Goal: Transaction & Acquisition: Register for event/course

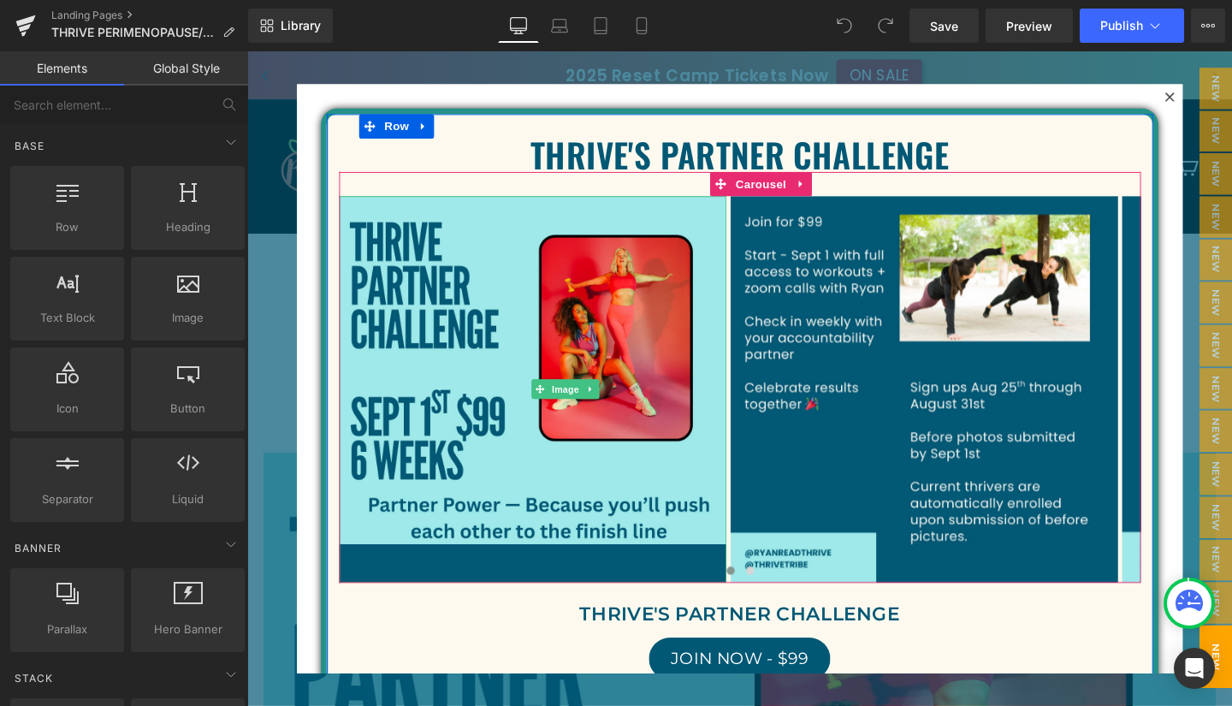
click at [578, 400] on span "Image" at bounding box center [582, 407] width 36 height 21
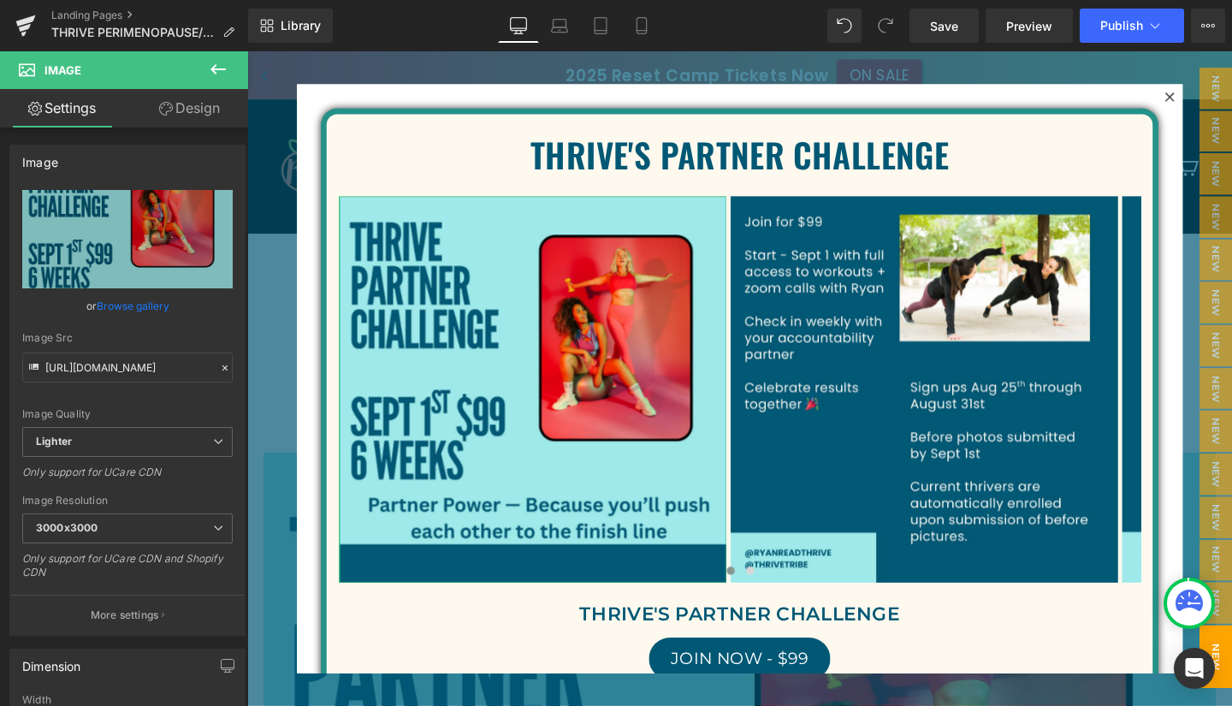
click at [134, 299] on link "Browse gallery" at bounding box center [133, 306] width 73 height 30
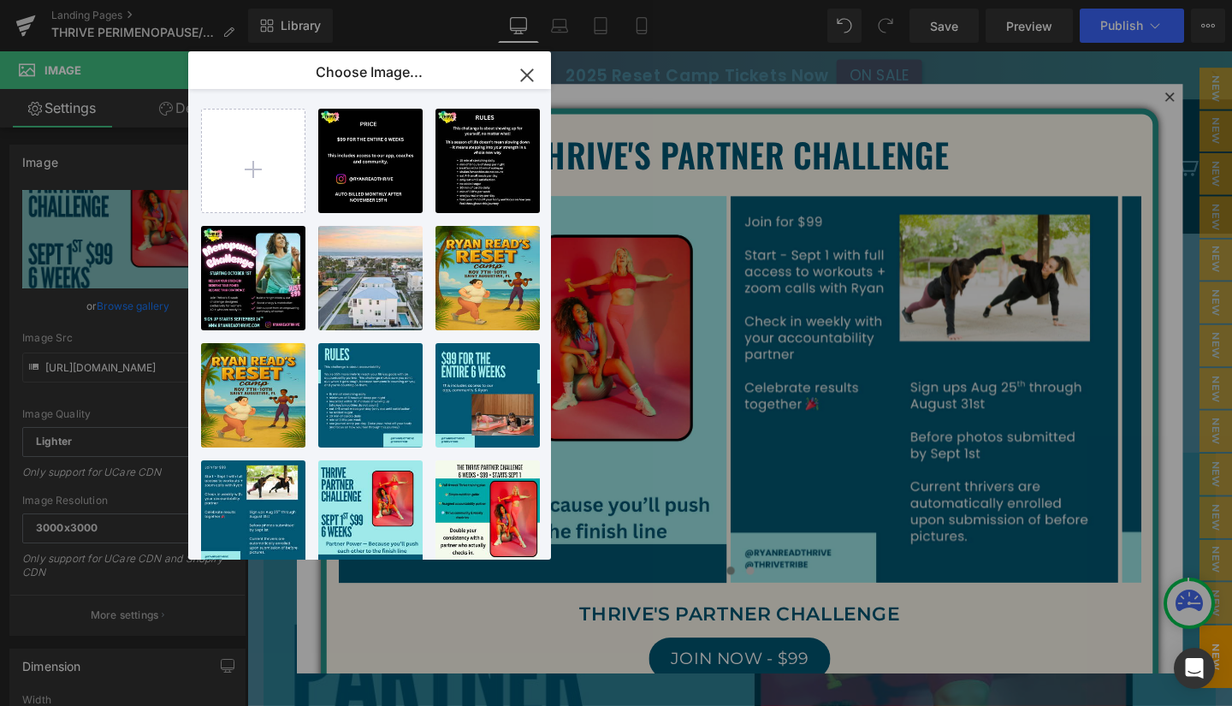
click at [0, 0] on p "726.15 KB" at bounding box center [0, 0] width 0 height 0
type input "[URL][DOMAIN_NAME]"
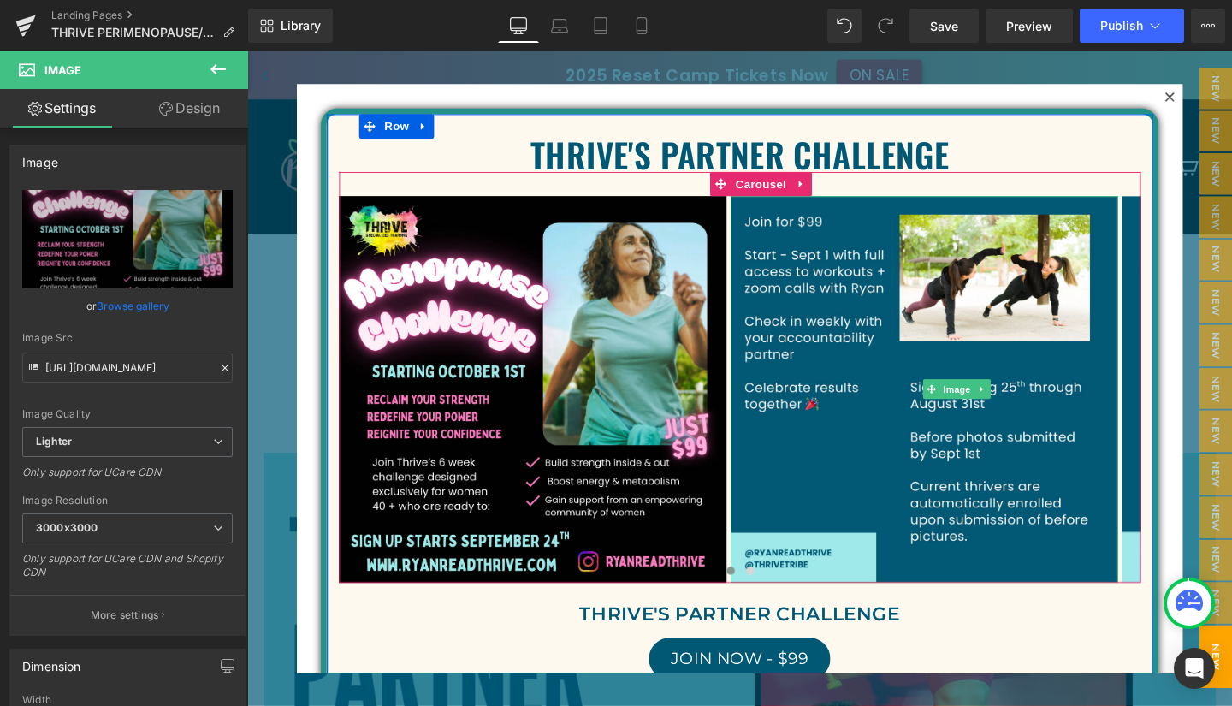
click at [992, 410] on span "Image" at bounding box center [992, 407] width 36 height 21
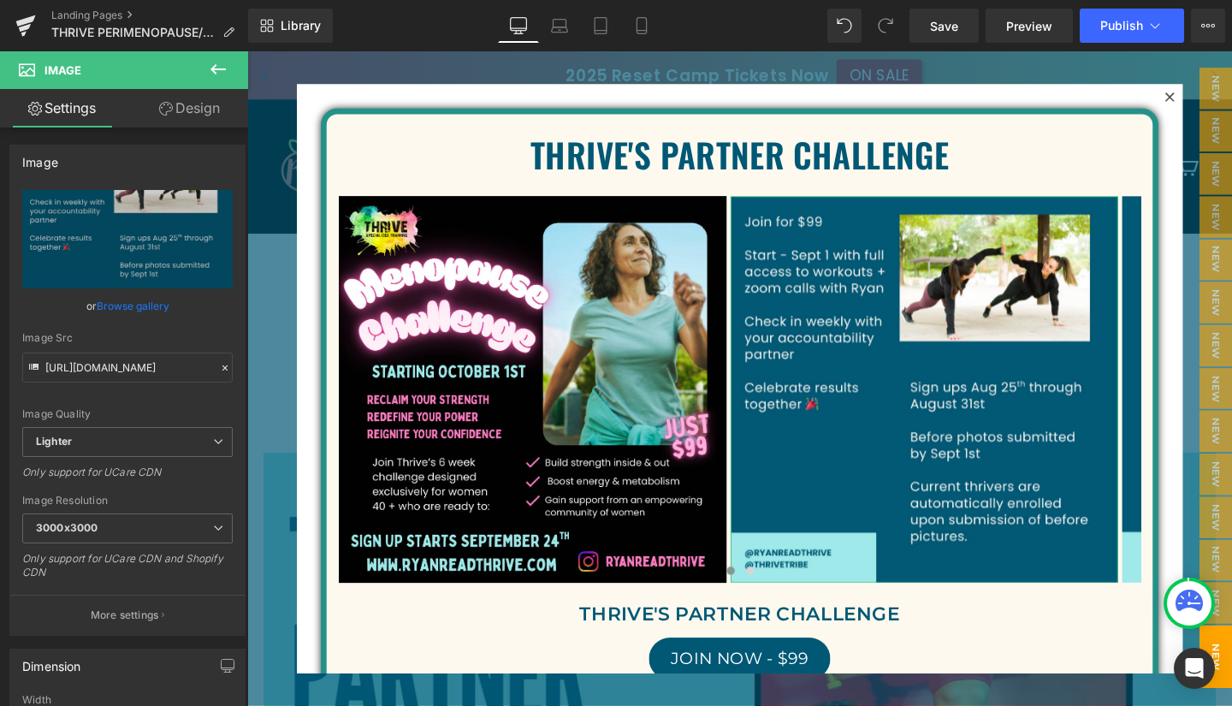
click at [125, 305] on link "Browse gallery" at bounding box center [133, 306] width 73 height 30
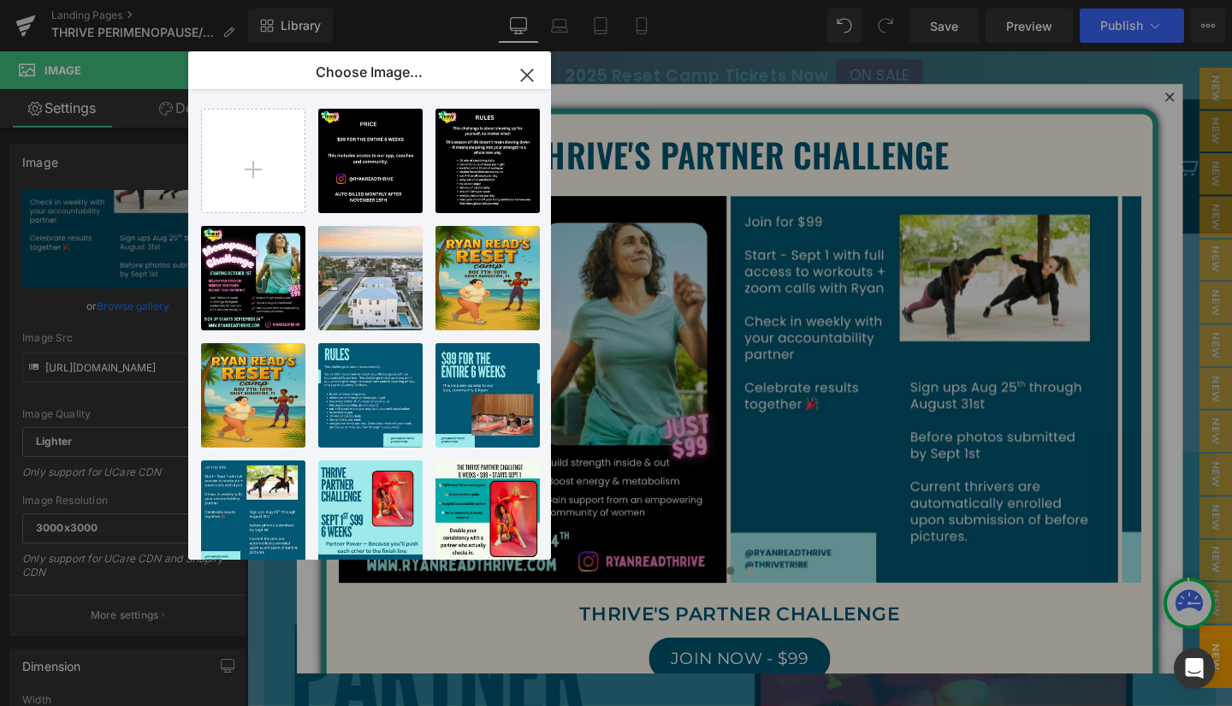
click at [0, 0] on div "Teal an... _6_.png 197.14 KB" at bounding box center [0, 0] width 0 height 0
type input "[URL][DOMAIN_NAME]"
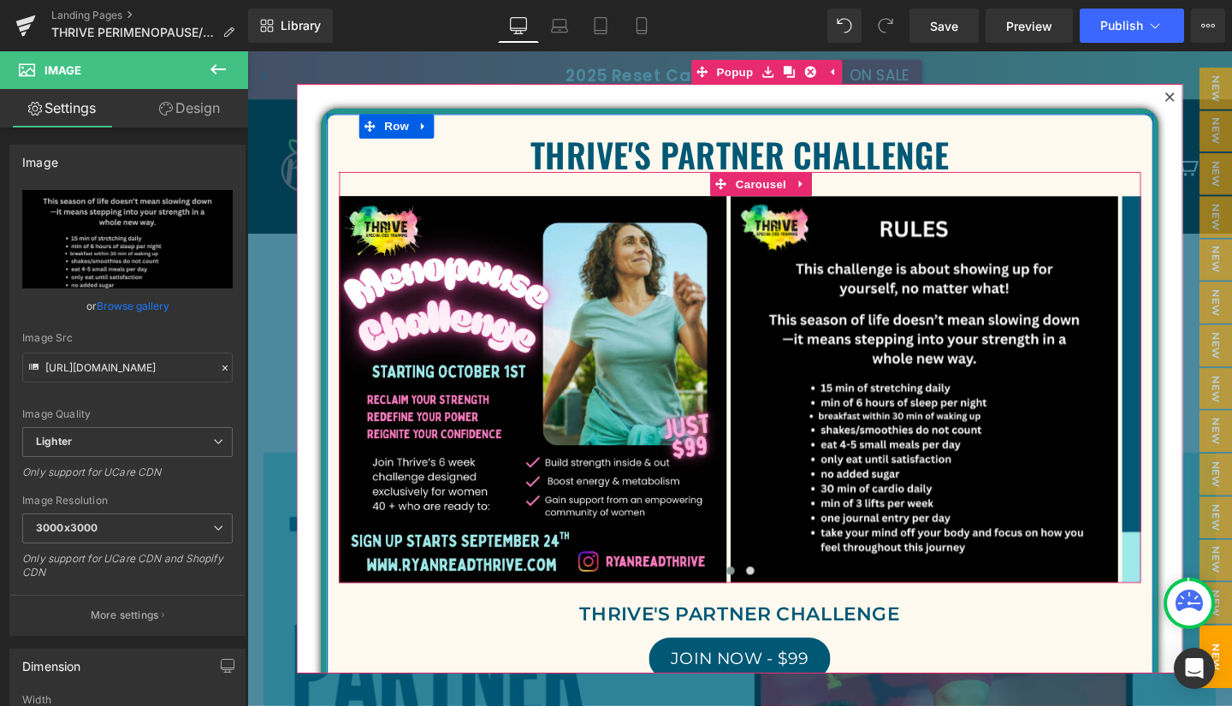
click at [1187, 406] on button "›" at bounding box center [1212, 407] width 51 height 51
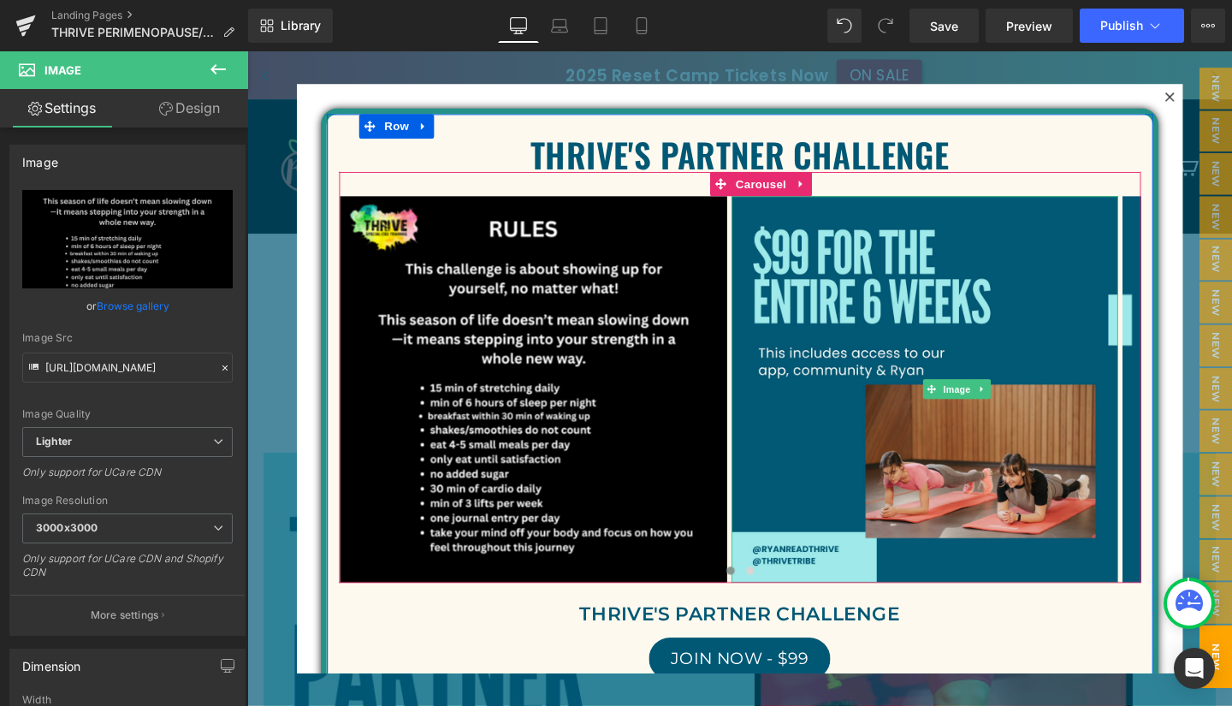
click at [994, 408] on span "Image" at bounding box center [993, 407] width 36 height 21
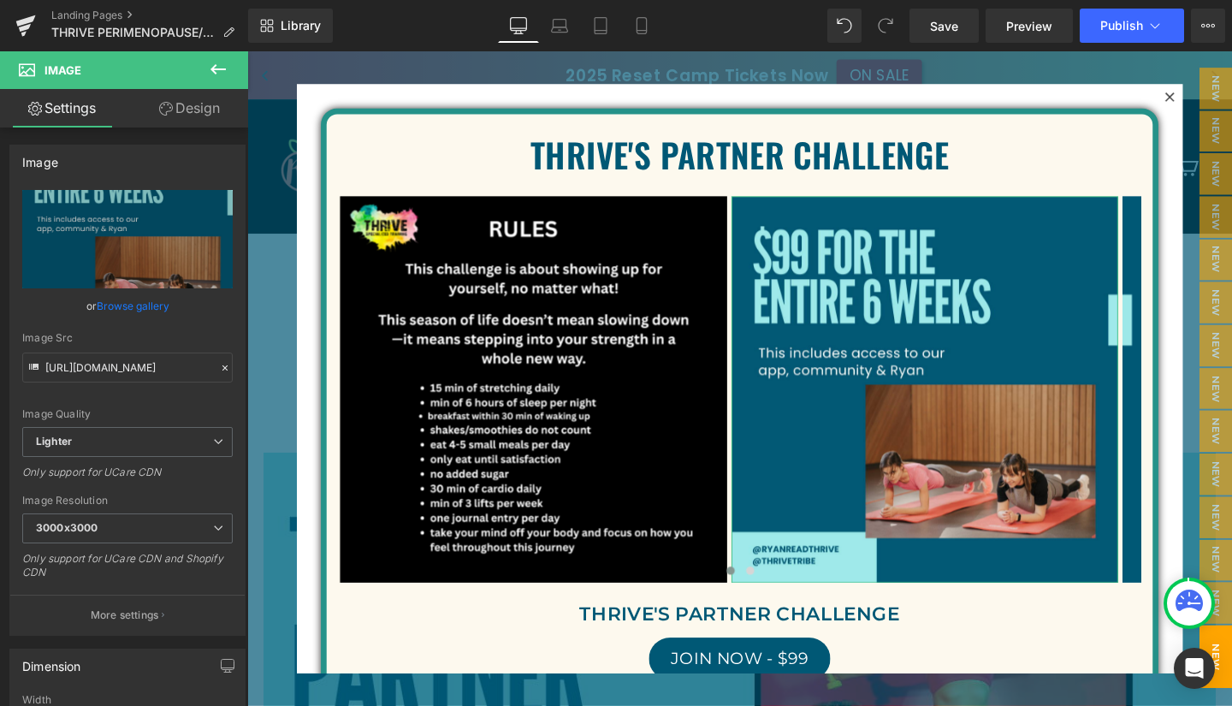
click at [133, 307] on link "Browse gallery" at bounding box center [133, 306] width 73 height 30
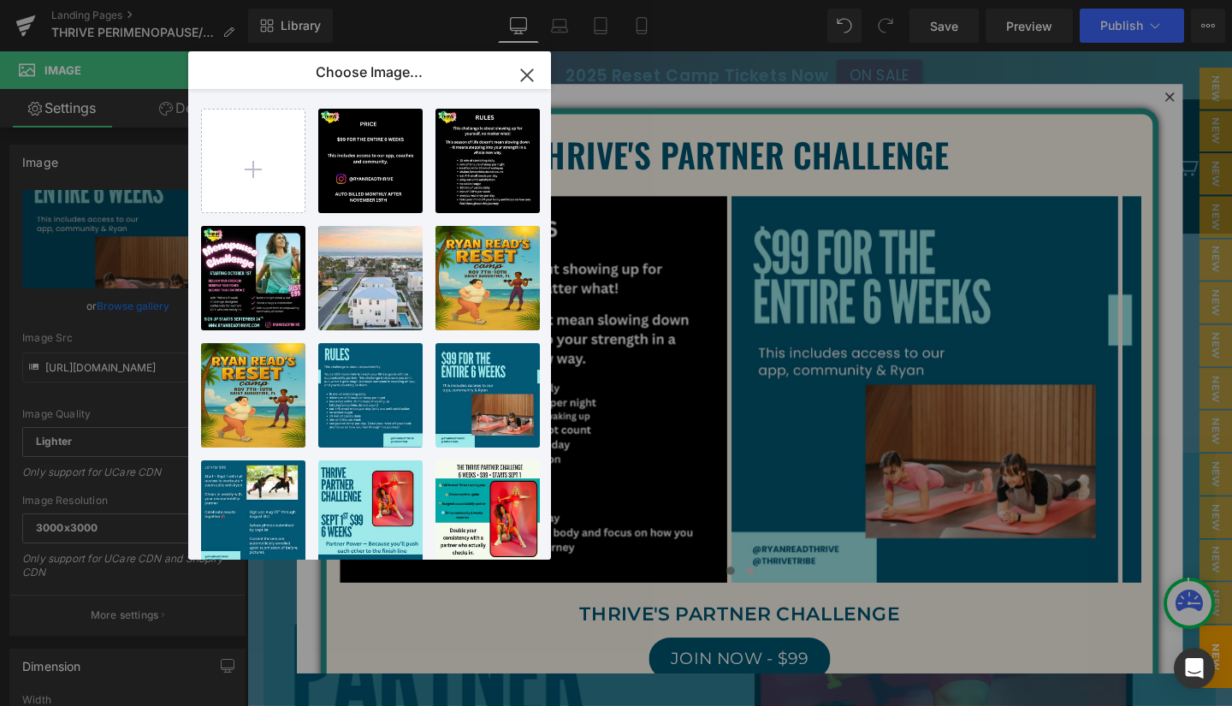
click at [0, 0] on div "Teal an... _7_.png 120.69 KB" at bounding box center [0, 0] width 0 height 0
type input "[URL][DOMAIN_NAME]"
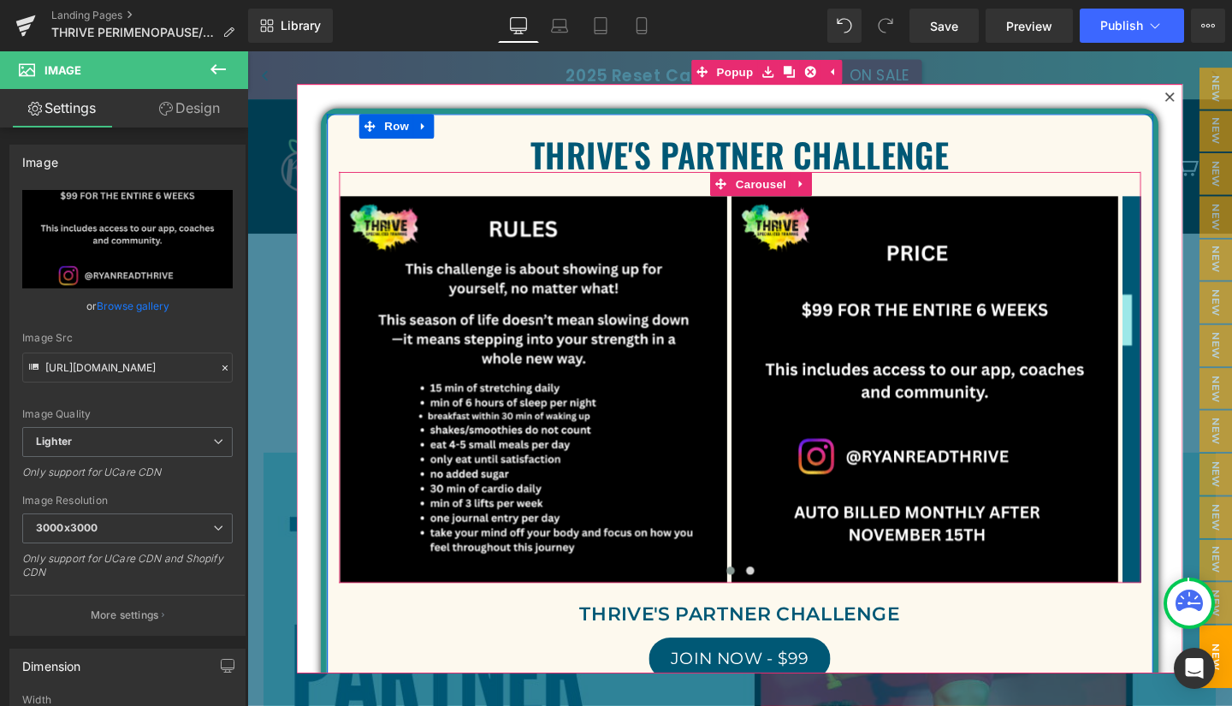
click at [1187, 406] on button "›" at bounding box center [1212, 407] width 51 height 51
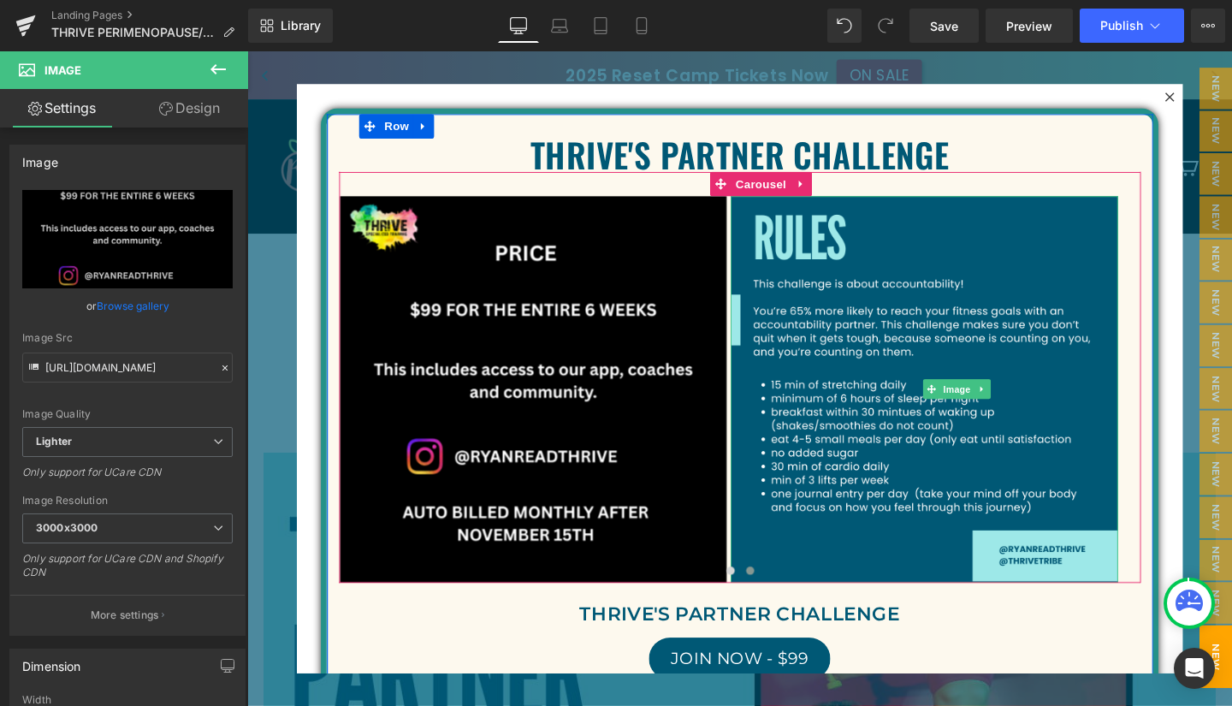
click at [1021, 408] on icon at bounding box center [1019, 407] width 9 height 10
click at [1027, 408] on icon at bounding box center [1028, 406] width 9 height 9
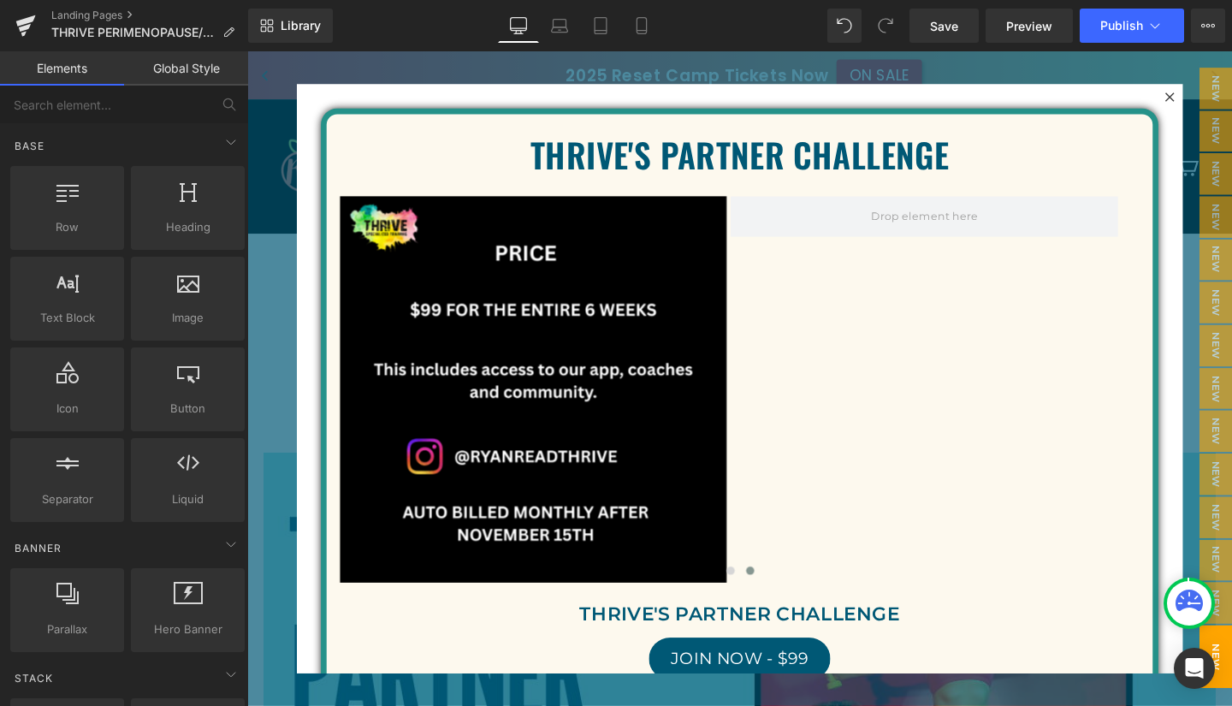
click at [33, 33] on icon at bounding box center [25, 25] width 21 height 43
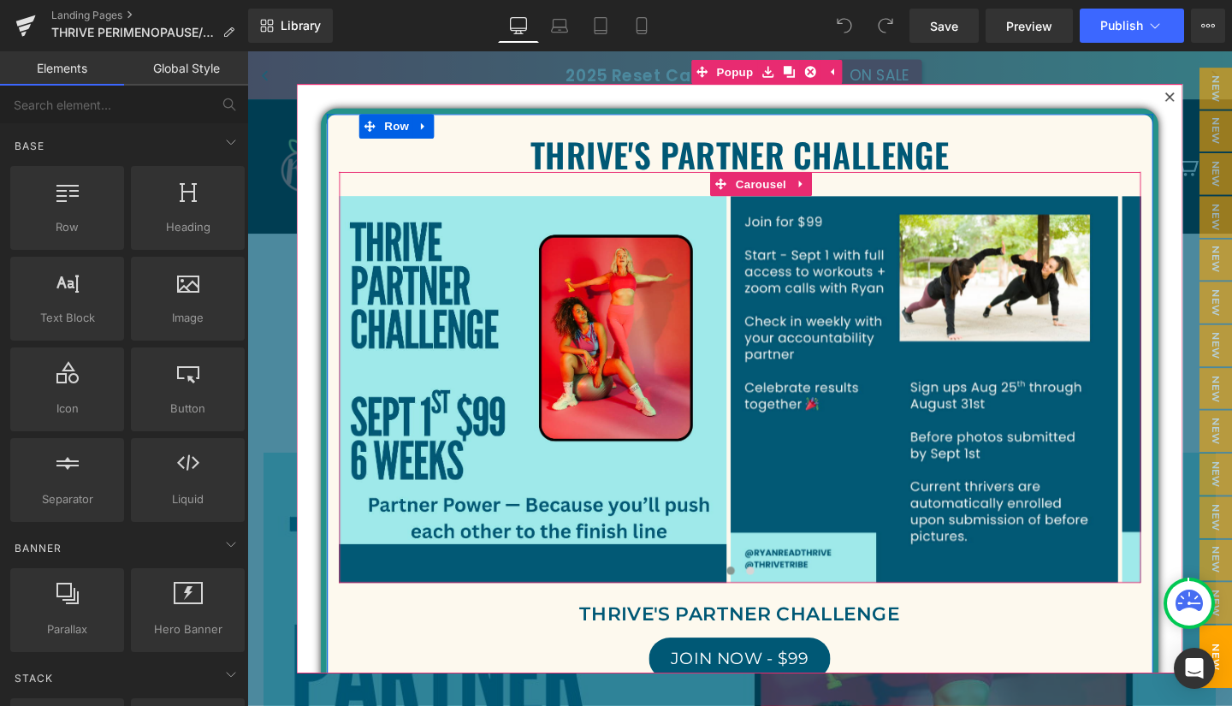
click at [1187, 401] on button "›" at bounding box center [1212, 407] width 51 height 51
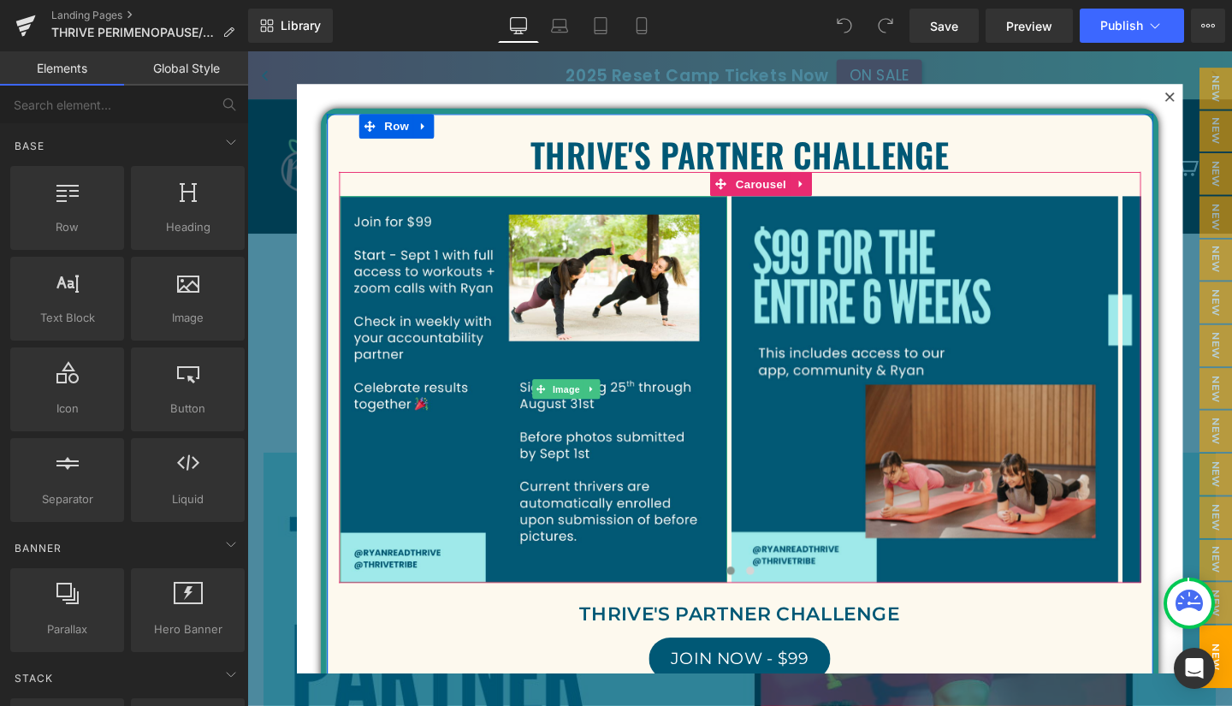
click at [620, 411] on img at bounding box center [547, 407] width 407 height 407
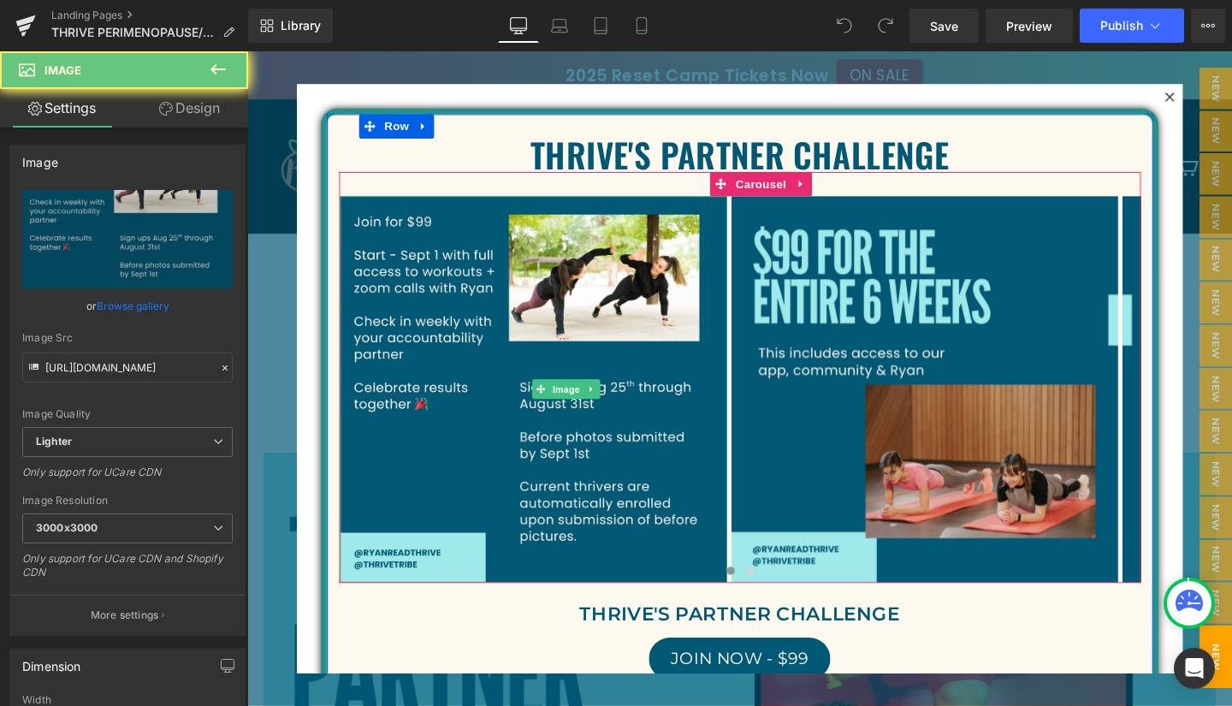
click at [620, 411] on img at bounding box center [547, 407] width 407 height 407
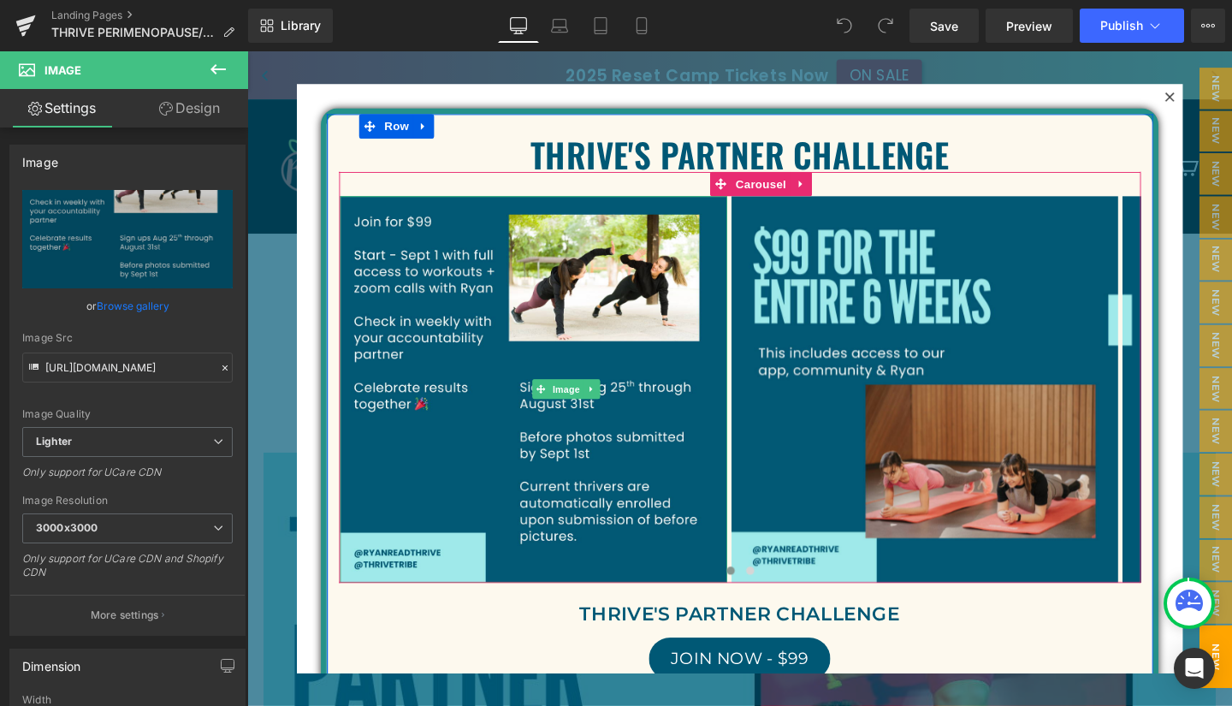
click at [612, 412] on link at bounding box center [609, 407] width 18 height 21
click at [610, 411] on link at bounding box center [617, 407] width 18 height 21
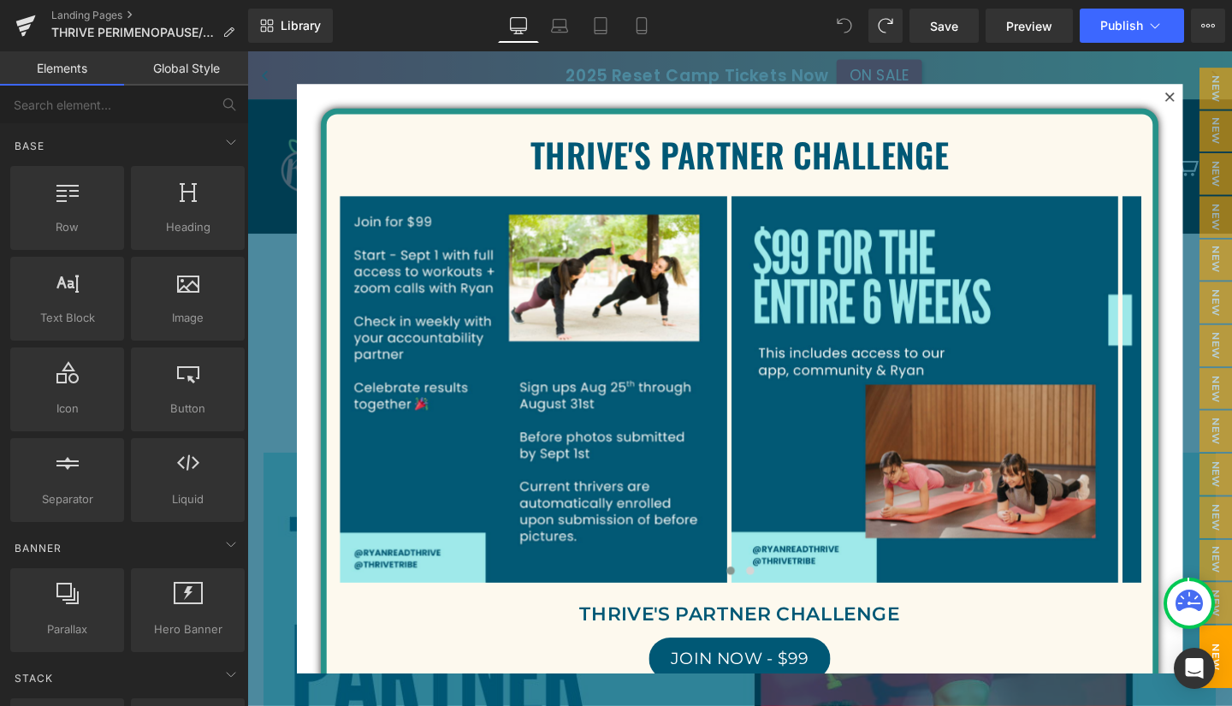
click at [834, 28] on span at bounding box center [844, 26] width 34 height 34
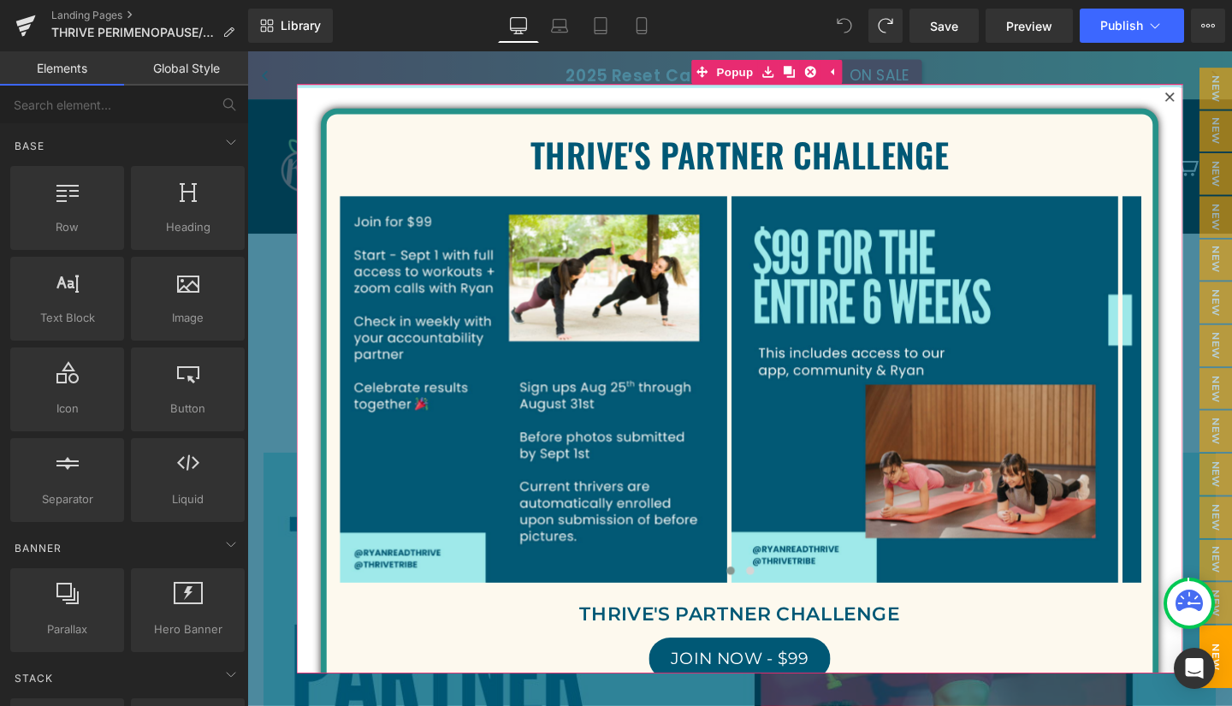
click at [873, 88] on div at bounding box center [765, 88] width 932 height 4
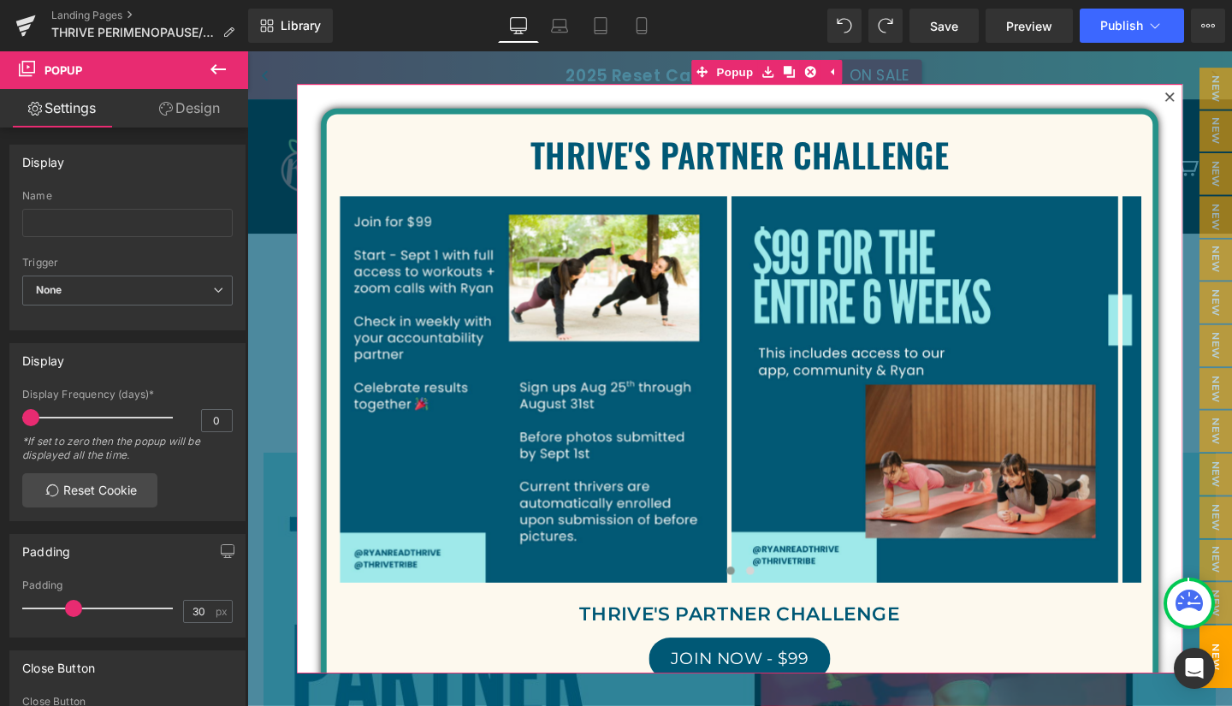
click at [873, 89] on div at bounding box center [765, 88] width 932 height 4
click at [873, 99] on div "THRIVE'S PARTNER CHALLENGE Text Block Image Image Image Image ‹ ›" at bounding box center [765, 395] width 932 height 619
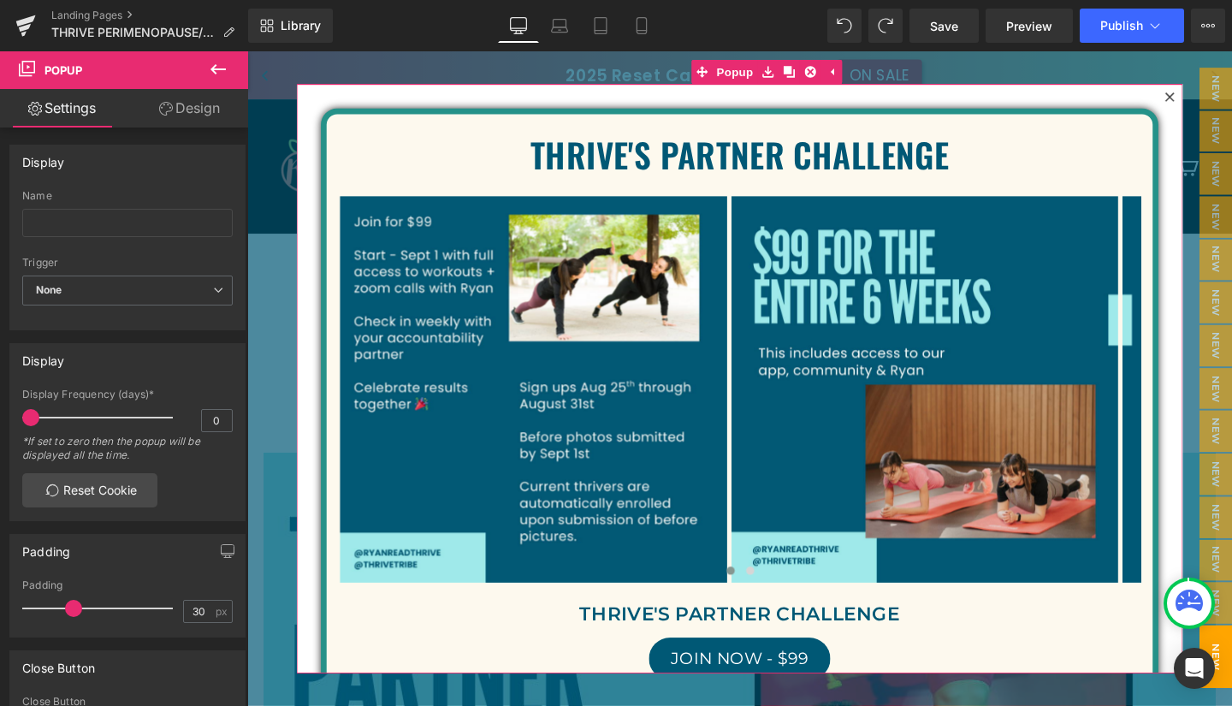
click at [873, 99] on div "THRIVE'S PARTNER CHALLENGE Text Block Image Image Image Image ‹ ›" at bounding box center [765, 395] width 932 height 619
click at [887, 86] on div at bounding box center [765, 88] width 932 height 4
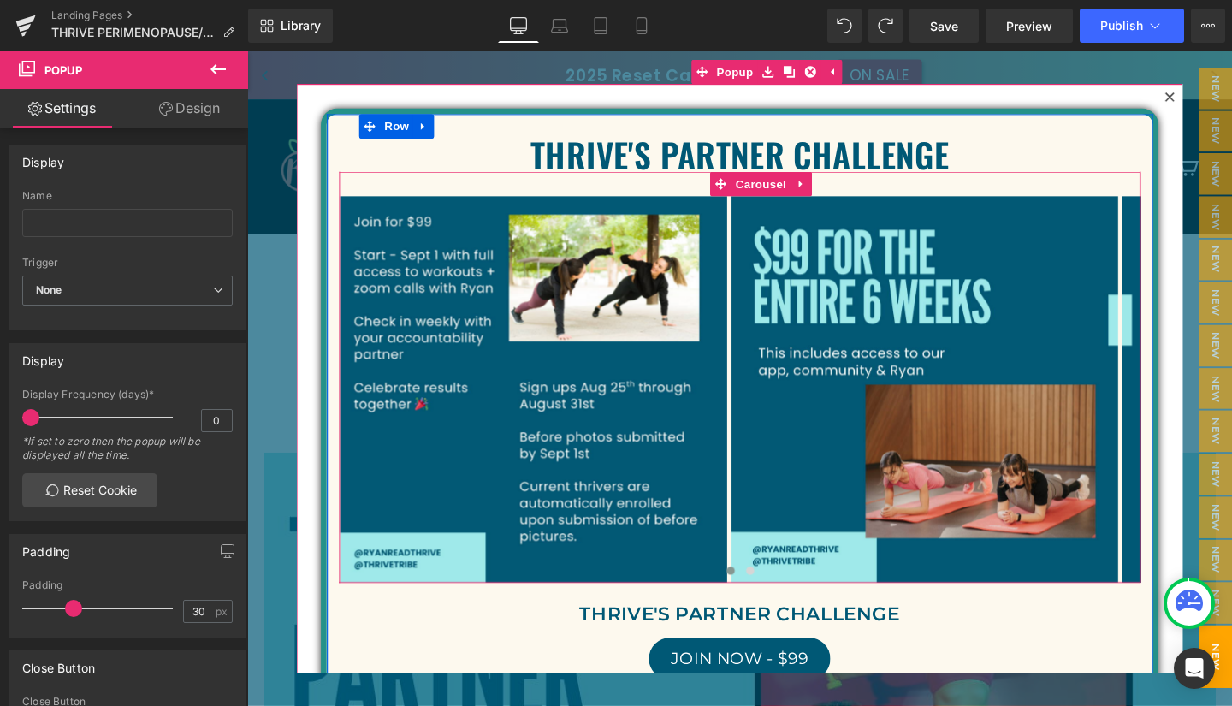
click at [344, 406] on button "‹" at bounding box center [318, 407] width 51 height 51
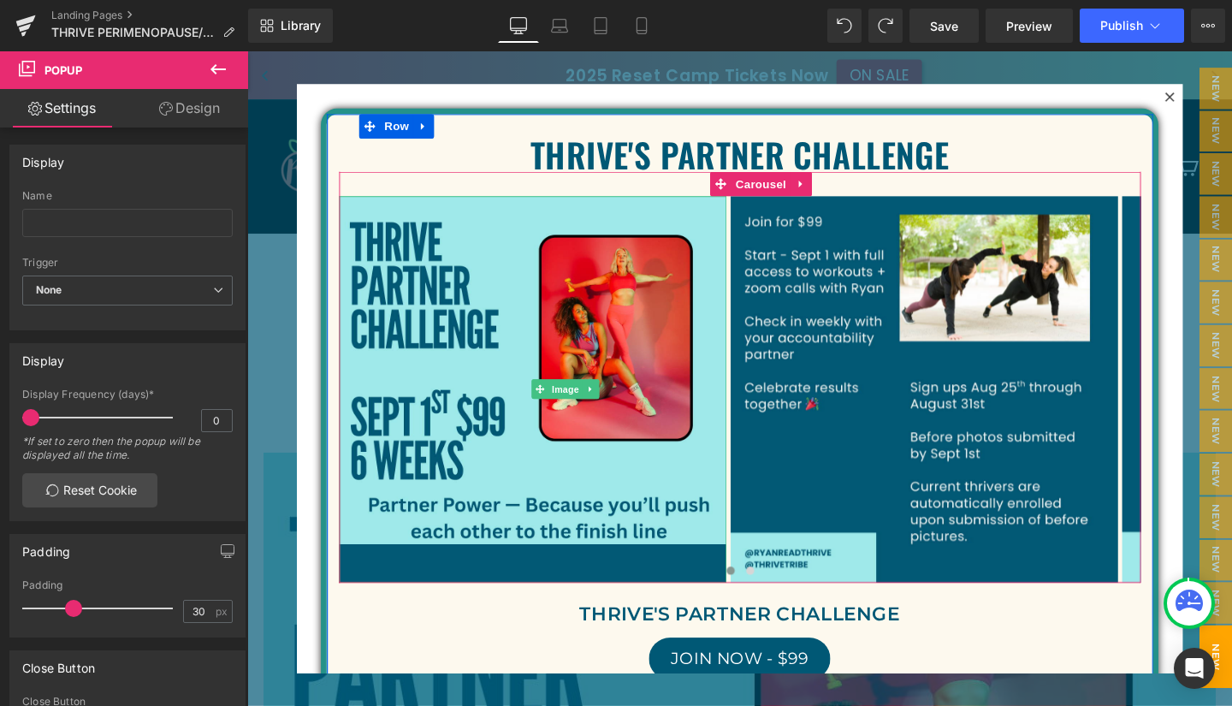
click at [575, 407] on span "Image" at bounding box center [582, 407] width 36 height 21
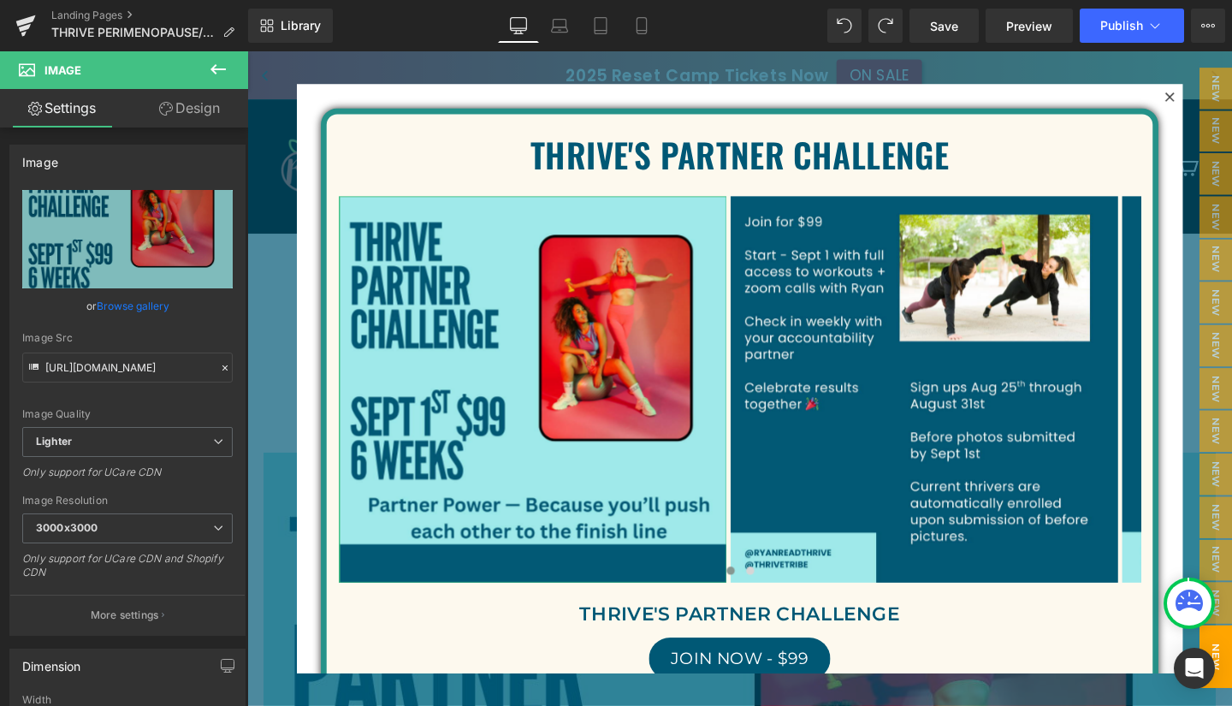
click at [139, 300] on link "Browse gallery" at bounding box center [133, 306] width 73 height 30
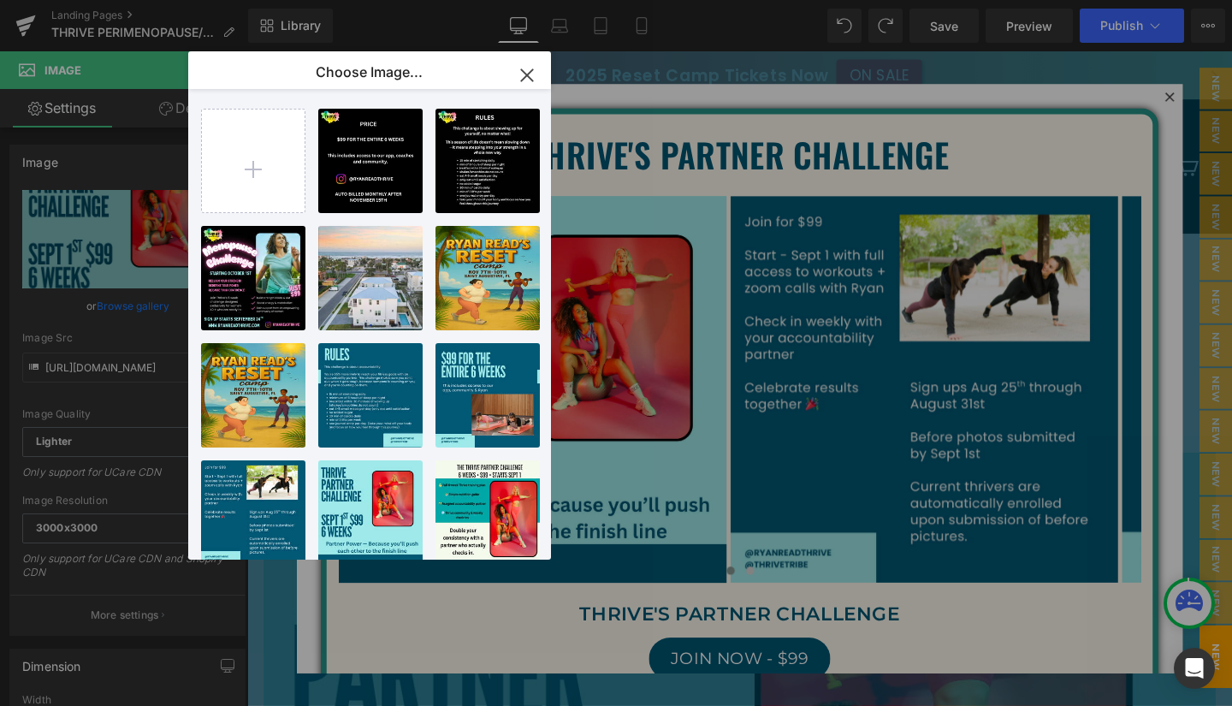
click at [258, 172] on input "file" at bounding box center [253, 161] width 103 height 103
type input "C:\fakepath\Teal and Blue Duo Tone Seamless Content Ideas Carousel Instagram Po…"
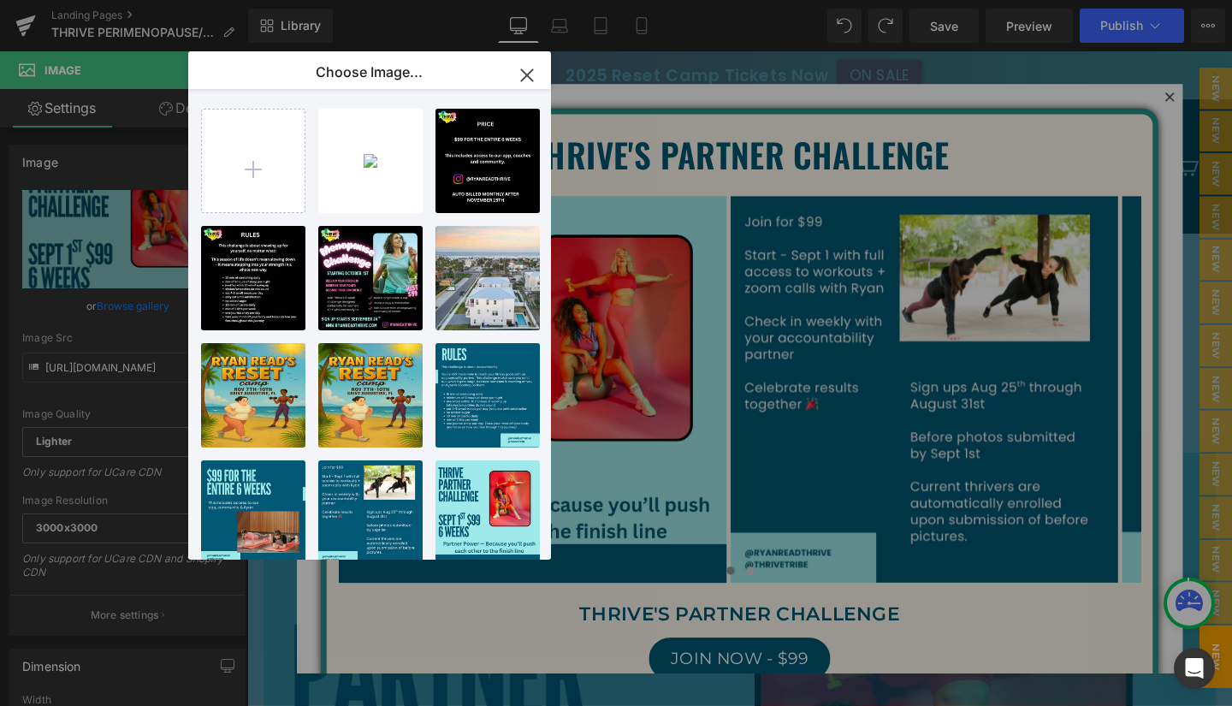
click at [0, 0] on p "726.15 KB" at bounding box center [0, 0] width 0 height 0
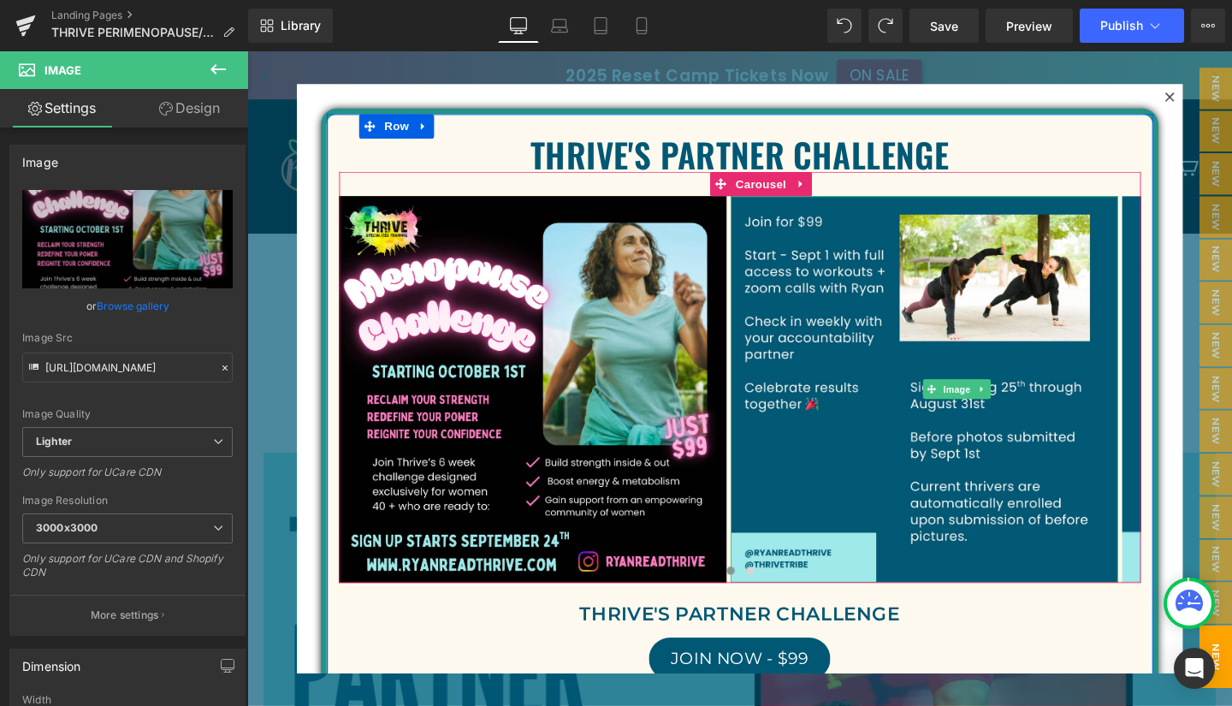
click at [998, 403] on span "Image" at bounding box center [992, 407] width 36 height 21
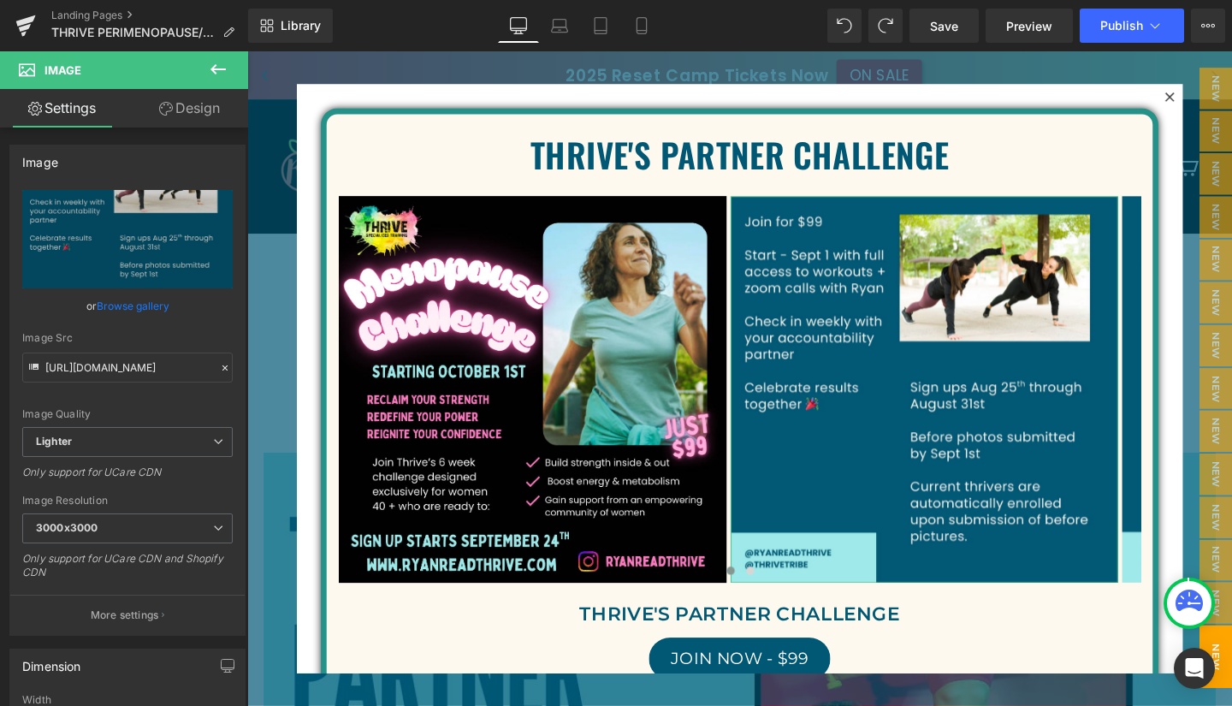
click at [122, 300] on link "Browse gallery" at bounding box center [133, 306] width 73 height 30
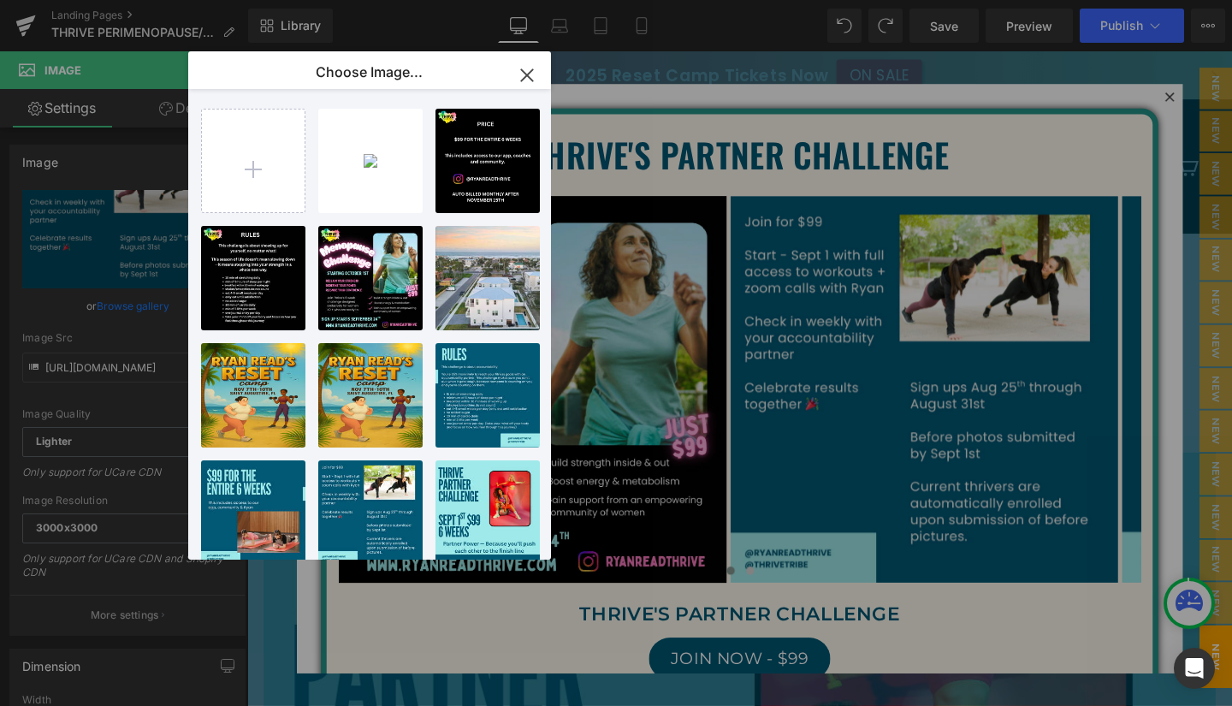
click at [0, 0] on div "Teal an... _8_.png 128.35 KB" at bounding box center [0, 0] width 0 height 0
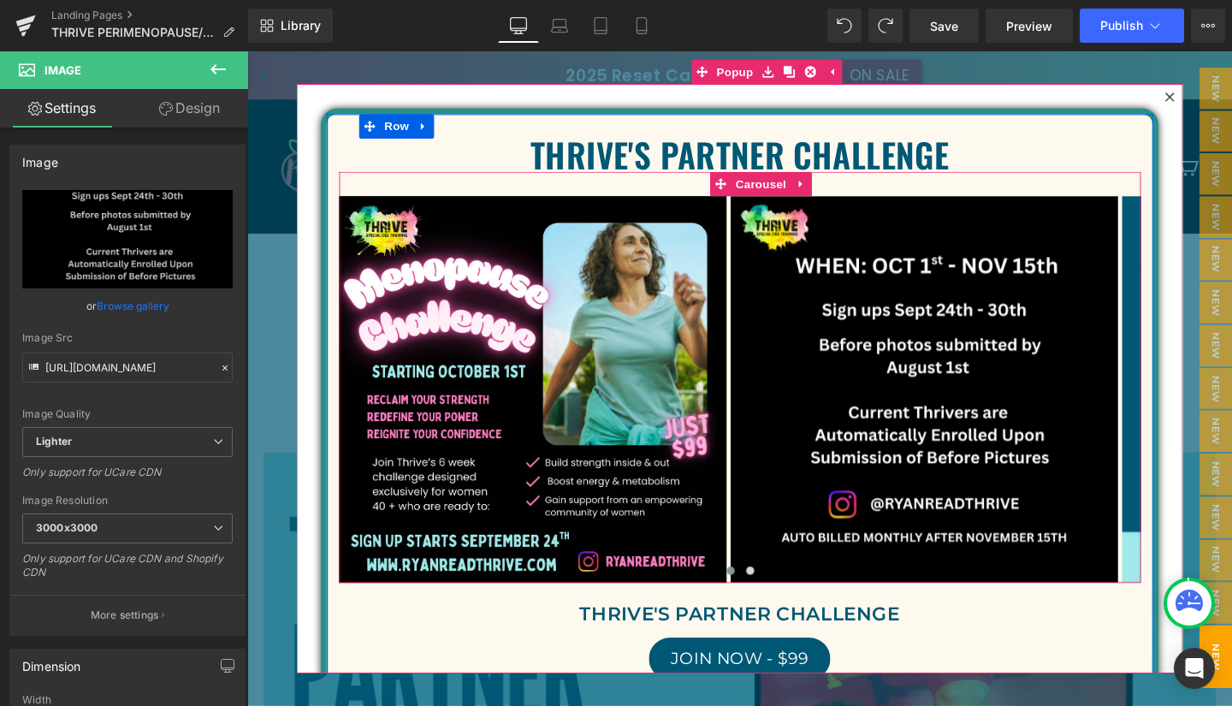
click at [1187, 400] on button "›" at bounding box center [1212, 407] width 51 height 51
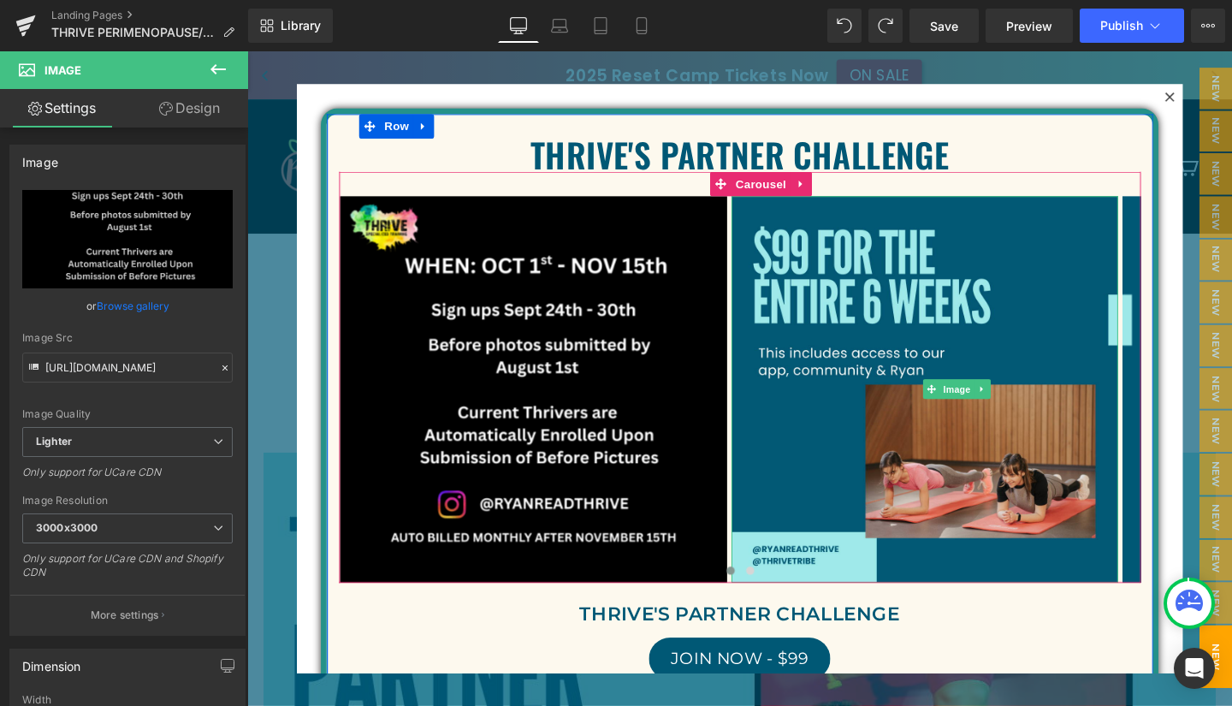
click at [986, 410] on span "Image" at bounding box center [993, 407] width 36 height 21
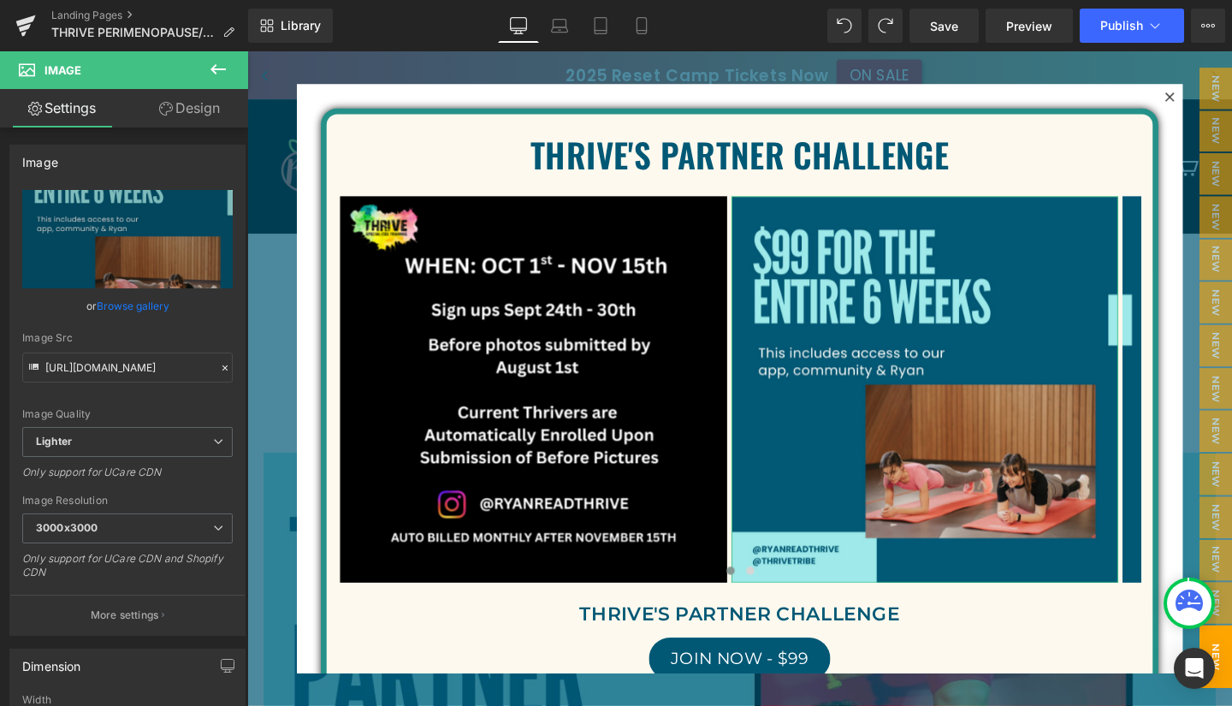
click at [124, 303] on link "Browse gallery" at bounding box center [133, 306] width 73 height 30
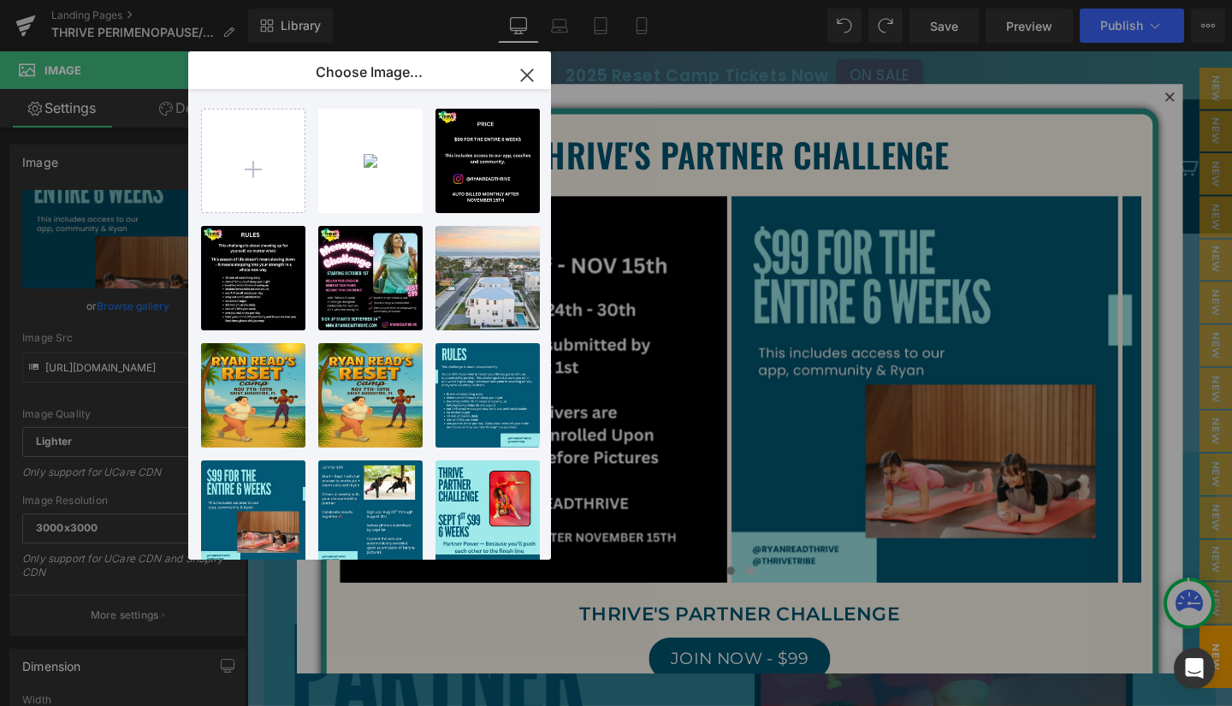
click at [0, 0] on div "Teal an... _7_.png 120.69 KB" at bounding box center [0, 0] width 0 height 0
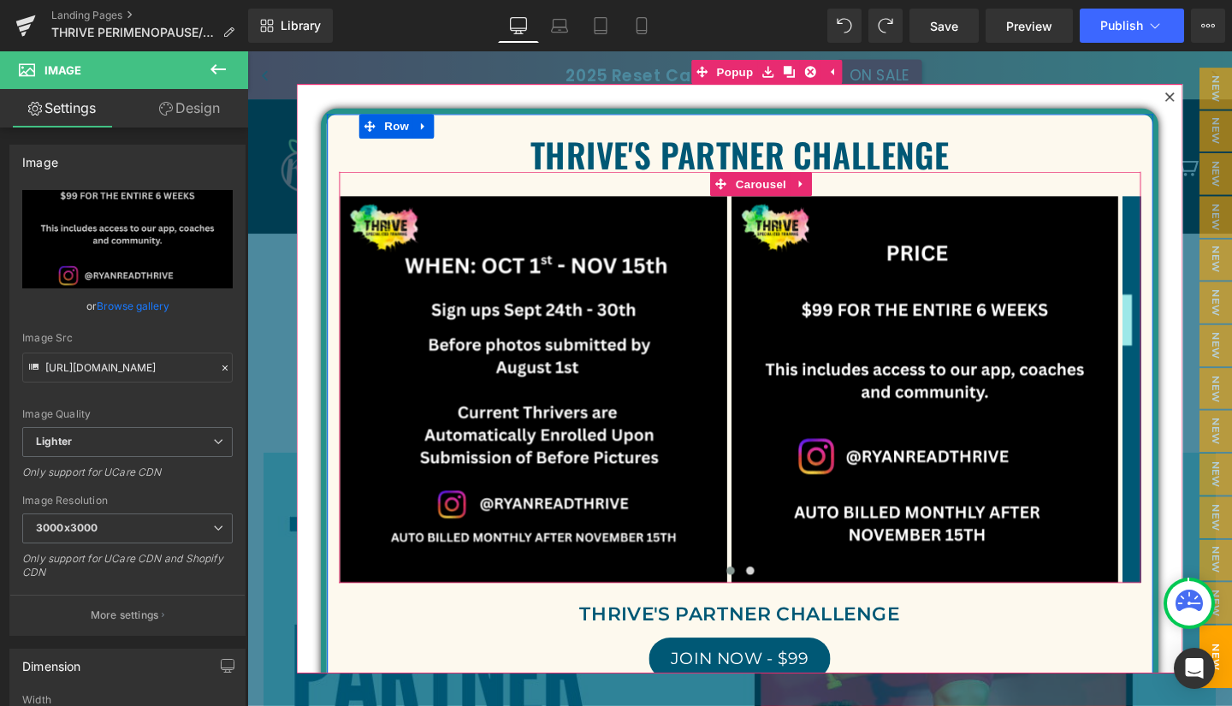
click at [1187, 400] on button "›" at bounding box center [1212, 407] width 51 height 51
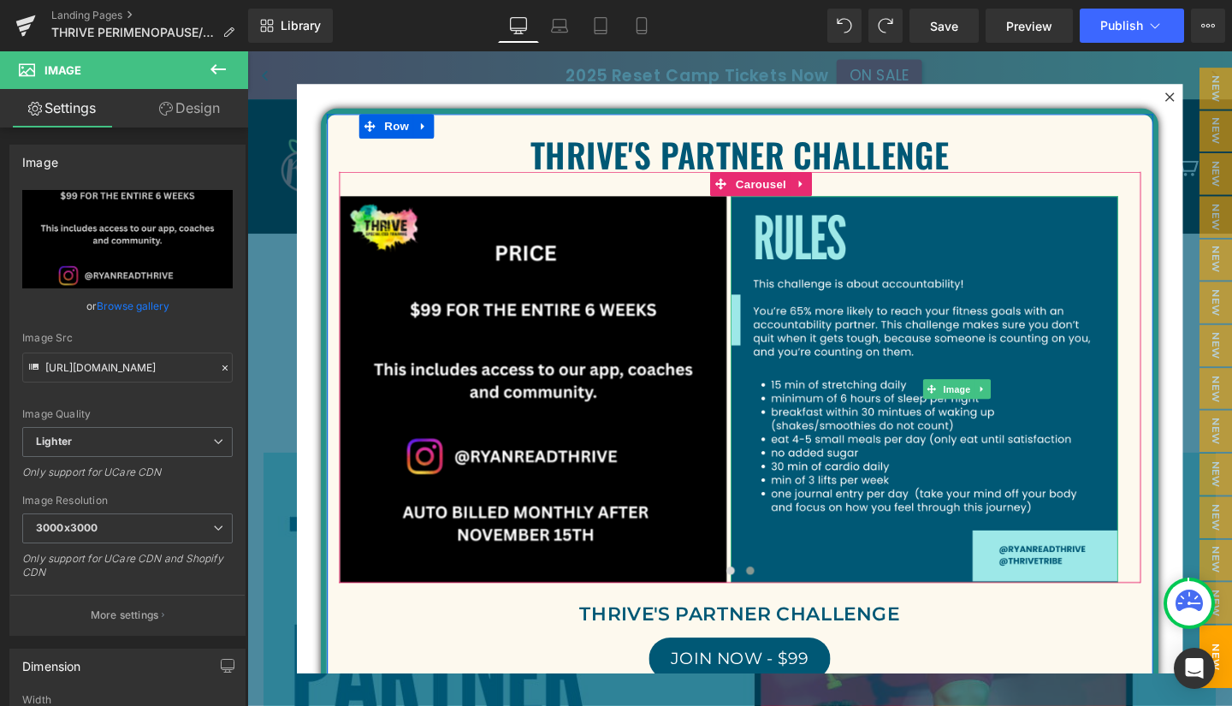
click at [987, 397] on span "Image" at bounding box center [993, 407] width 36 height 21
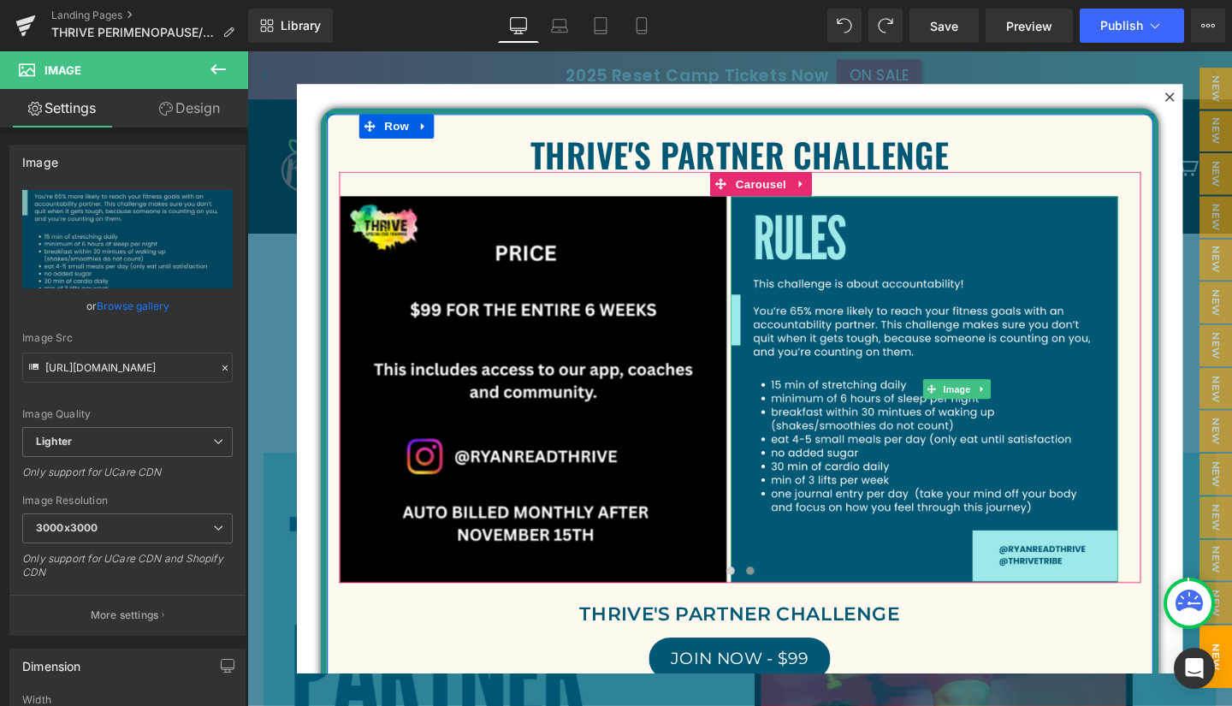
click at [986, 404] on span "Image" at bounding box center [993, 407] width 36 height 21
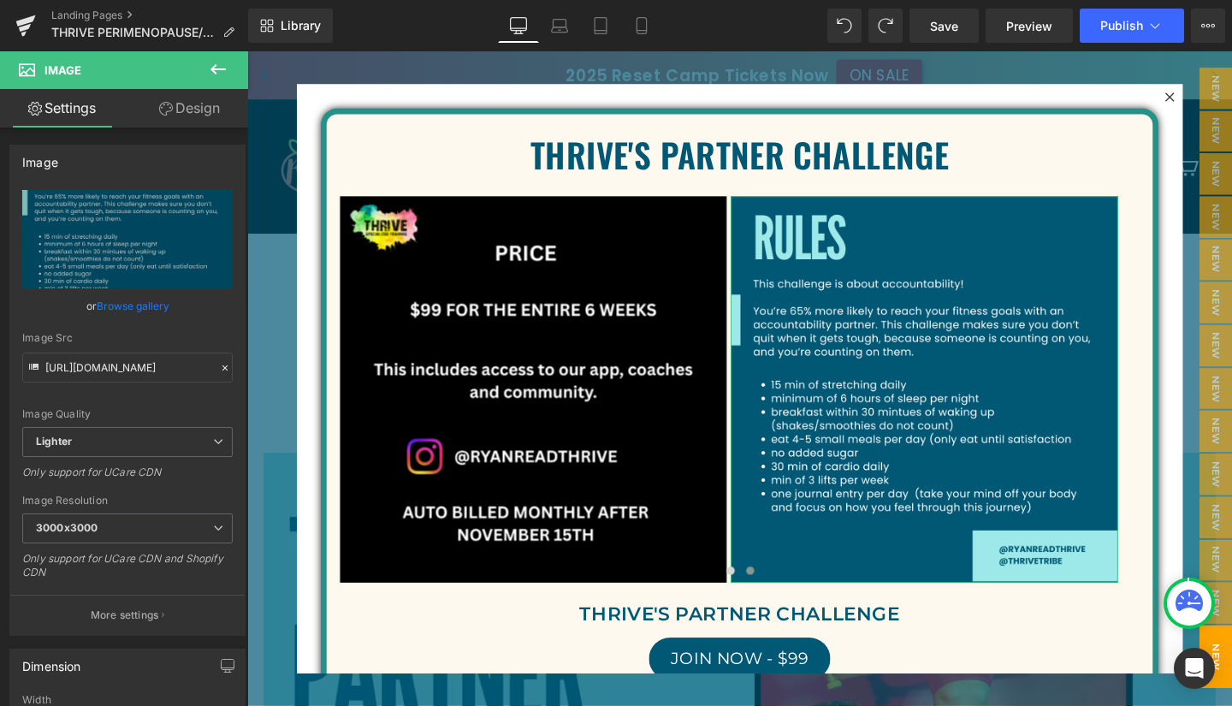
click at [136, 310] on link "Browse gallery" at bounding box center [133, 306] width 73 height 30
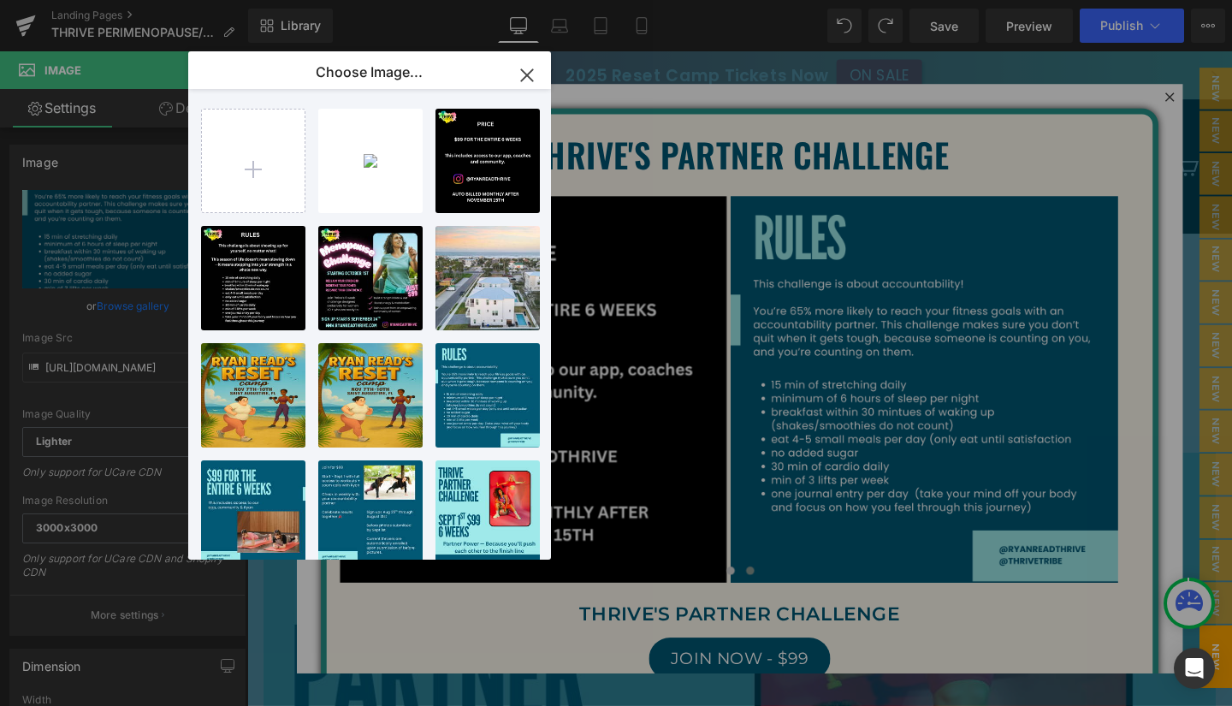
click at [0, 0] on div "Teal an... _6_.png 197.14 KB" at bounding box center [0, 0] width 0 height 0
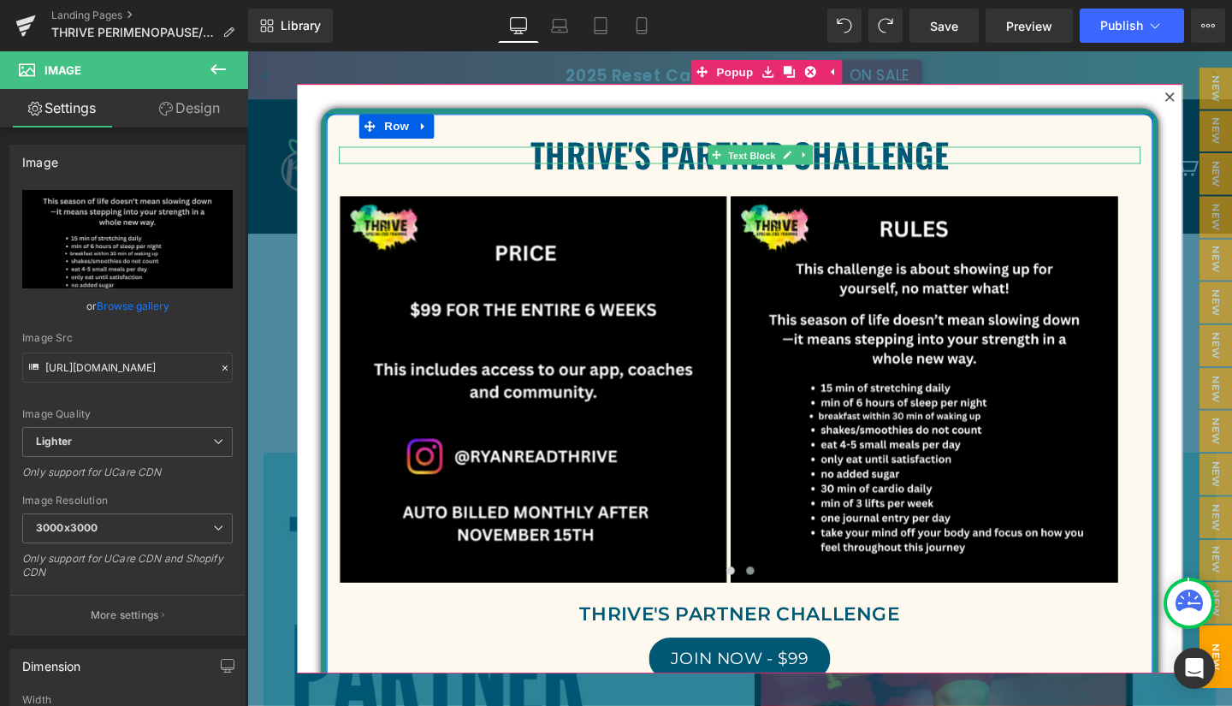
click at [785, 160] on span "Text Block" at bounding box center [777, 161] width 56 height 21
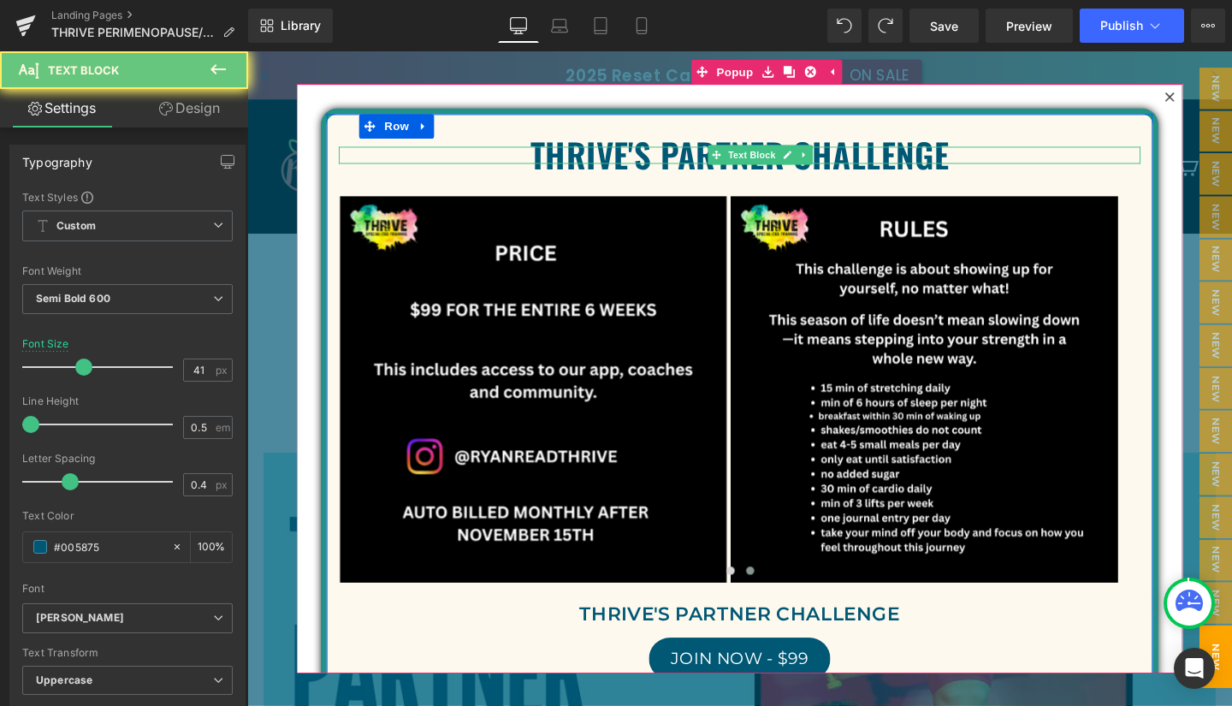
click at [708, 156] on p "THRIVE'S PARTNER CHALLENGE" at bounding box center [765, 160] width 843 height 18
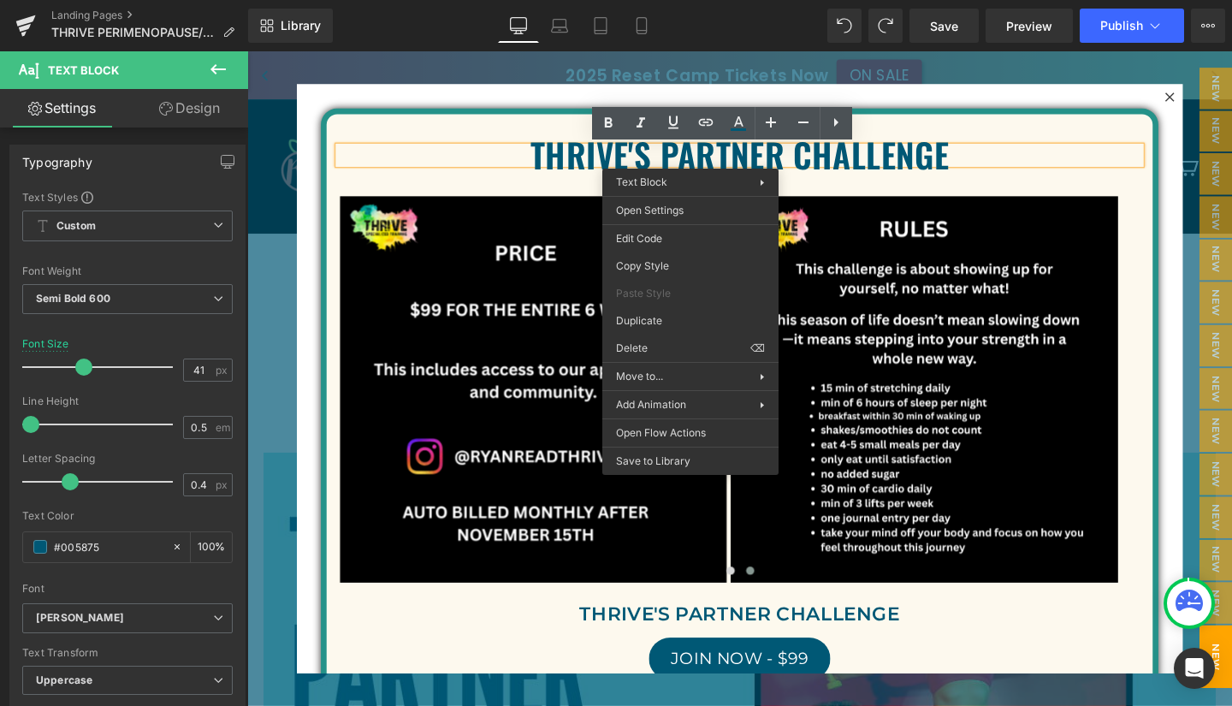
click at [795, 158] on p "THRIVE'S PARTNER CHALLENGE" at bounding box center [765, 160] width 843 height 18
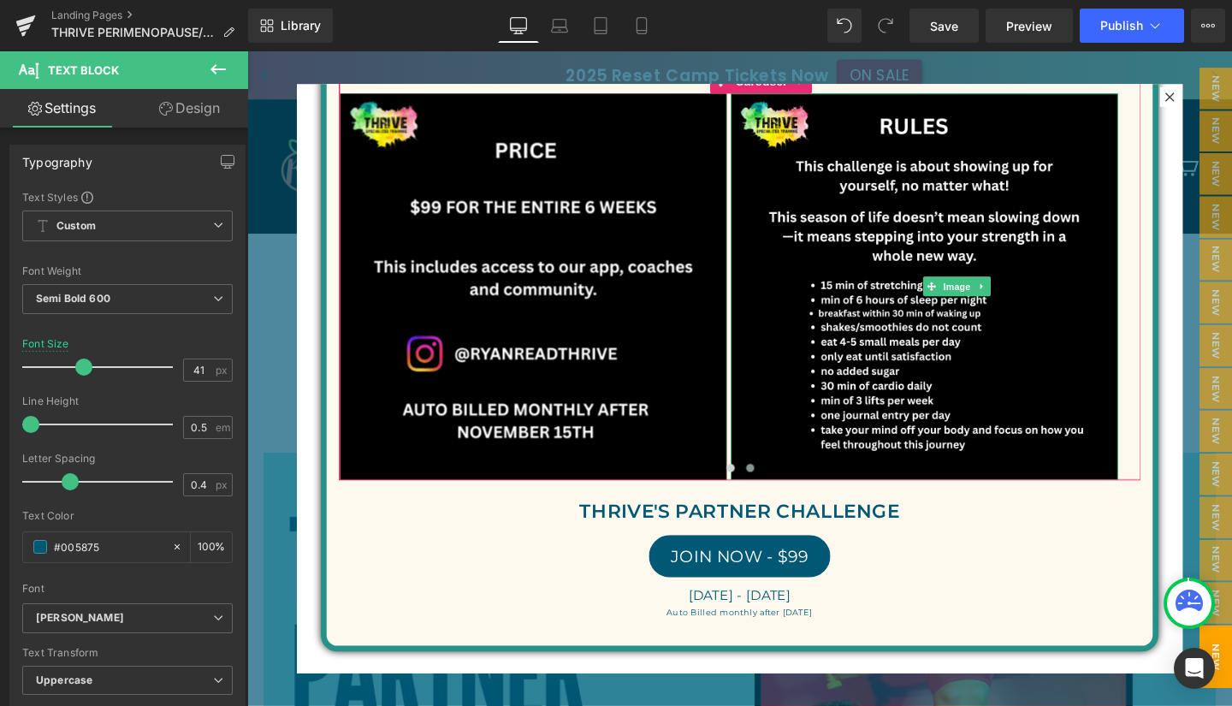
scroll to position [109, 0]
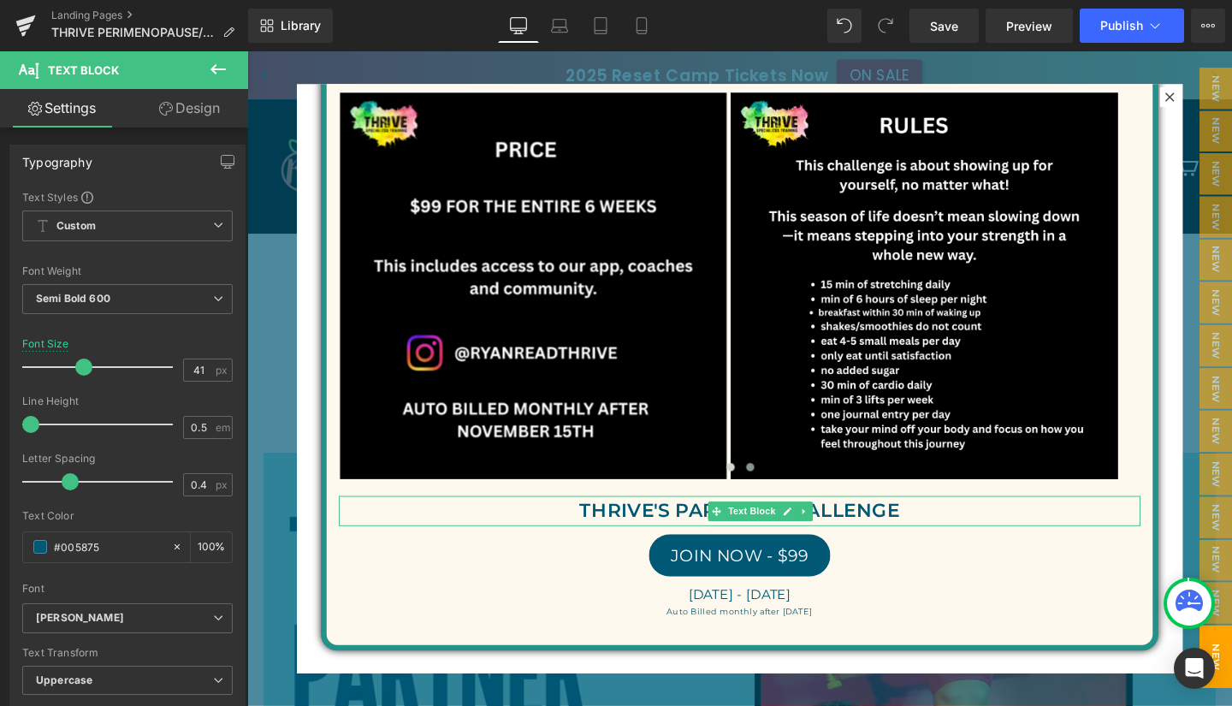
click at [711, 533] on p "THRIVE'S PARTNER CHALLENGE" at bounding box center [765, 534] width 843 height 32
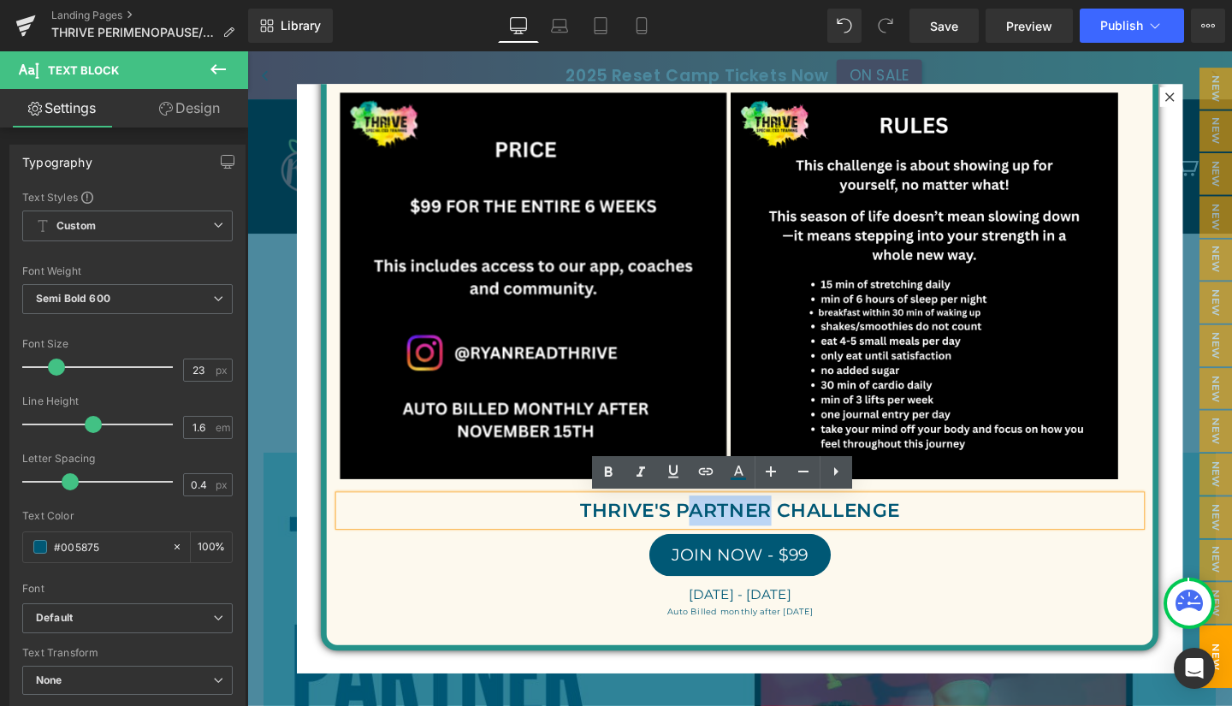
drag, startPoint x: 784, startPoint y: 535, endPoint x: 700, endPoint y: 535, distance: 83.8
click at [700, 535] on p "THRIVE'S PARTNER CHALLENGE" at bounding box center [765, 534] width 843 height 32
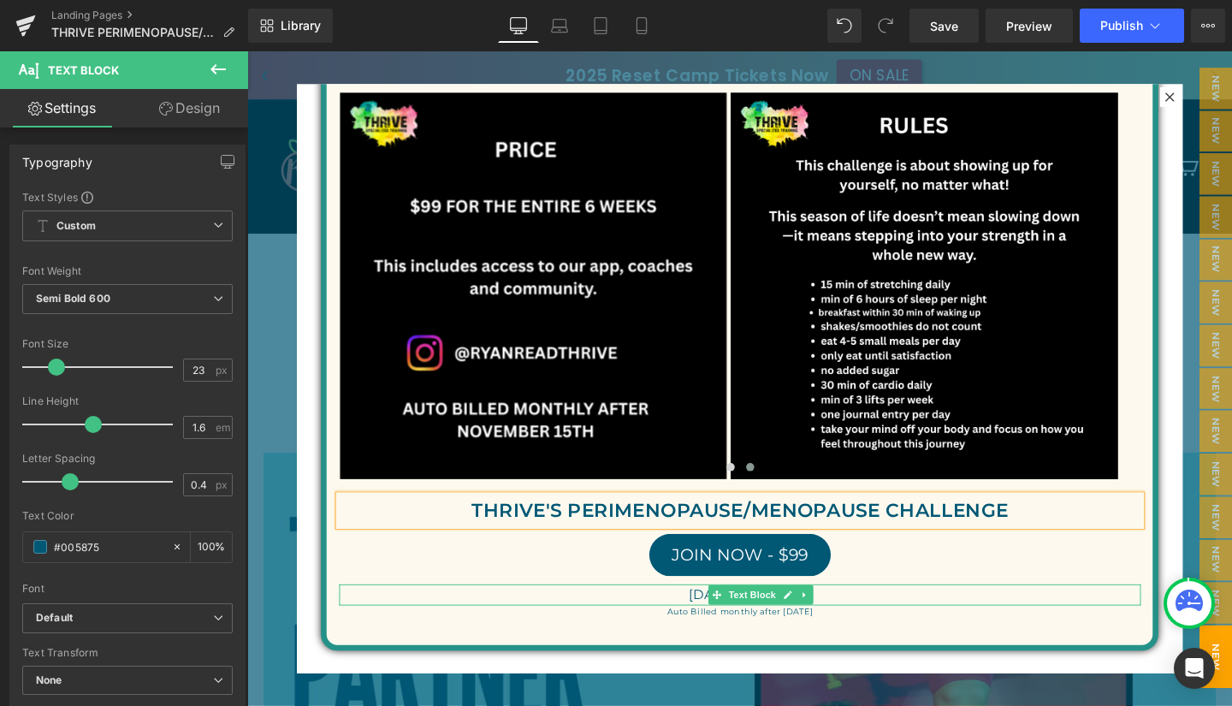
click at [726, 620] on span "[DATE] - [DATE]" at bounding box center [765, 623] width 108 height 16
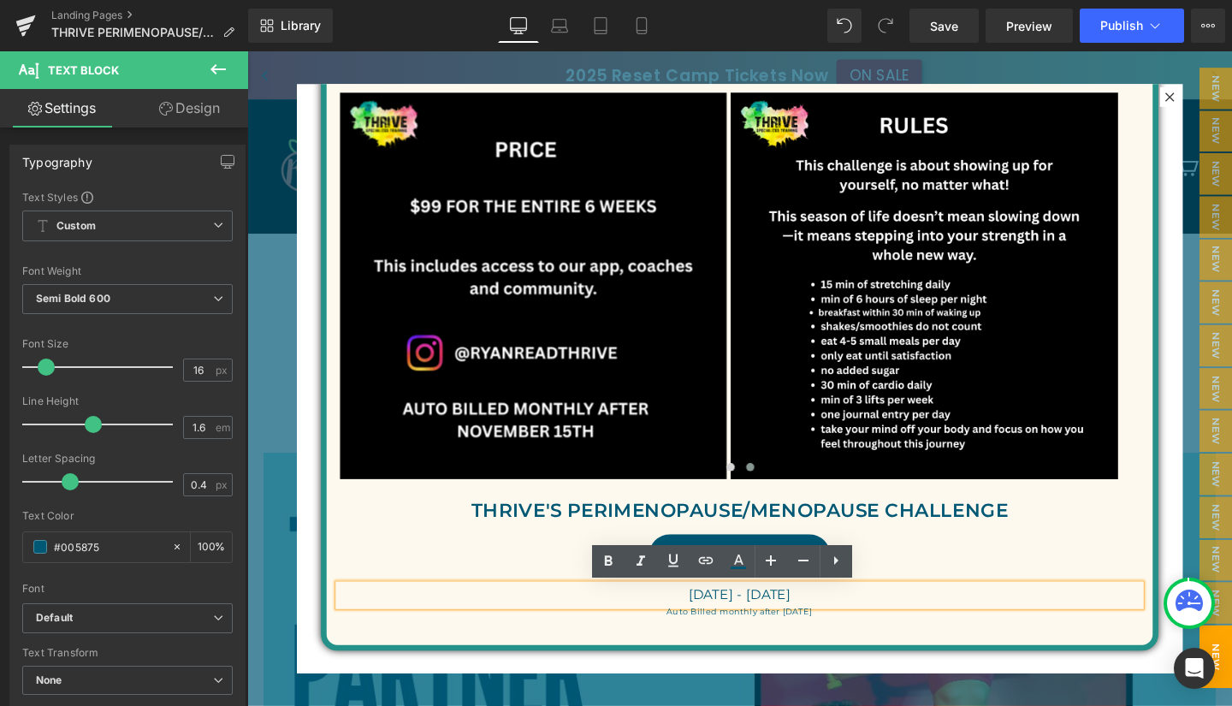
click at [718, 622] on span "[DATE] - [DATE]" at bounding box center [765, 623] width 108 height 16
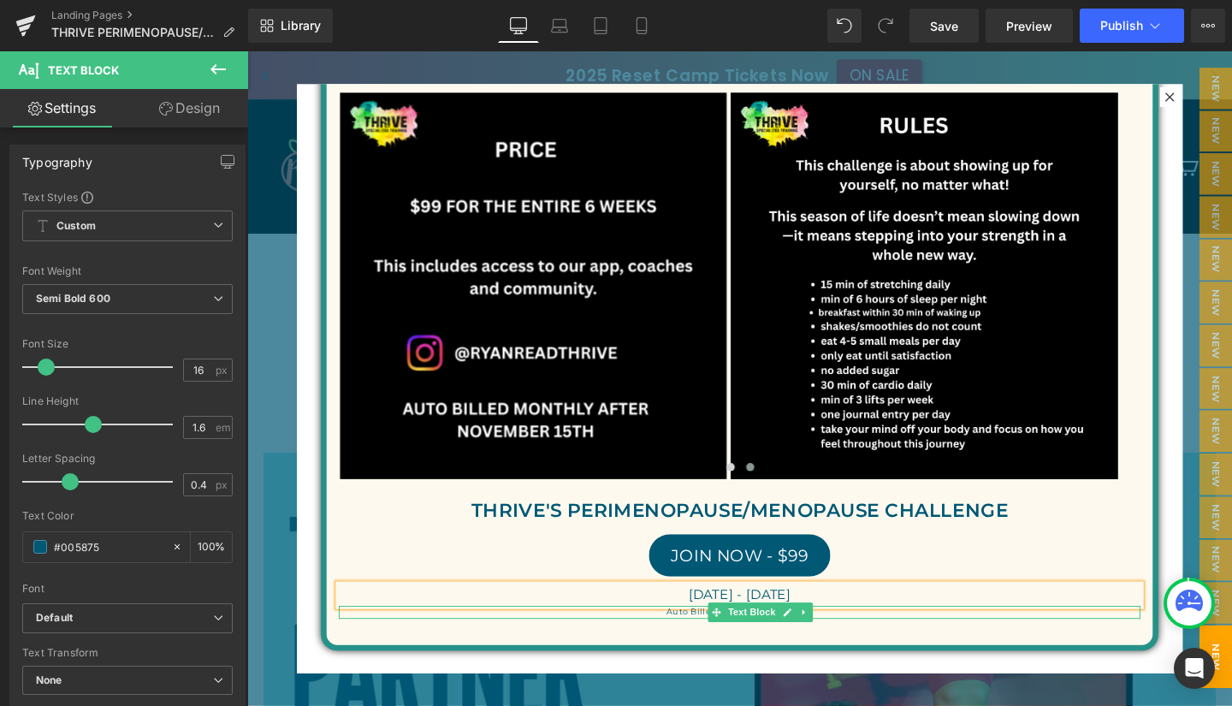
click at [707, 638] on p "Auto Billed monthly after [DATE]" at bounding box center [765, 641] width 843 height 14
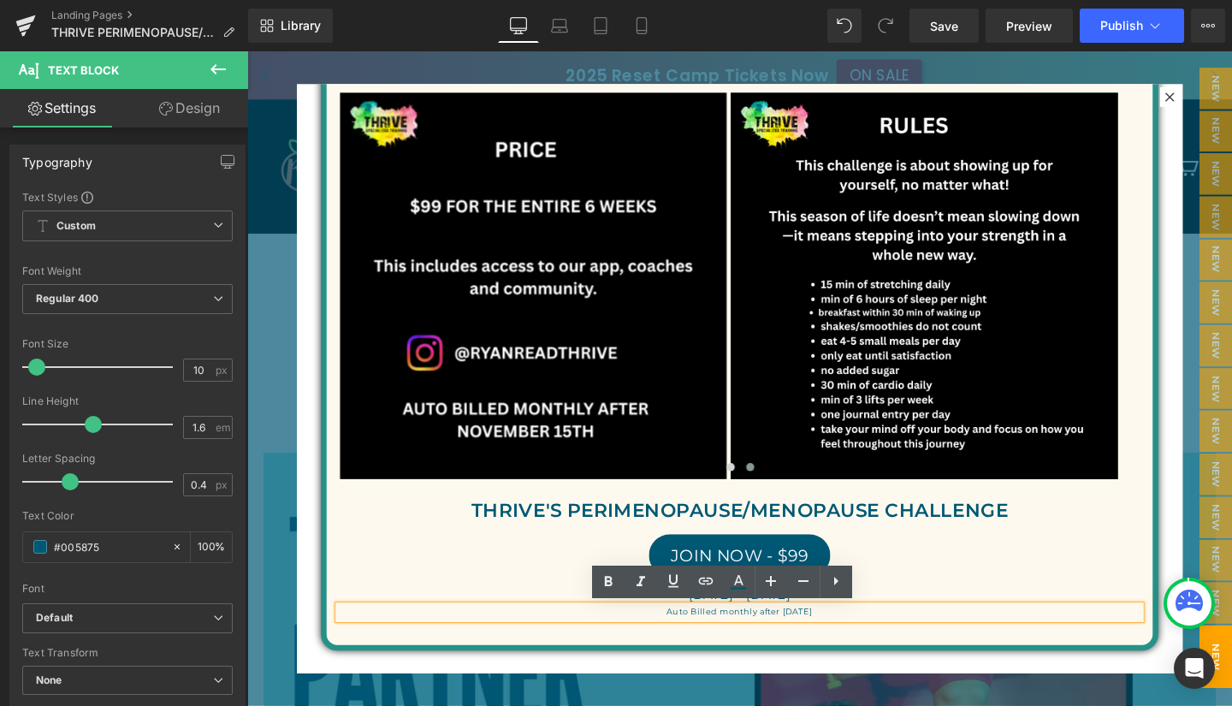
scroll to position [109, 7]
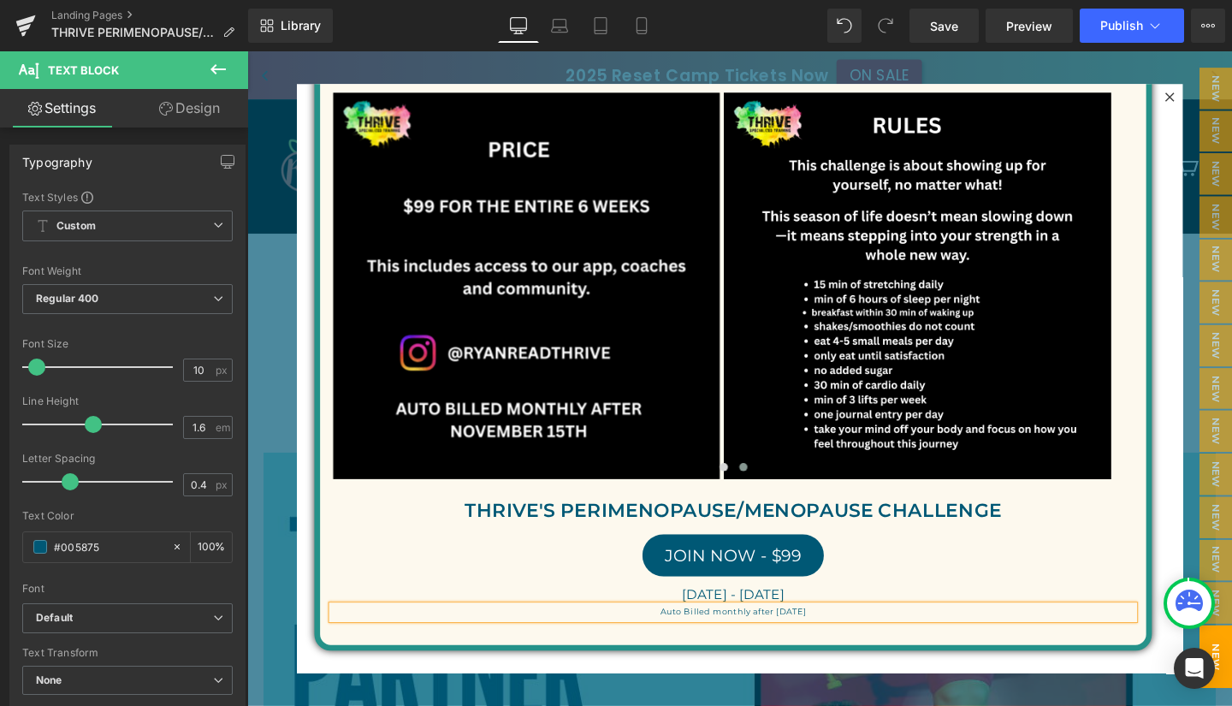
click at [707, 638] on p "Auto Billed monthly after [DATE]" at bounding box center [758, 641] width 843 height 14
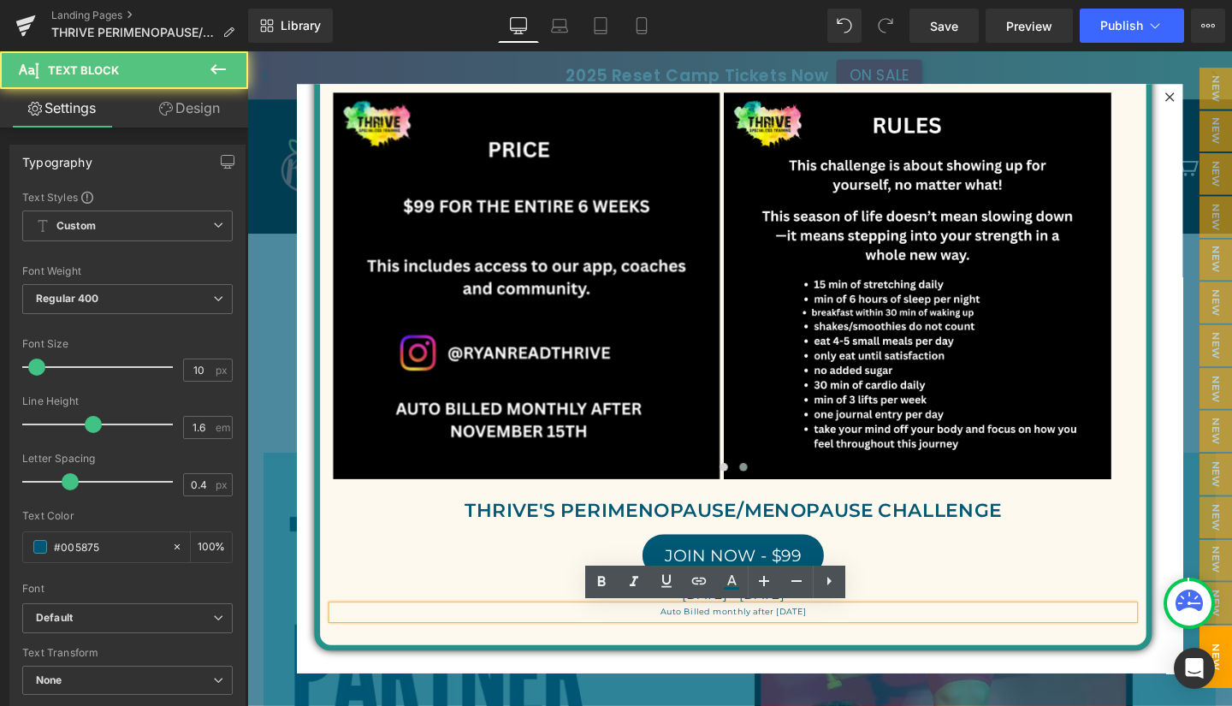
click at [811, 636] on p "Auto Billed monthly after [DATE]" at bounding box center [758, 641] width 843 height 14
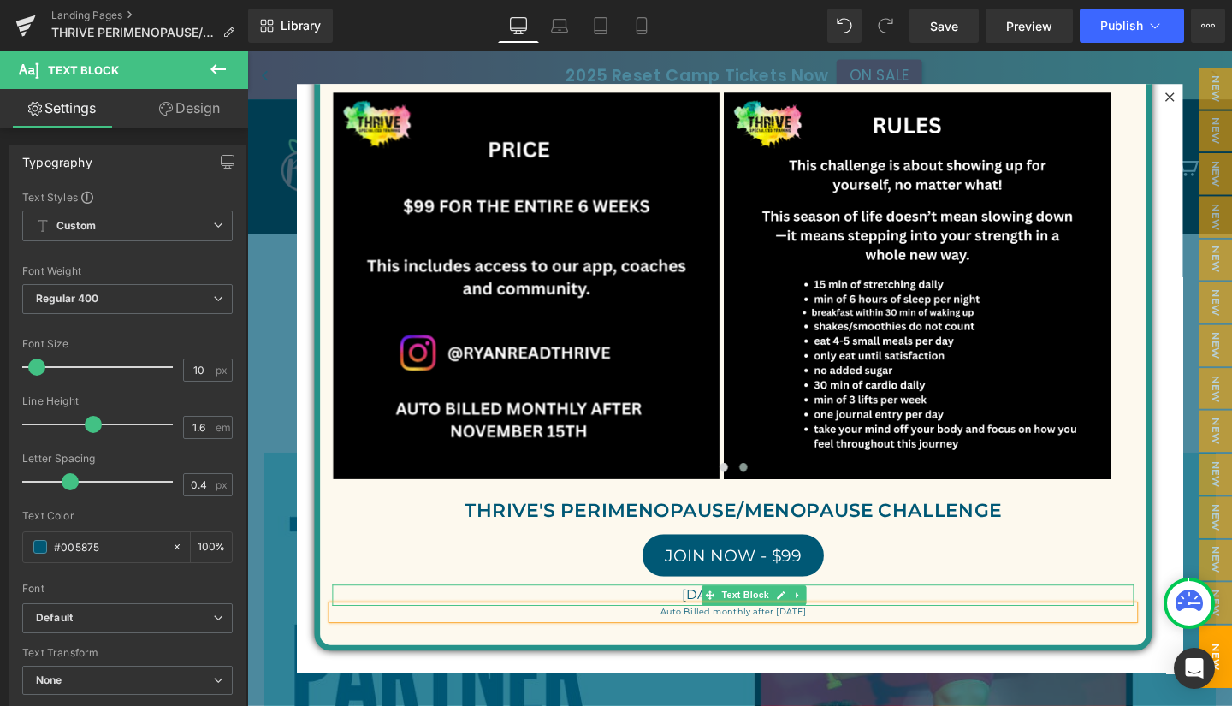
drag, startPoint x: 1087, startPoint y: 648, endPoint x: 871, endPoint y: 624, distance: 217.8
click at [871, 624] on p "Oct 1st - Nov 15th" at bounding box center [758, 624] width 843 height 22
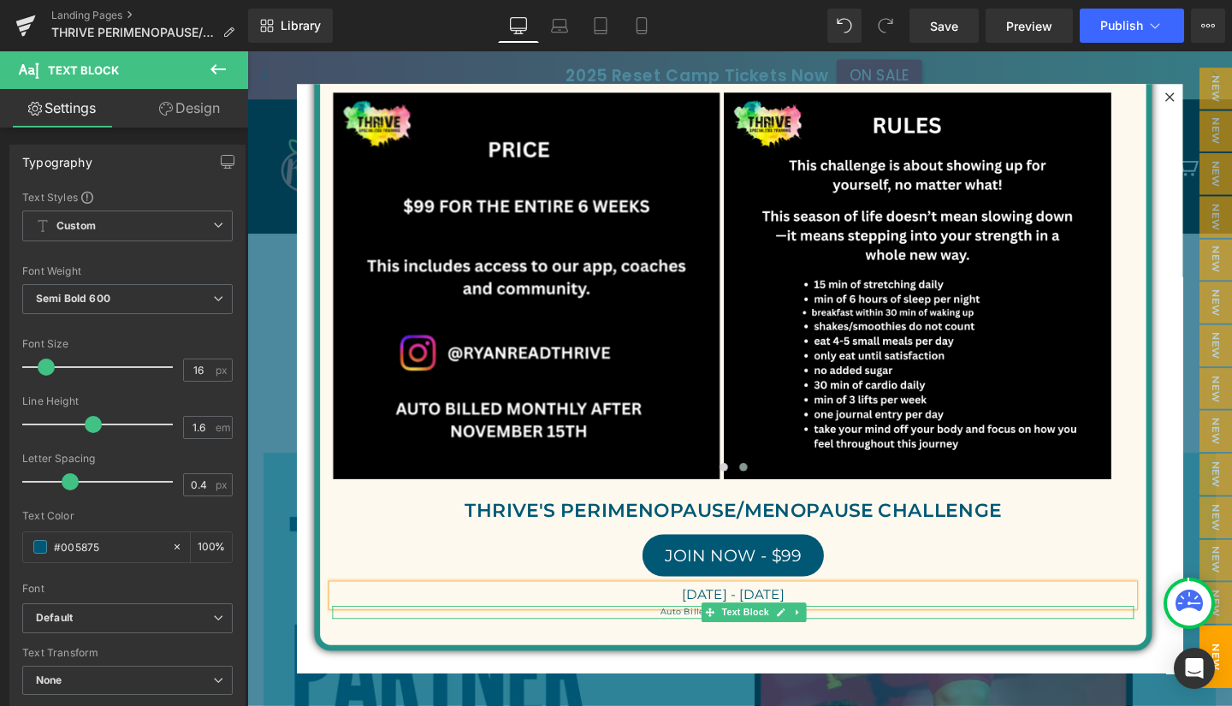
click at [756, 641] on span "Text Block" at bounding box center [771, 641] width 56 height 21
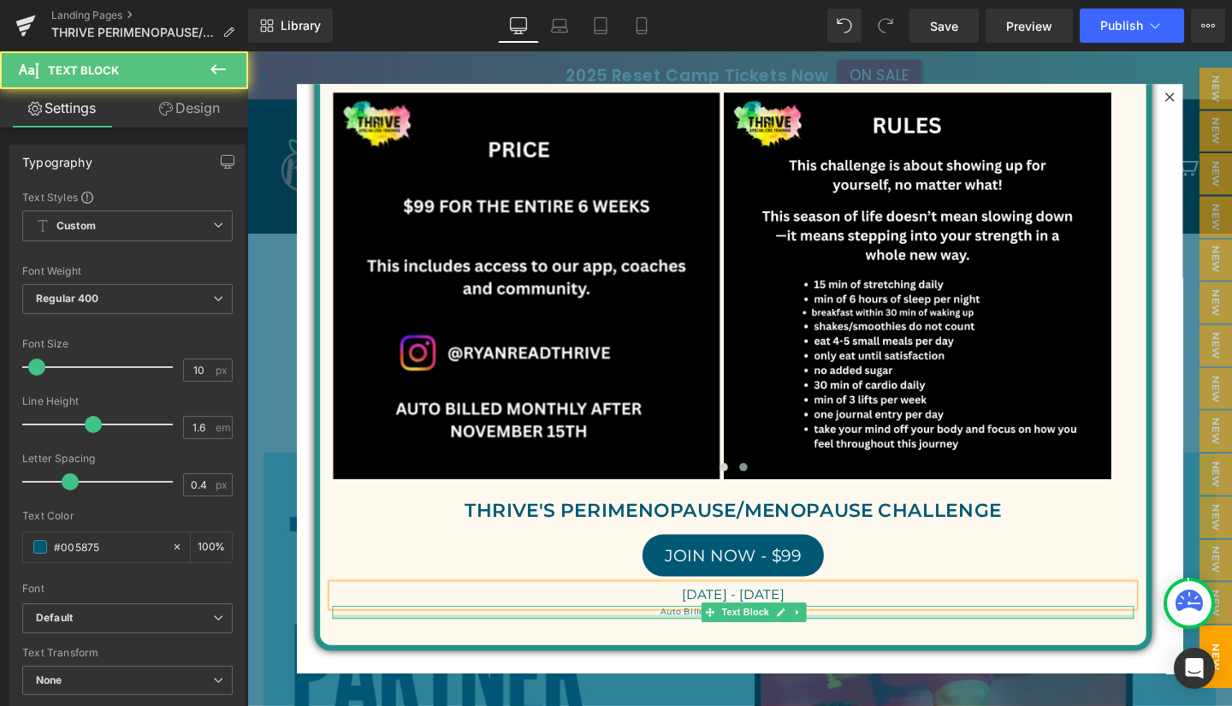
click at [702, 645] on div at bounding box center [758, 645] width 843 height 4
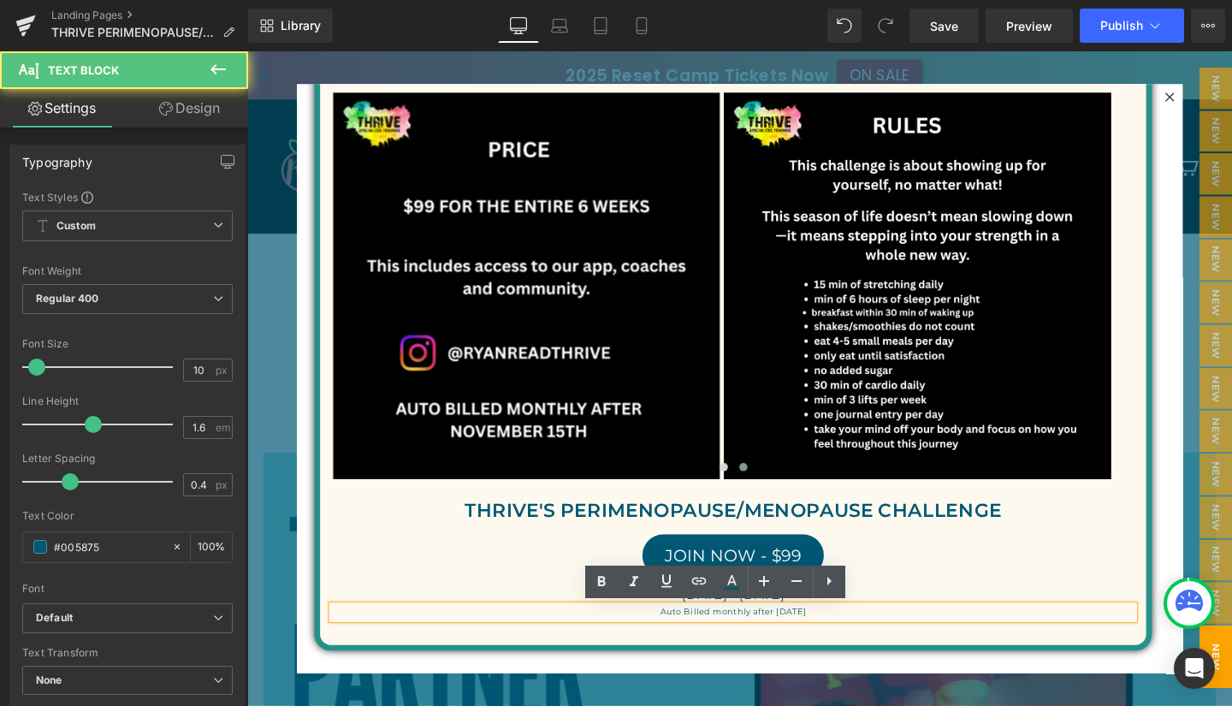
click at [823, 644] on p "Auto Billed monthly after [DATE]" at bounding box center [758, 641] width 843 height 14
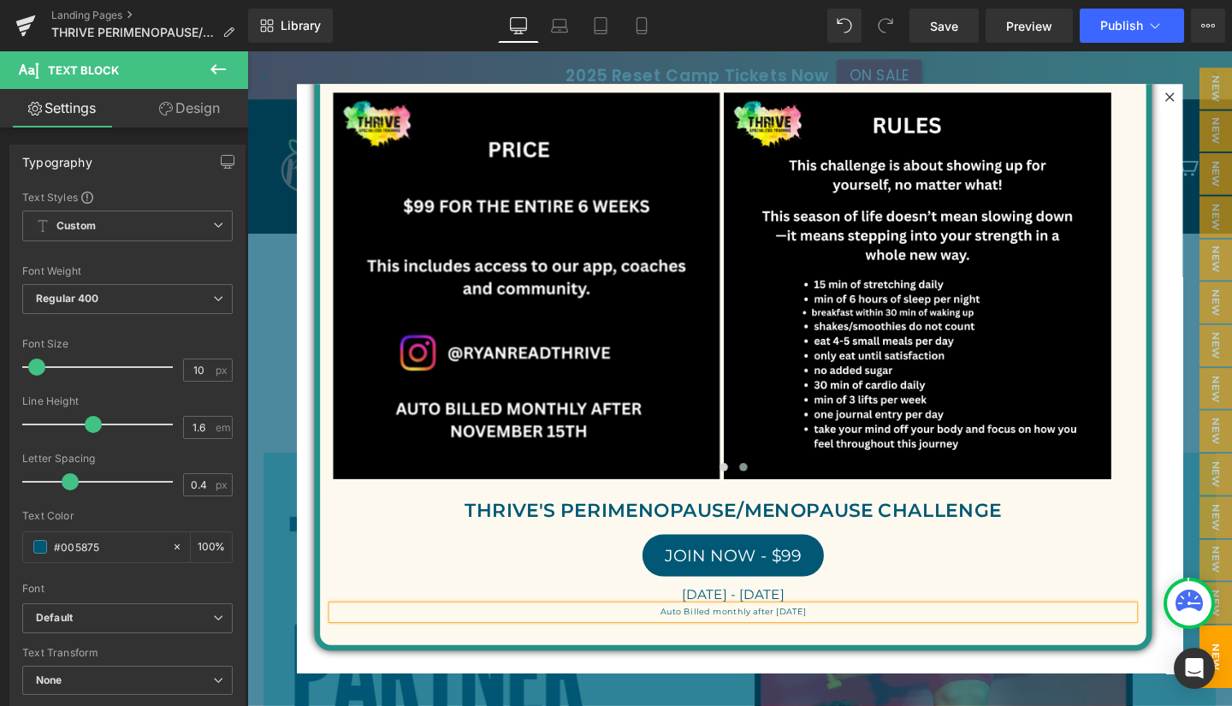
scroll to position [109, 0]
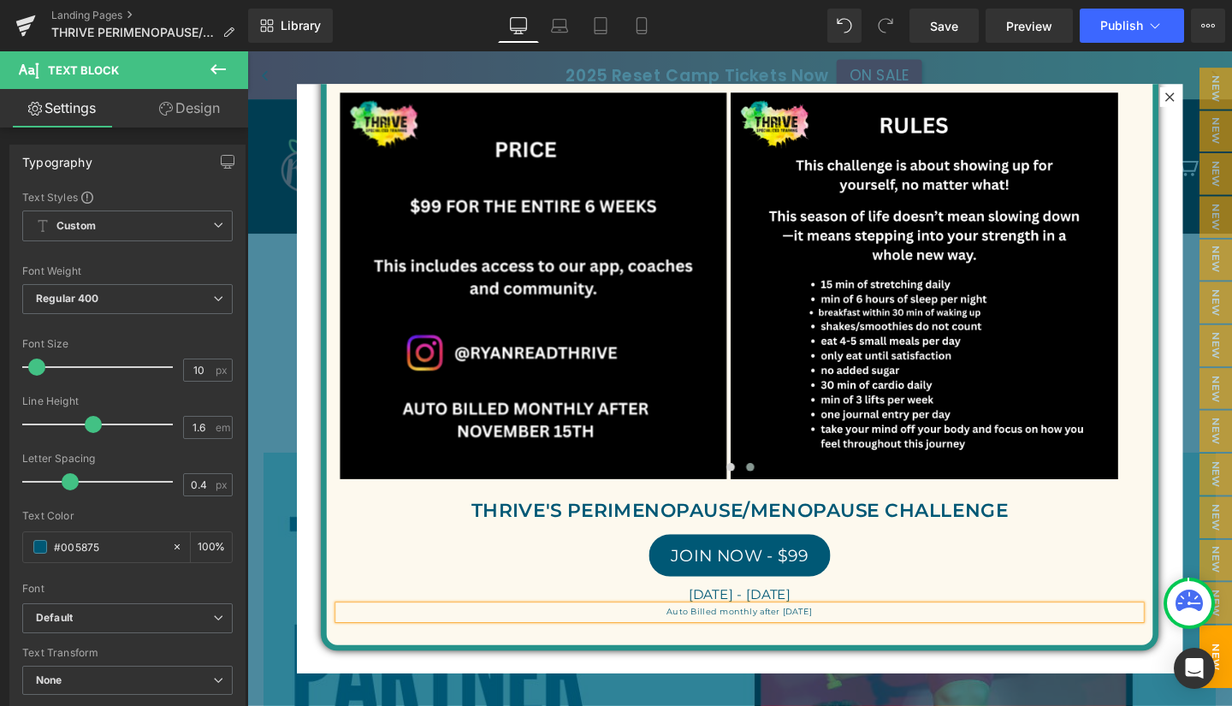
click at [1077, 590] on div "JOIN NOW - $99" at bounding box center [765, 581] width 843 height 44
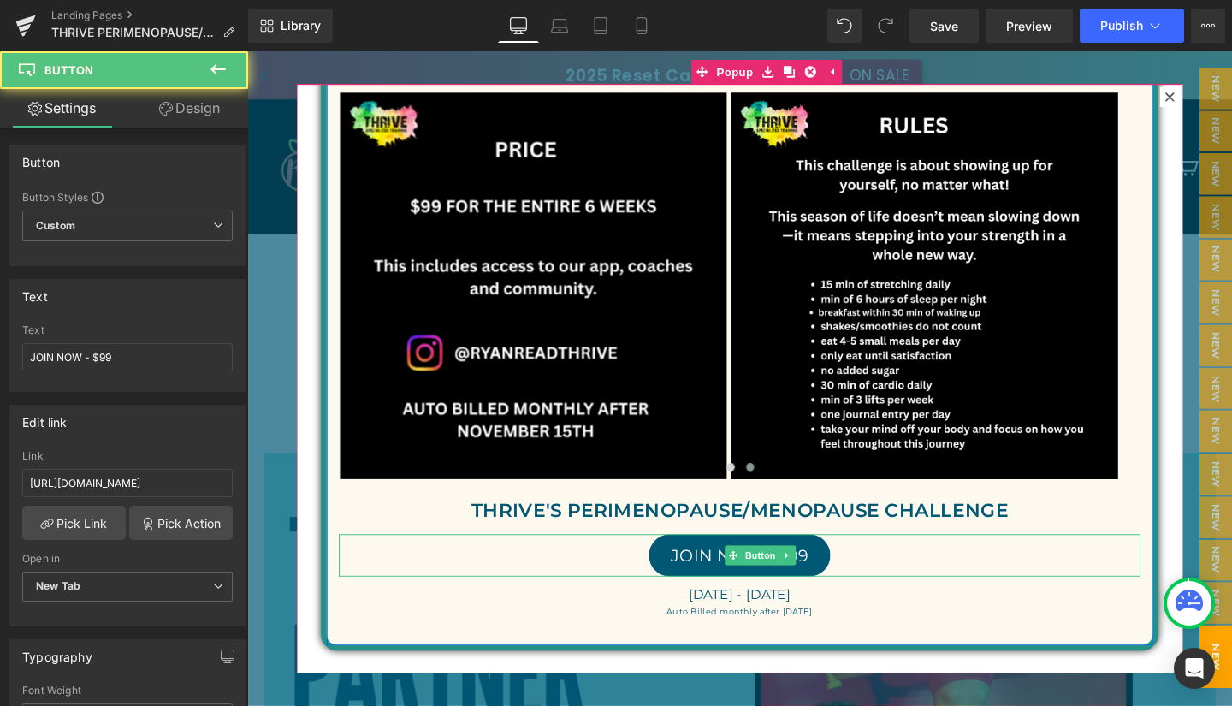
click at [693, 576] on span "JOIN NOW - $99" at bounding box center [765, 581] width 145 height 21
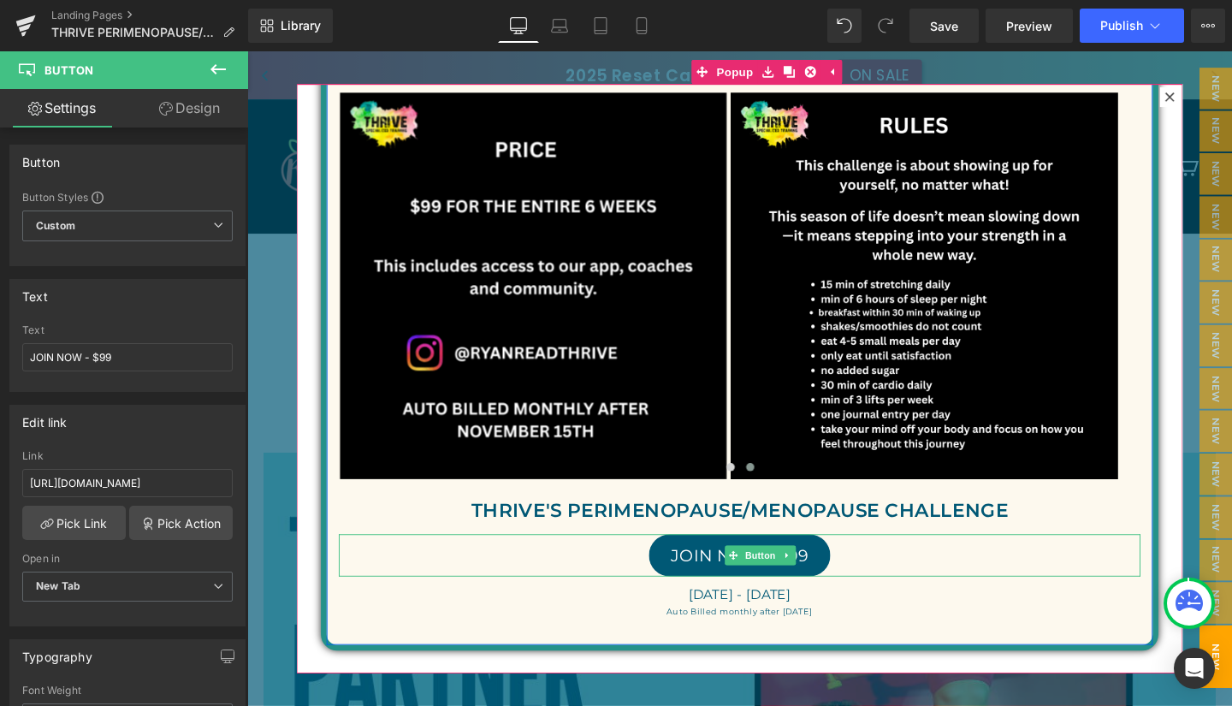
click at [702, 573] on span "JOIN NOW - $99" at bounding box center [765, 581] width 145 height 21
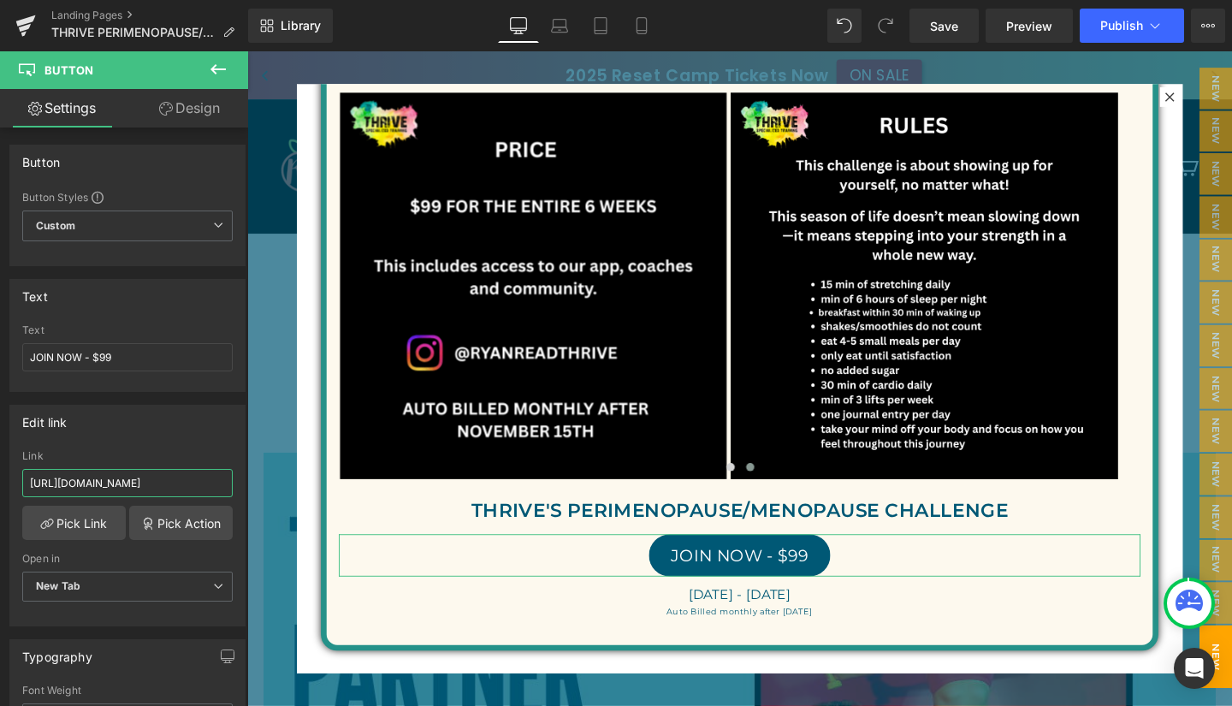
scroll to position [0, 212]
drag, startPoint x: 28, startPoint y: 484, endPoint x: 225, endPoint y: 492, distance: 196.9
click at [225, 492] on input "https://app.trainerfu.com/web/signup/XE85E34QUL31G0GXRWLCQ1YYCF2XBEYP" at bounding box center [127, 483] width 210 height 28
paste input "OV7GDZ1D2C8QWJGHIJ6TR4YZONKA56FQ"
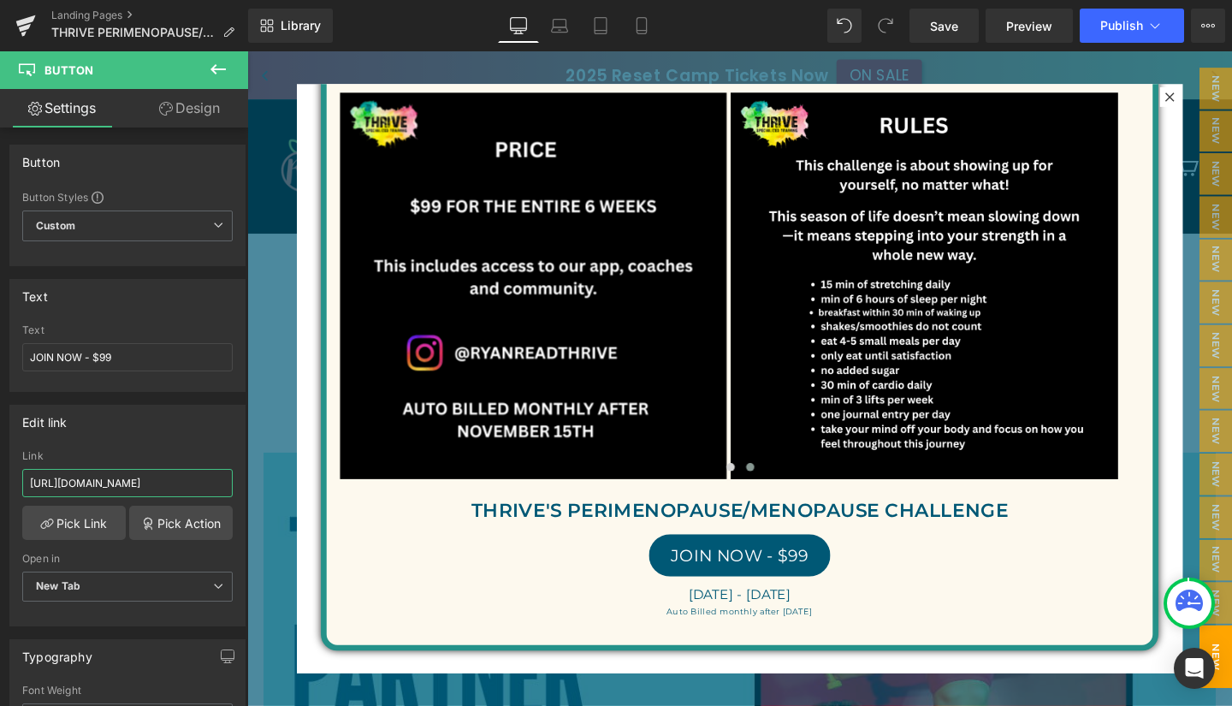
type input "https://app.trainerfu.com/web/signup/OV7GDZ1D2C8QWJGHIJ6TR4YZONKA56FQ"
click at [935, 27] on span "Save" at bounding box center [944, 26] width 28 height 18
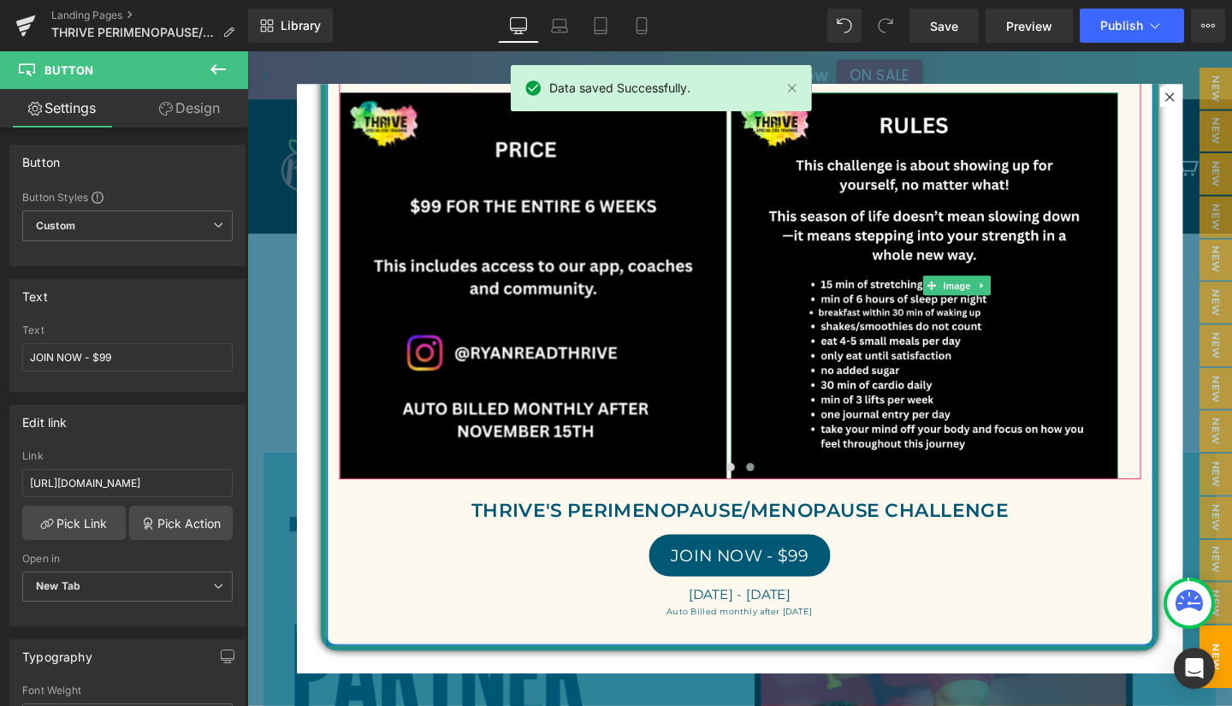
scroll to position [0, 0]
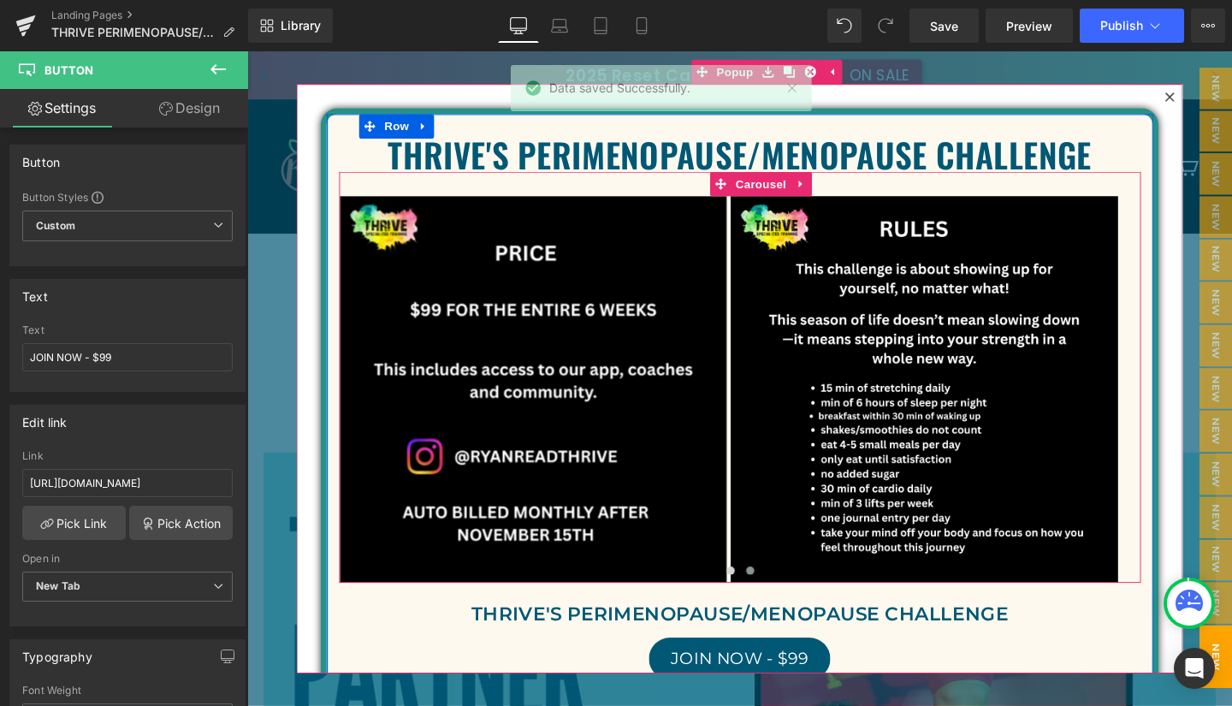
click at [344, 400] on button "‹" at bounding box center [318, 407] width 51 height 51
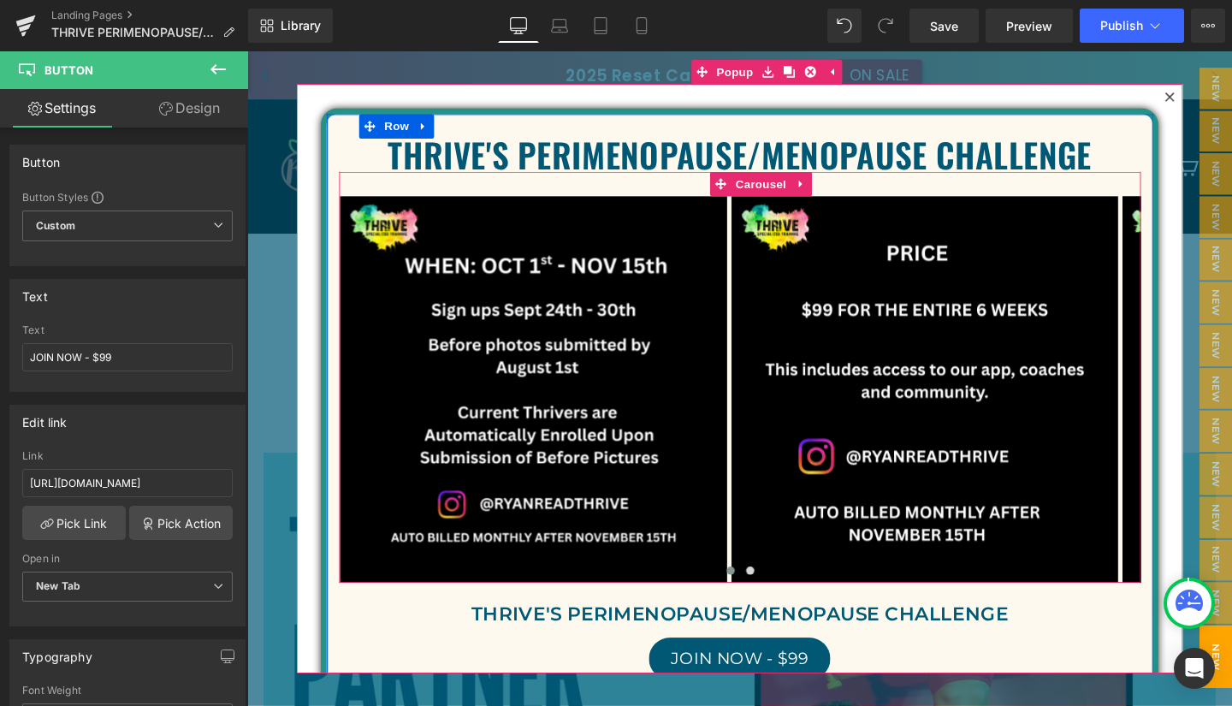
click at [344, 400] on button "‹" at bounding box center [318, 407] width 51 height 51
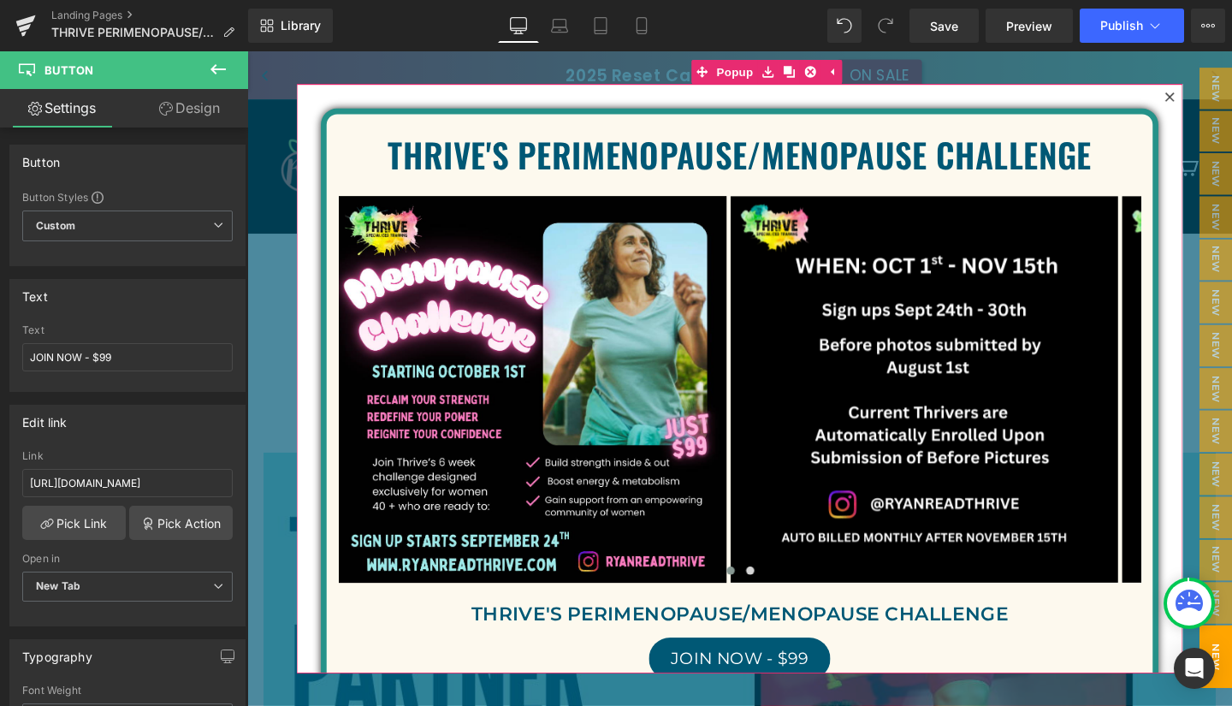
click at [1212, 94] on icon at bounding box center [1217, 99] width 10 height 10
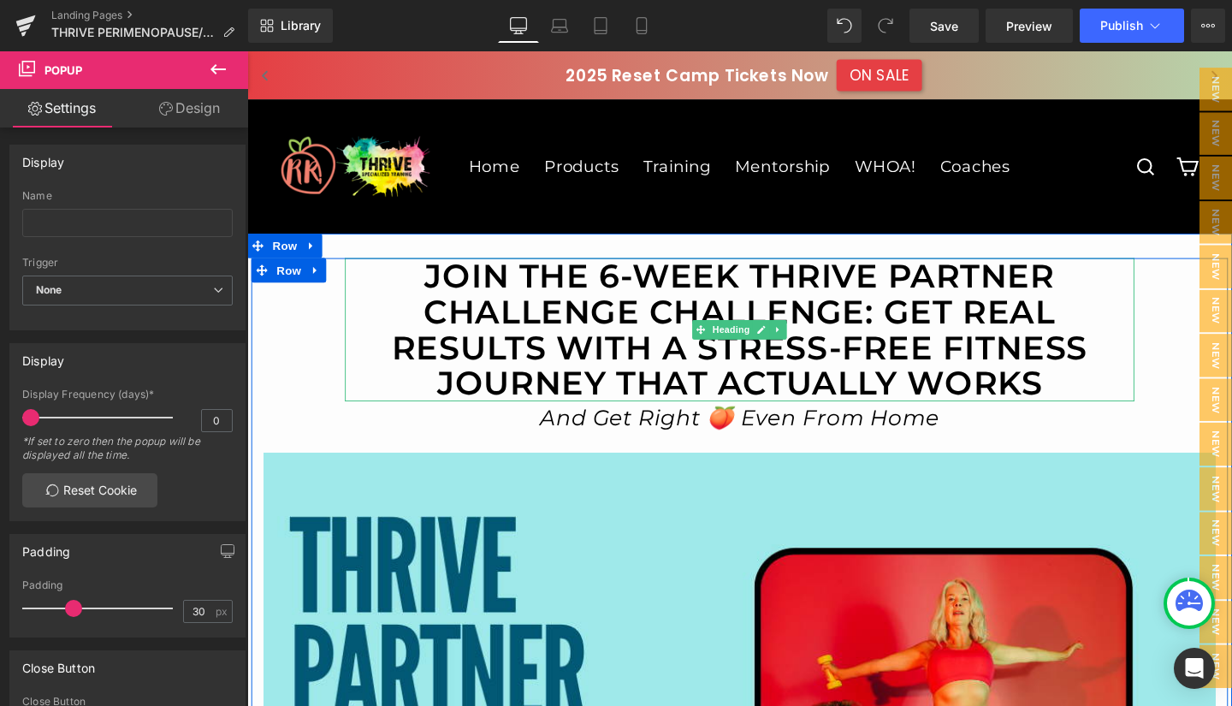
click at [922, 279] on h1 "JOIN THE 6-WEEK THRIVE PARTNER CHALLENGE CHALLENGE: GET REAL RESULTS WITH A STR…" at bounding box center [765, 344] width 830 height 151
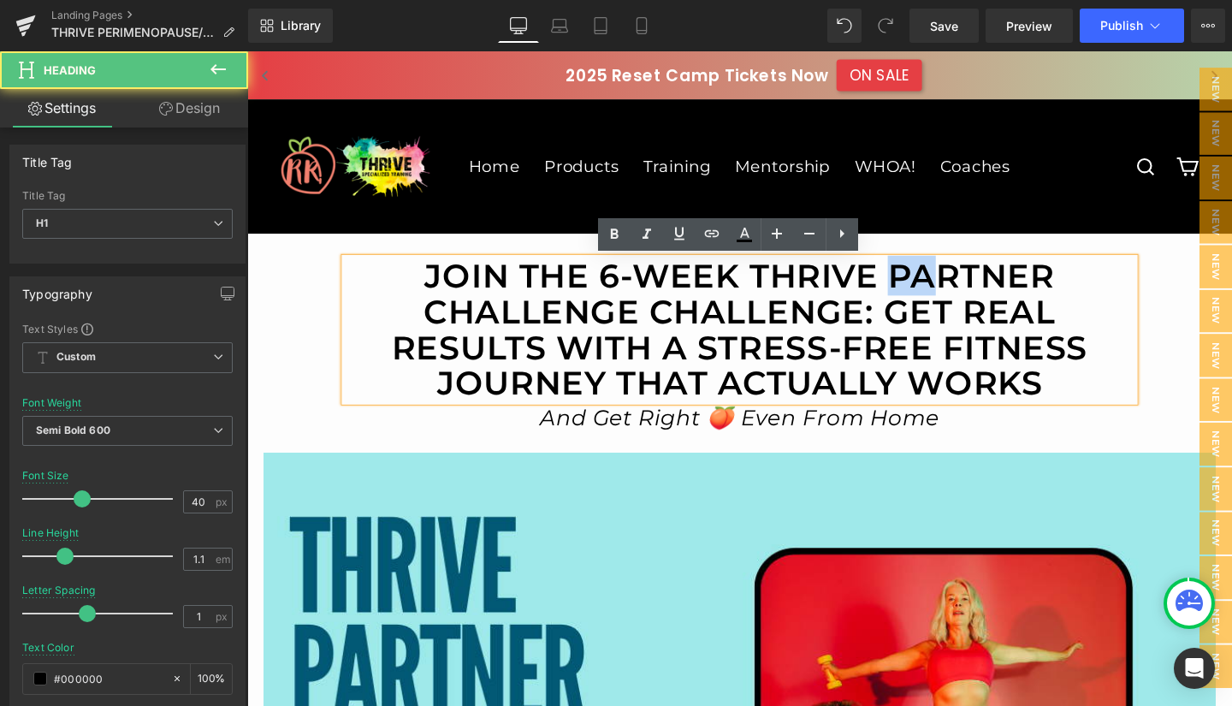
drag, startPoint x: 922, startPoint y: 279, endPoint x: 955, endPoint y: 279, distance: 32.5
click at [955, 279] on h1 "JOIN THE 6-WEEK THRIVE PARTNER CHALLENGE CHALLENGE: GET REAL RESULTS WITH A STR…" at bounding box center [765, 344] width 830 height 151
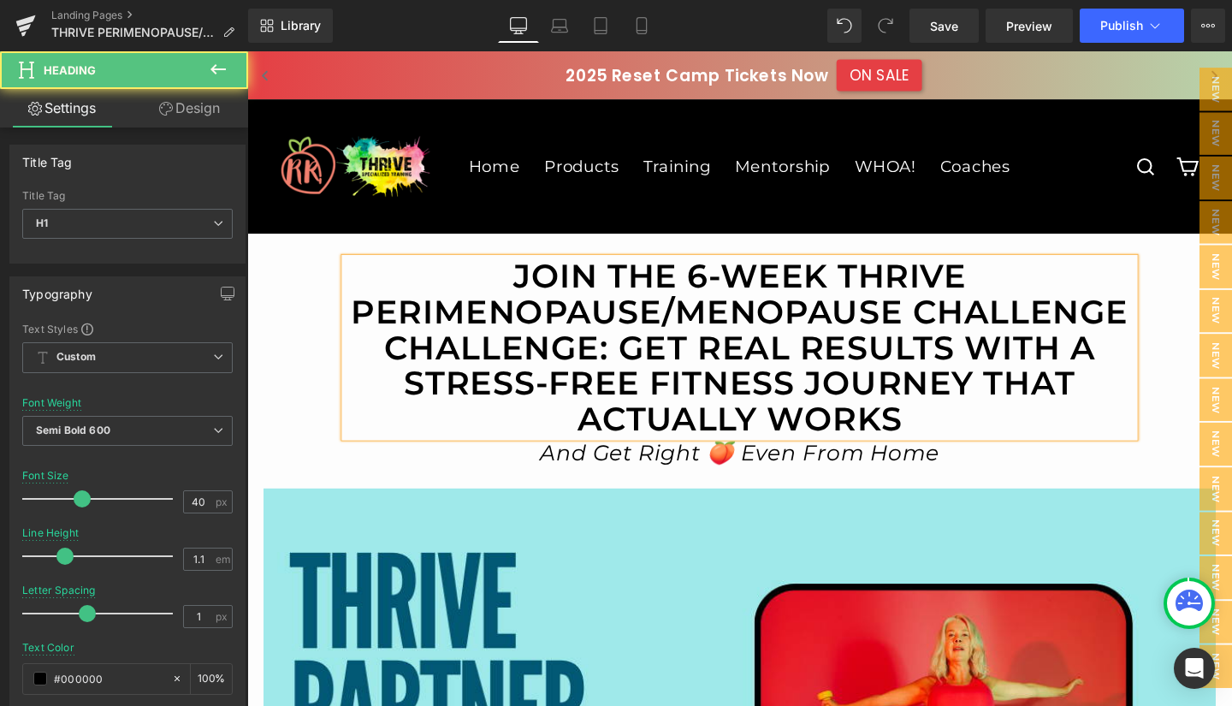
click at [1096, 293] on h1 "JOIN THE 6-WEEK THRIVE Perimenopause/menopause CHALLENGE CHALLENGE: GET REAL RE…" at bounding box center [765, 363] width 830 height 188
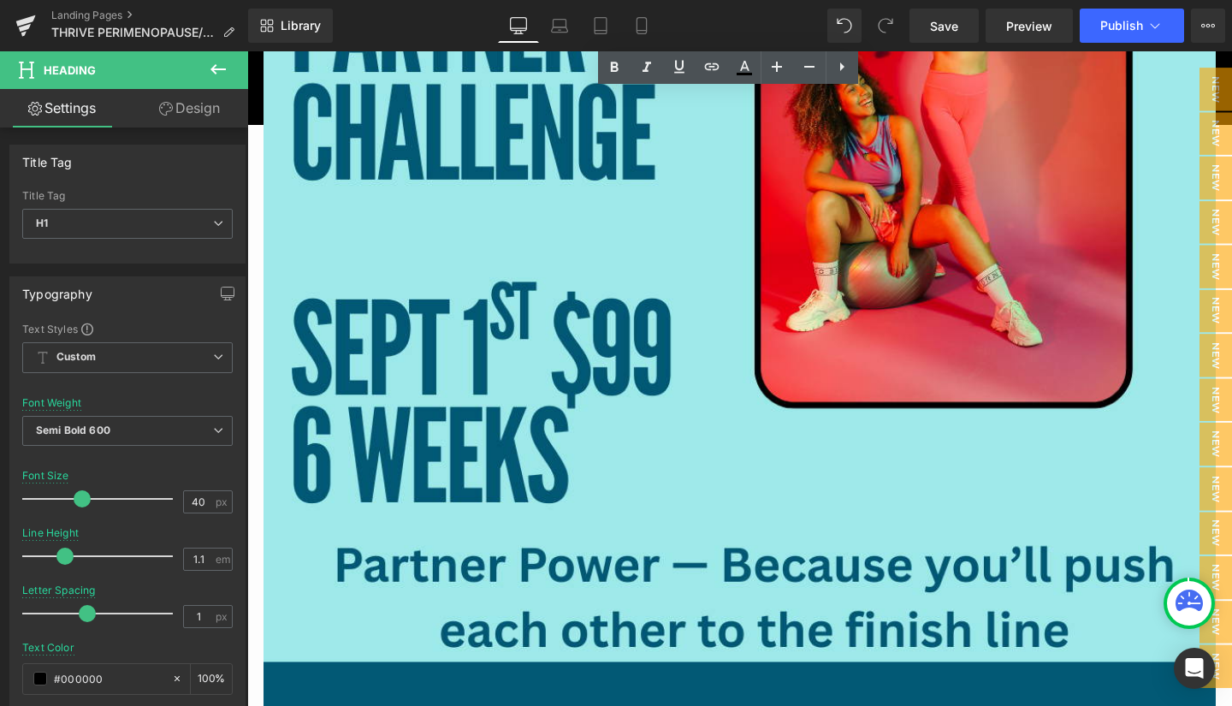
scroll to position [710, 0]
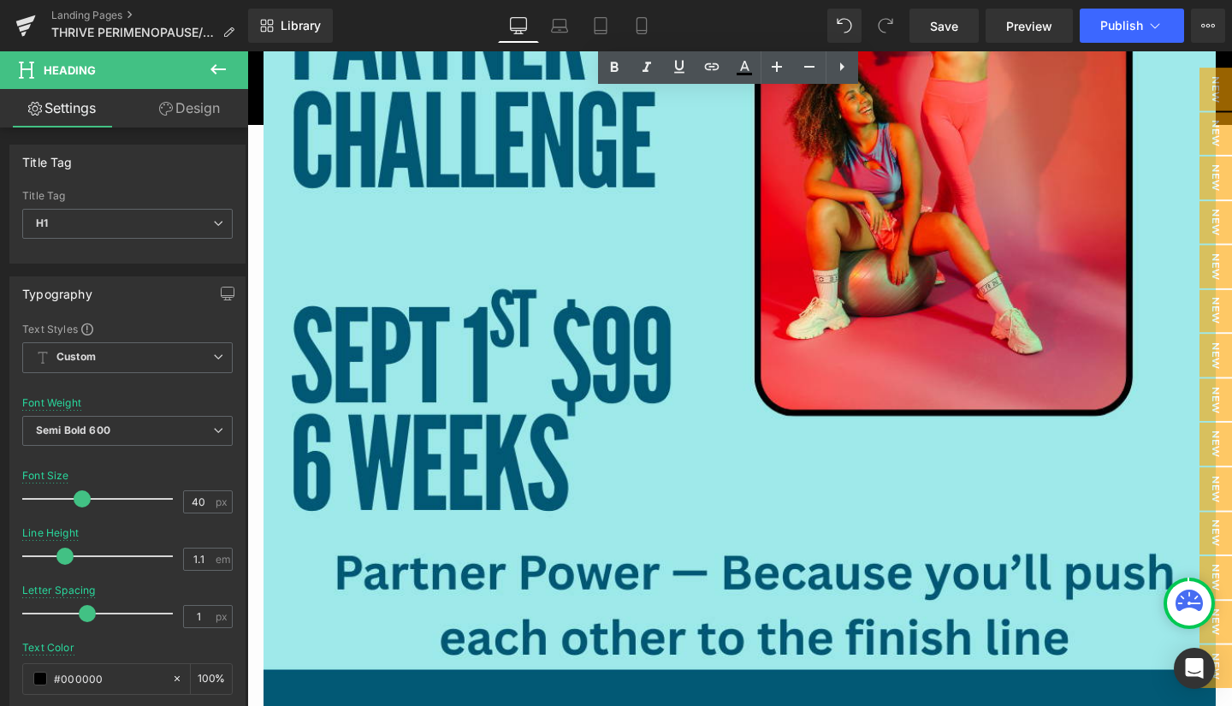
click at [711, 344] on img at bounding box center [764, 301] width 1001 height 1001
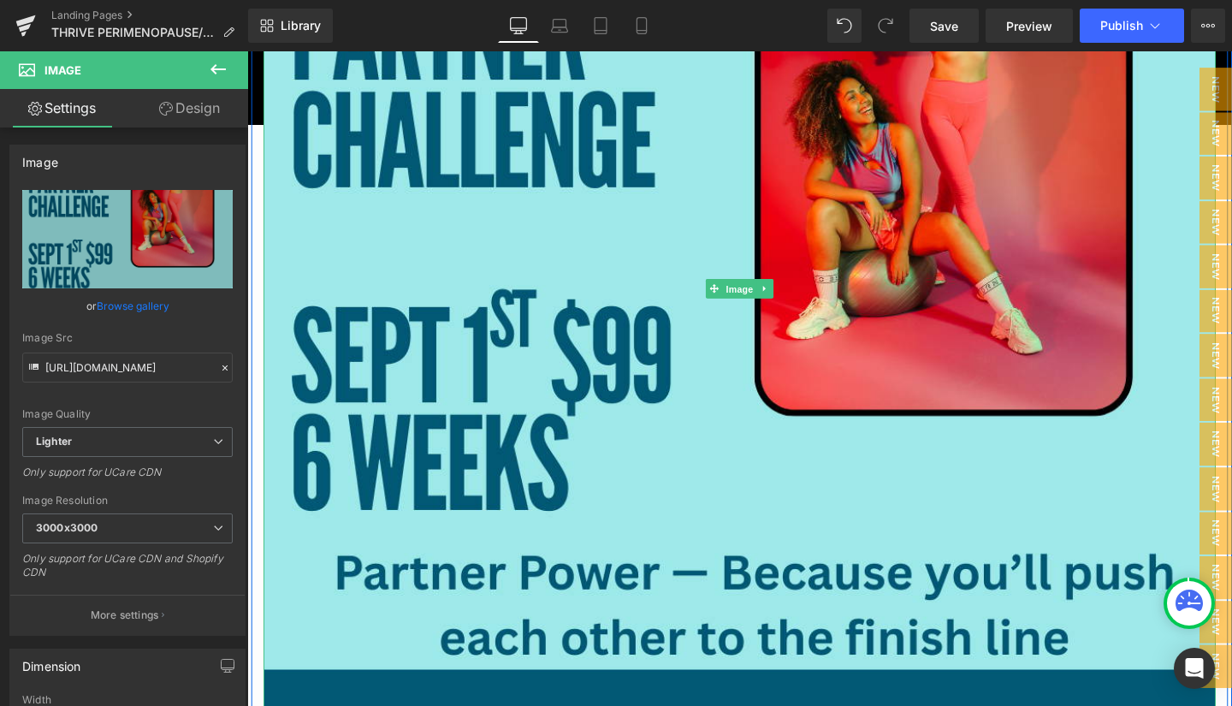
click at [753, 301] on span "Image" at bounding box center [765, 301] width 36 height 21
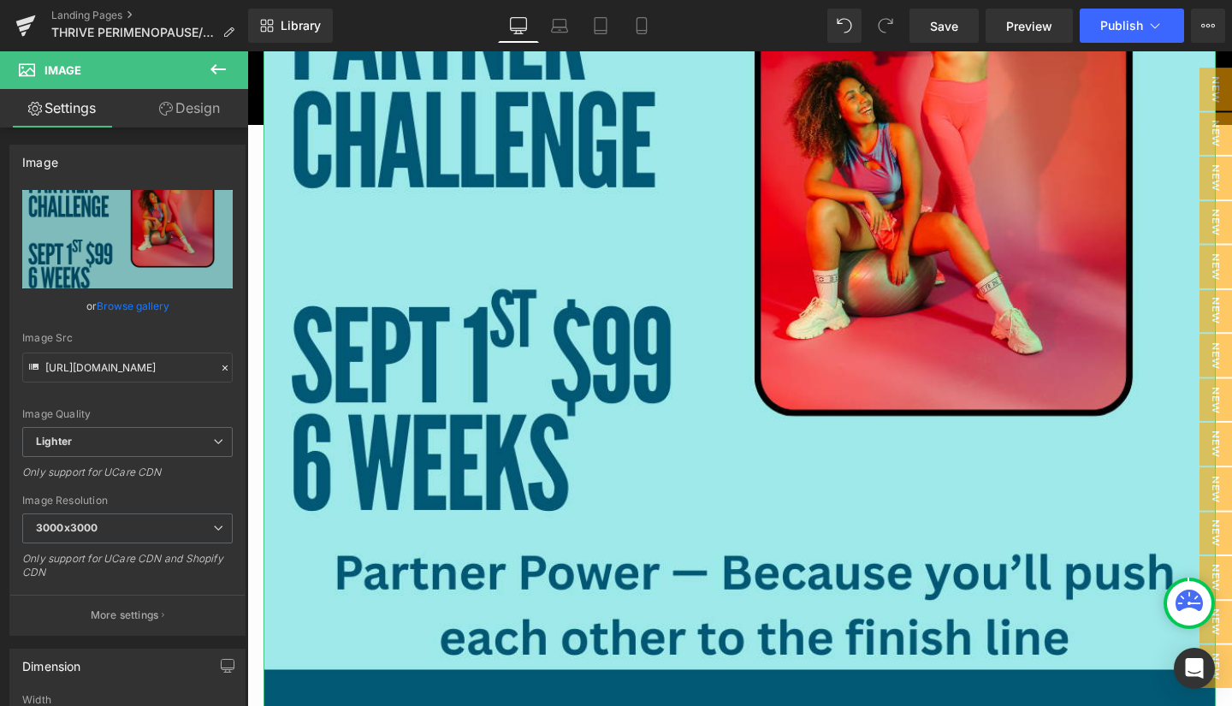
click at [133, 305] on link "Browse gallery" at bounding box center [133, 306] width 73 height 30
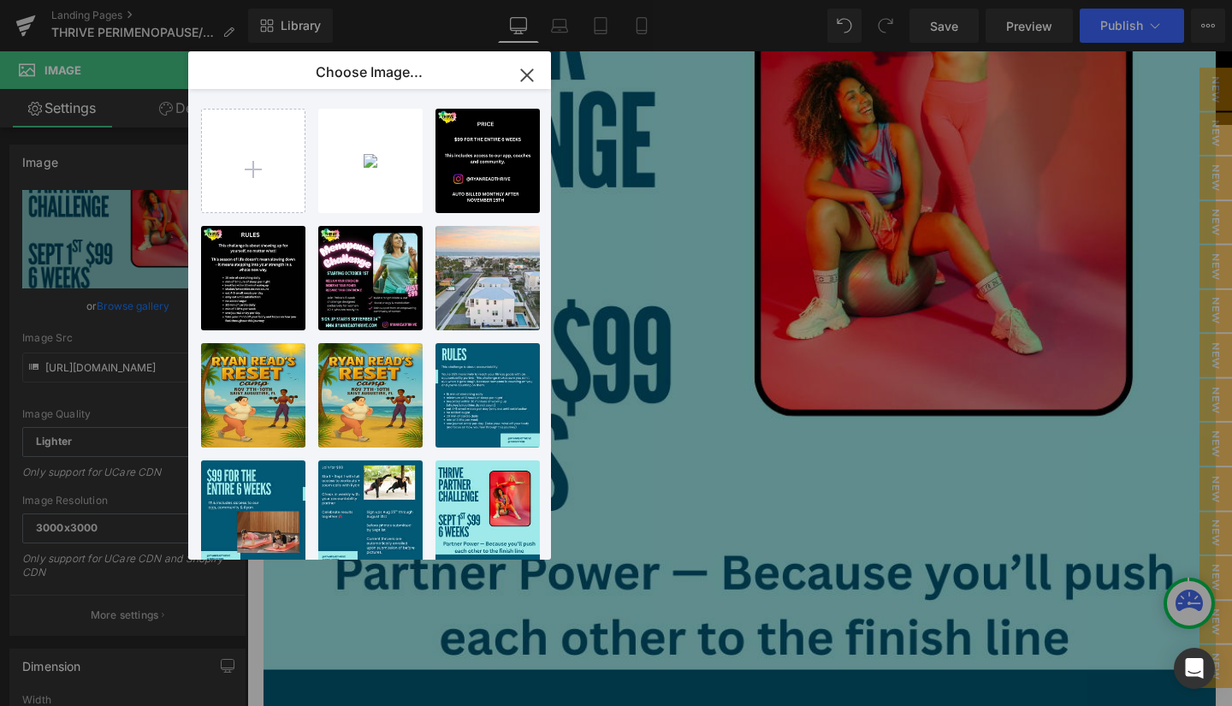
click at [133, 0] on div "Image You are previewing how the will restyle your page. You can not edit Eleme…" at bounding box center [616, 0] width 1232 height 0
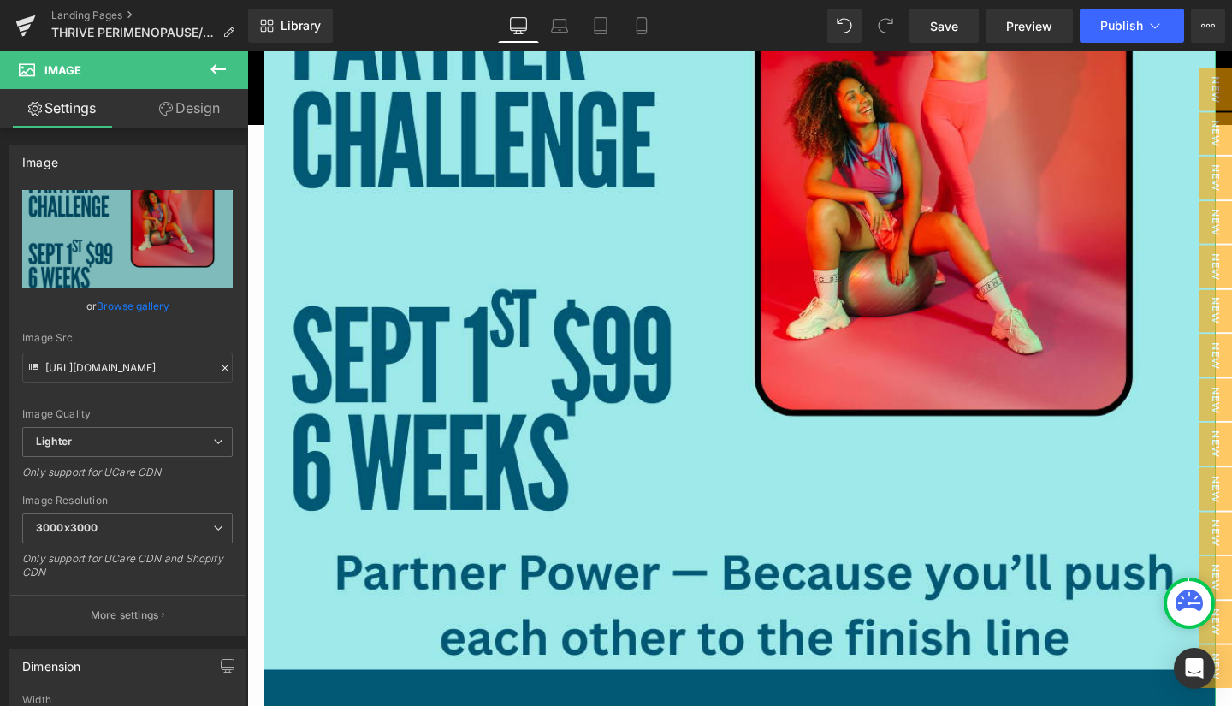
click at [124, 301] on link "Browse gallery" at bounding box center [133, 306] width 73 height 30
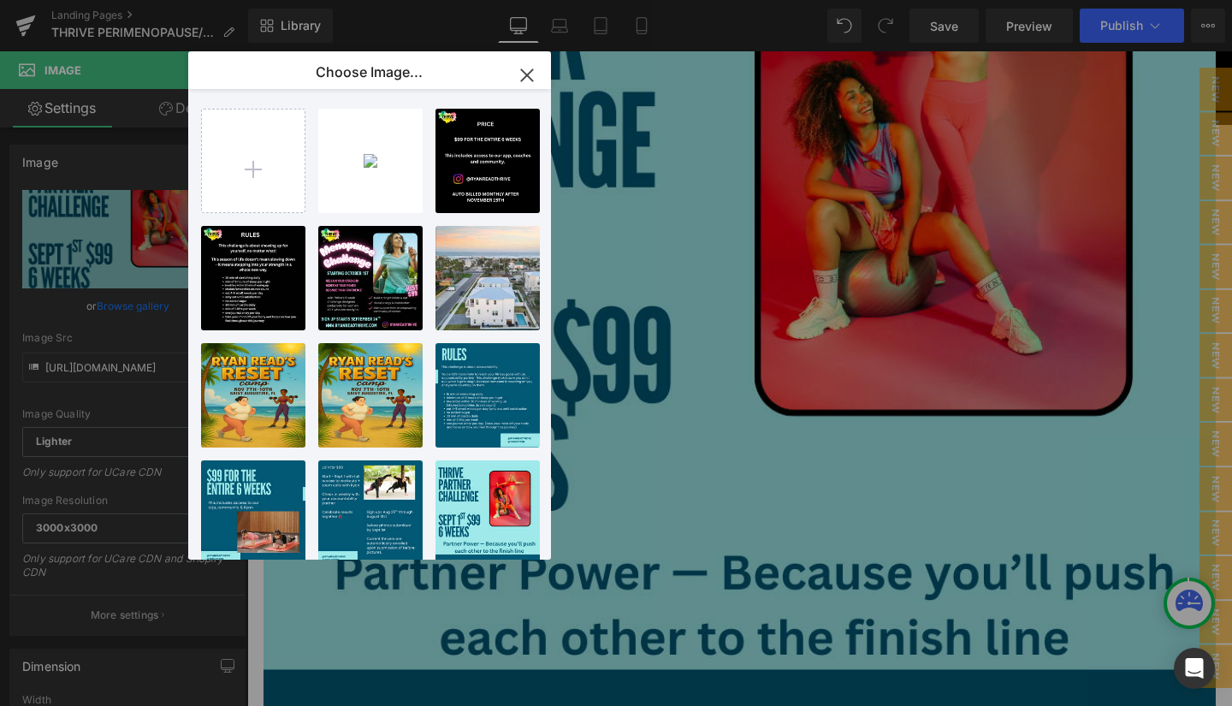
click at [0, 0] on p "726.15 KB" at bounding box center [0, 0] width 0 height 0
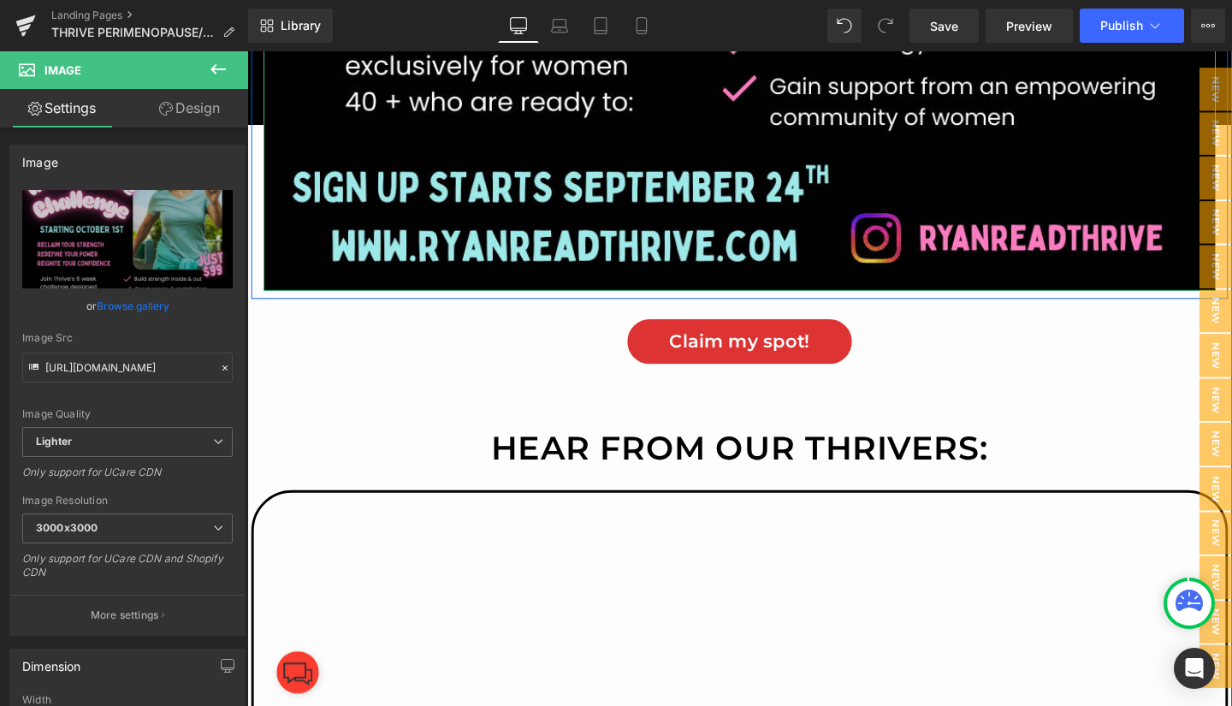
scroll to position [1210, 0]
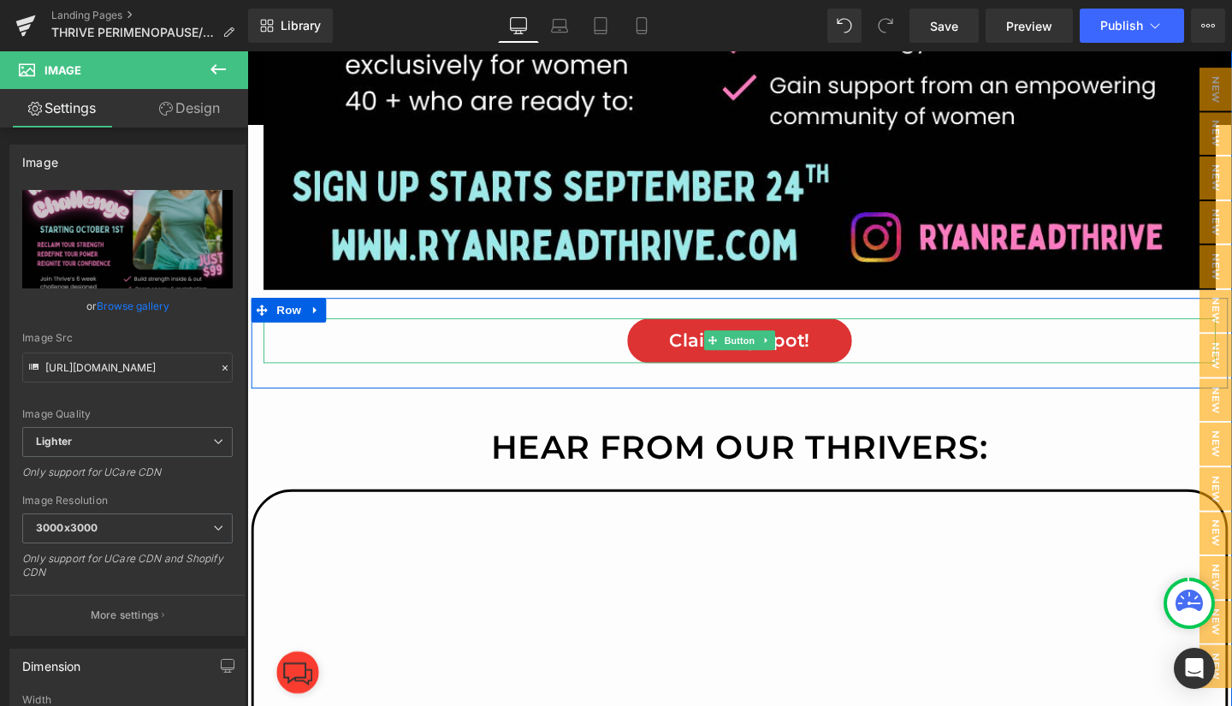
click at [678, 352] on link "Claim my spot!" at bounding box center [765, 355] width 237 height 47
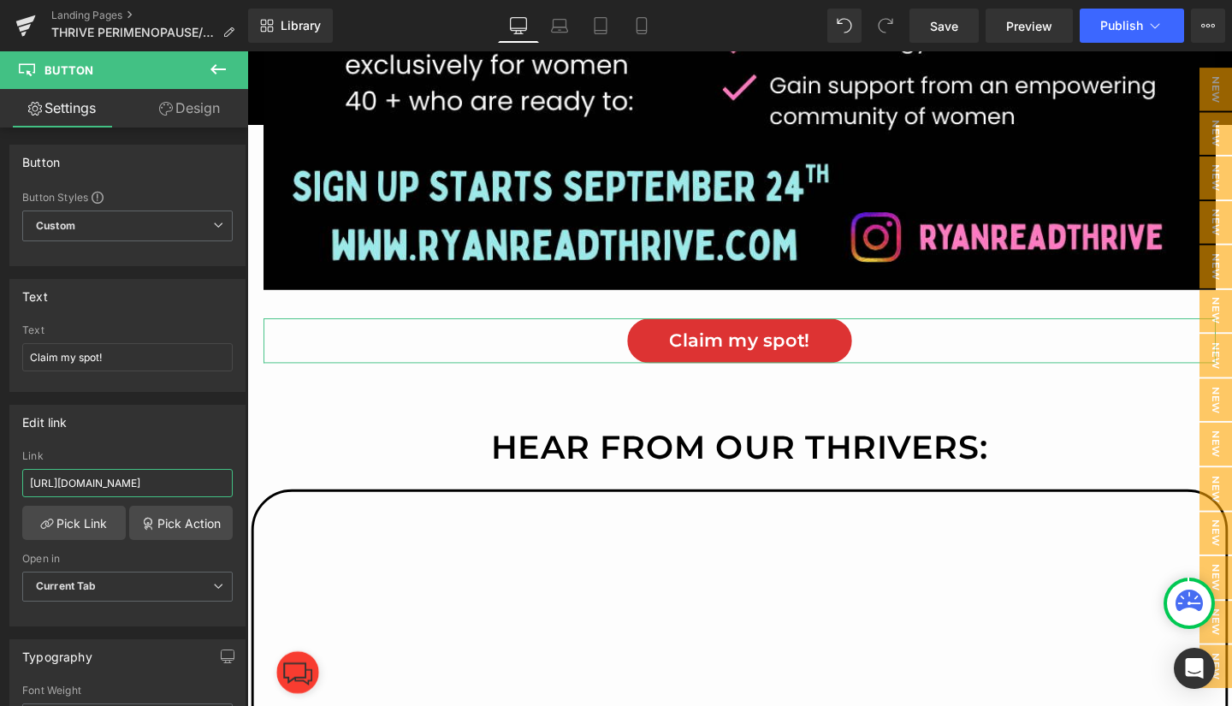
scroll to position [0, 212]
drag, startPoint x: 29, startPoint y: 482, endPoint x: 228, endPoint y: 496, distance: 199.0
click at [228, 496] on div "https://app.trainerfu.com/web/signup/XE85E34QUL31G0GXRWLCQ1YYCF2XBEYP Link http…" at bounding box center [127, 537] width 234 height 175
paste input "OV7GDZ1D2C8QWJGHIJ6TR4YZONKA56FQ"
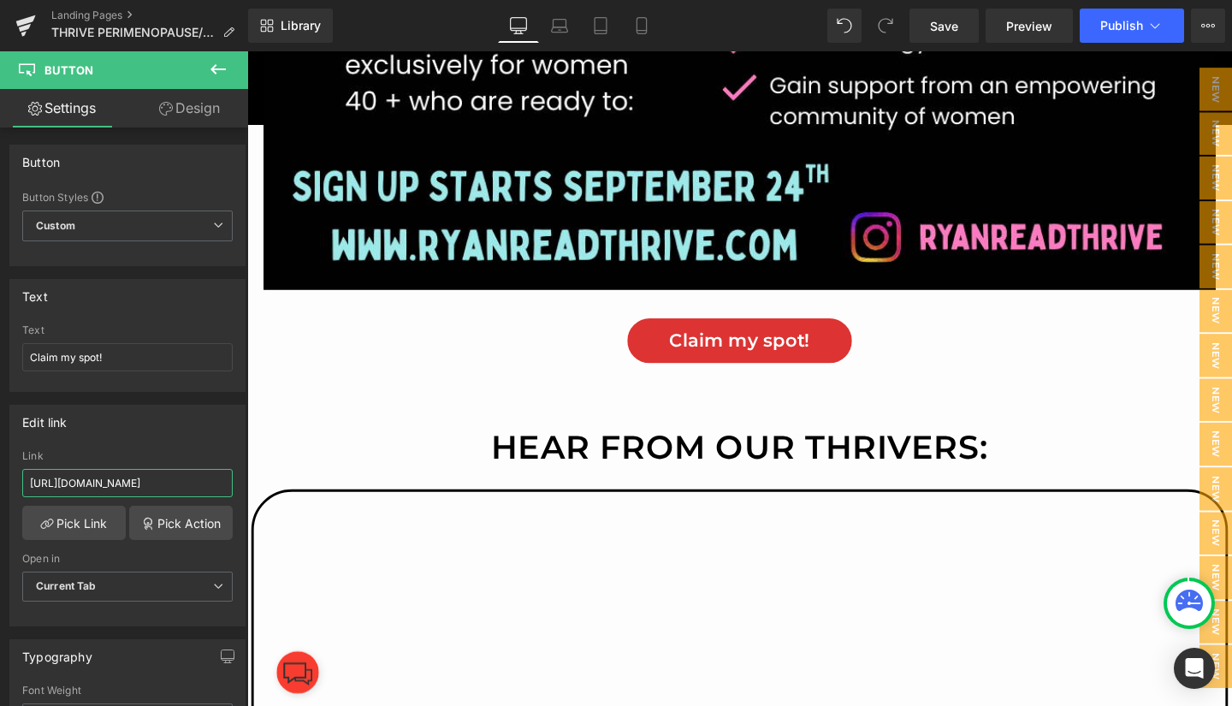
type input "https://app.trainerfu.com/web/signup/OV7GDZ1D2C8QWJGHIJ6TR4YZONKA56FQ"
click at [944, 28] on span "Save" at bounding box center [944, 26] width 28 height 18
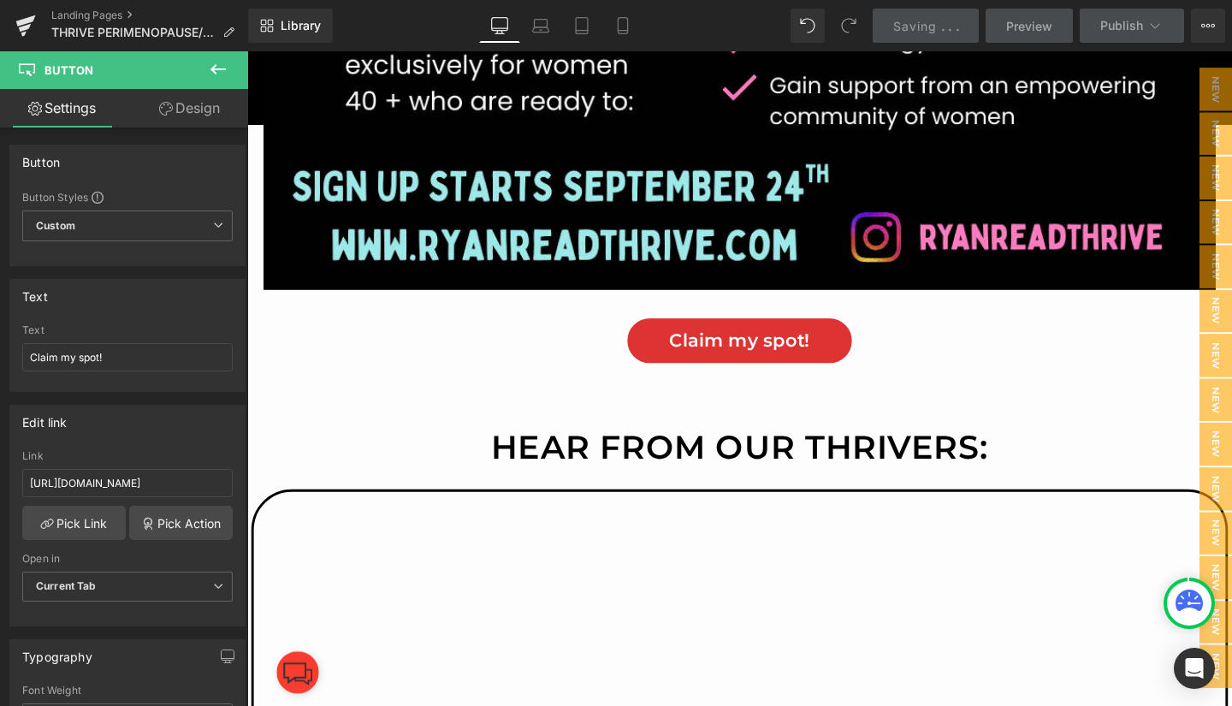
scroll to position [0, 0]
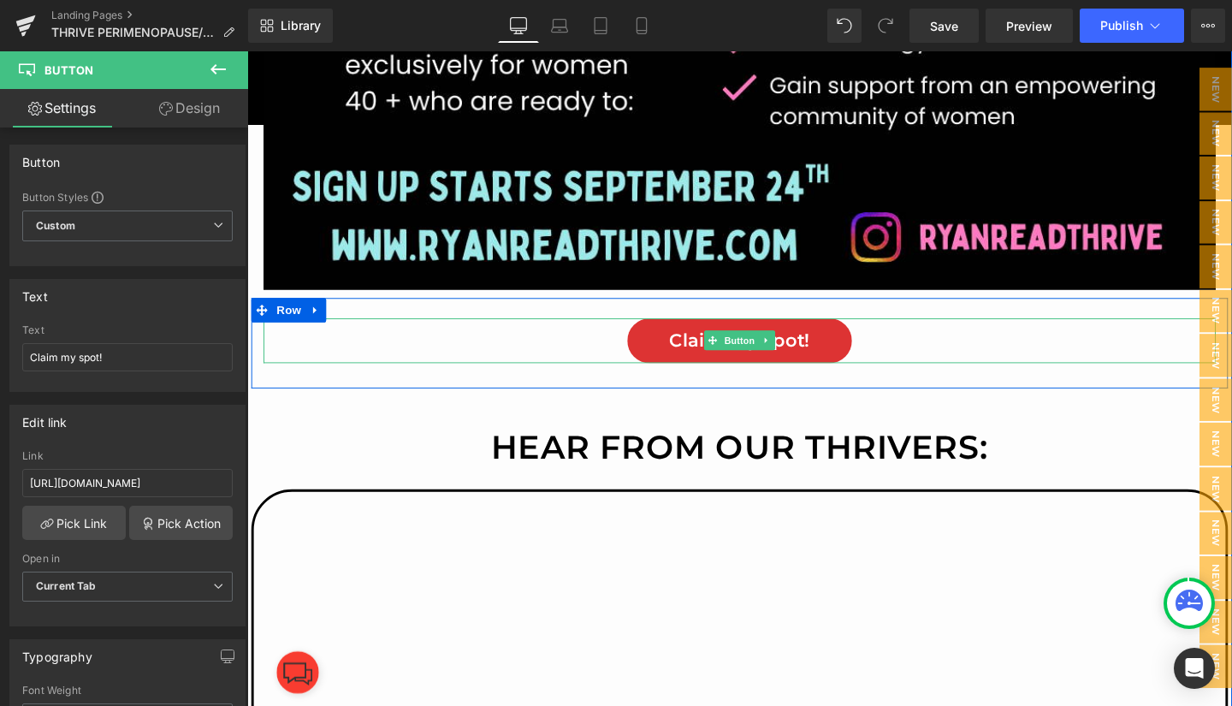
click at [672, 346] on link "Claim my spot!" at bounding box center [765, 355] width 237 height 47
click at [679, 350] on link "Claim my spot!" at bounding box center [765, 355] width 237 height 47
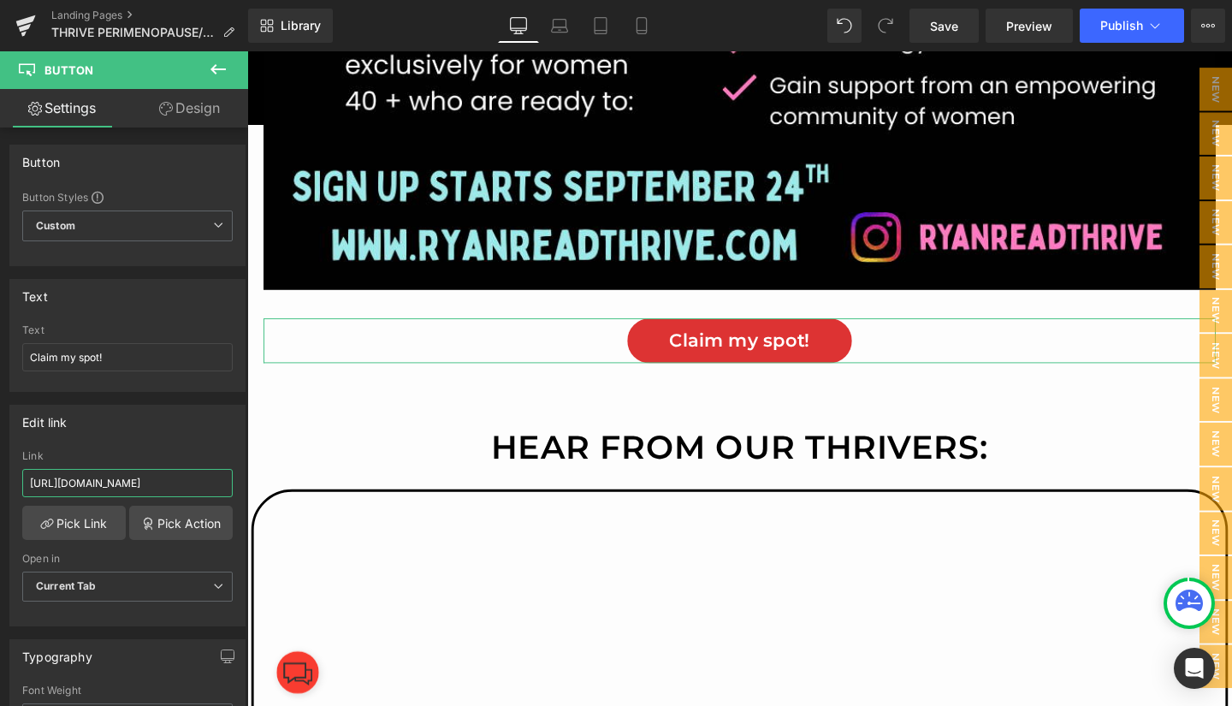
scroll to position [0, 214]
drag, startPoint x: 27, startPoint y: 484, endPoint x: 235, endPoint y: 477, distance: 208.0
click at [235, 477] on div "https://app.trainerfu.com/web/signup/XE85E34QUL31G0GXRWLCQ1YYCF2XBEYP Link http…" at bounding box center [127, 537] width 234 height 175
click at [953, 27] on span "Save" at bounding box center [944, 26] width 28 height 18
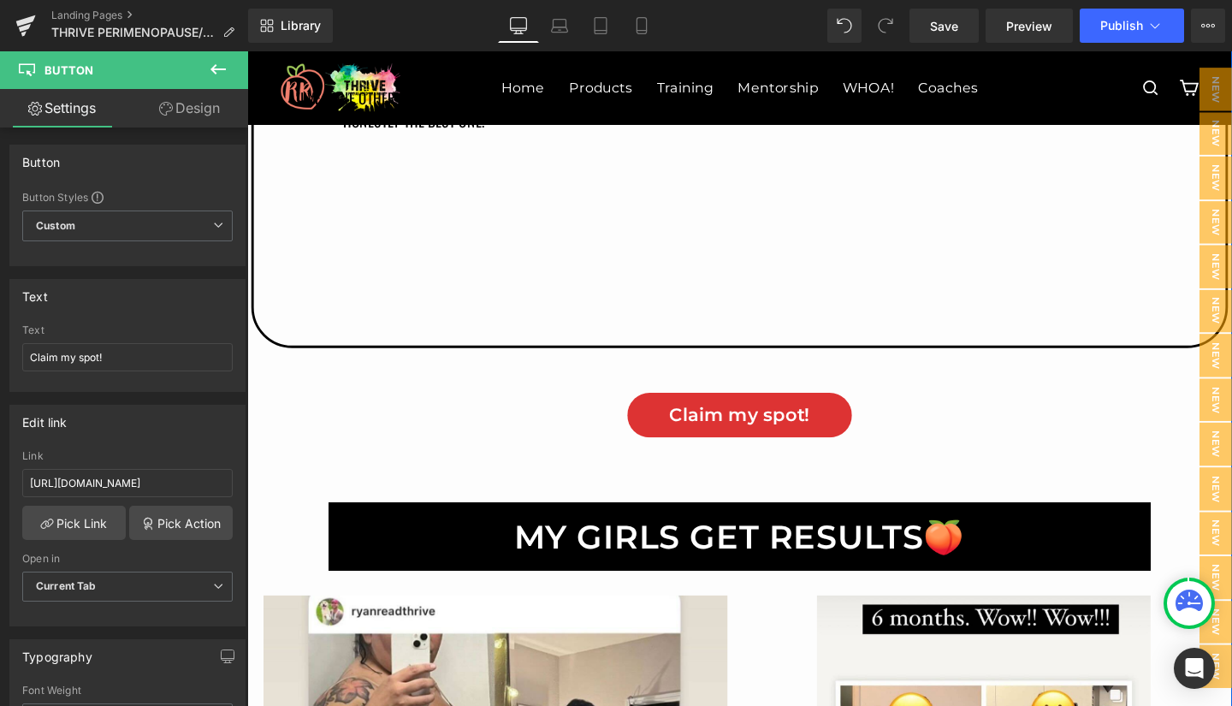
scroll to position [3705, 0]
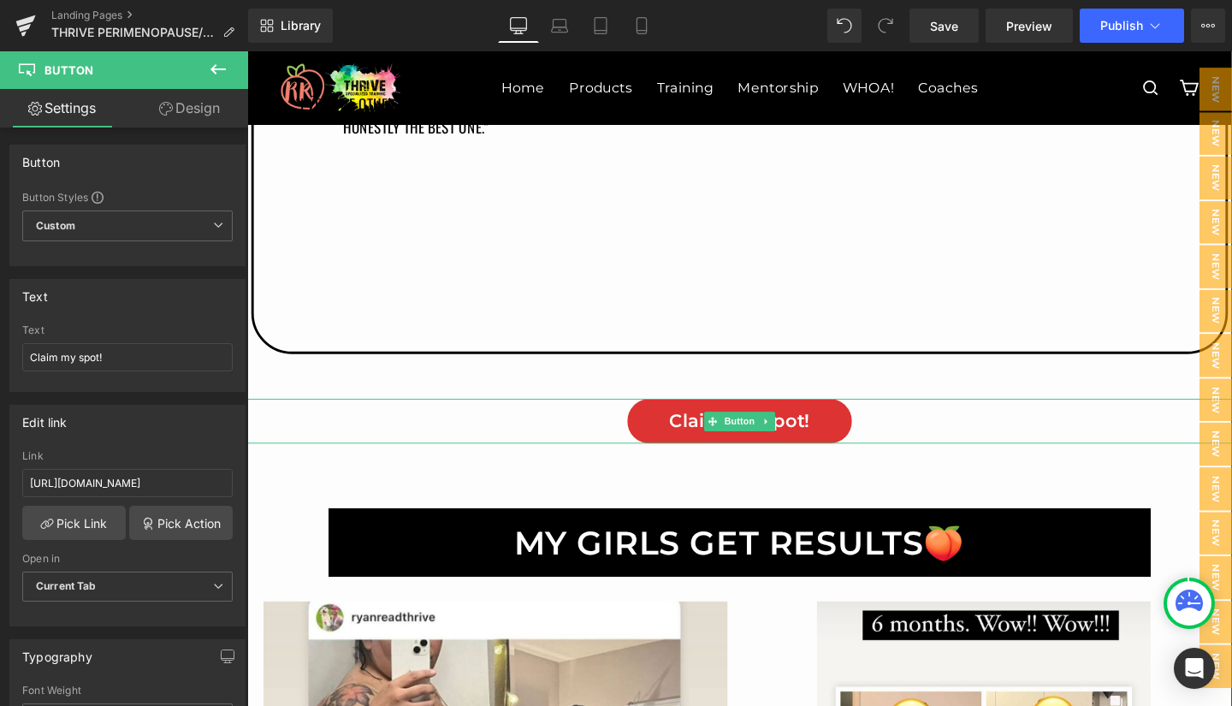
click at [670, 442] on link "Claim my spot!" at bounding box center [765, 440] width 237 height 47
drag, startPoint x: 31, startPoint y: 481, endPoint x: 229, endPoint y: 484, distance: 198.5
click at [229, 484] on div "https://app.trainerfu.com/web/signup/XE85E34QUL31G0GXRWLCQ1YYCF2XBEYP Link http…" at bounding box center [127, 537] width 234 height 175
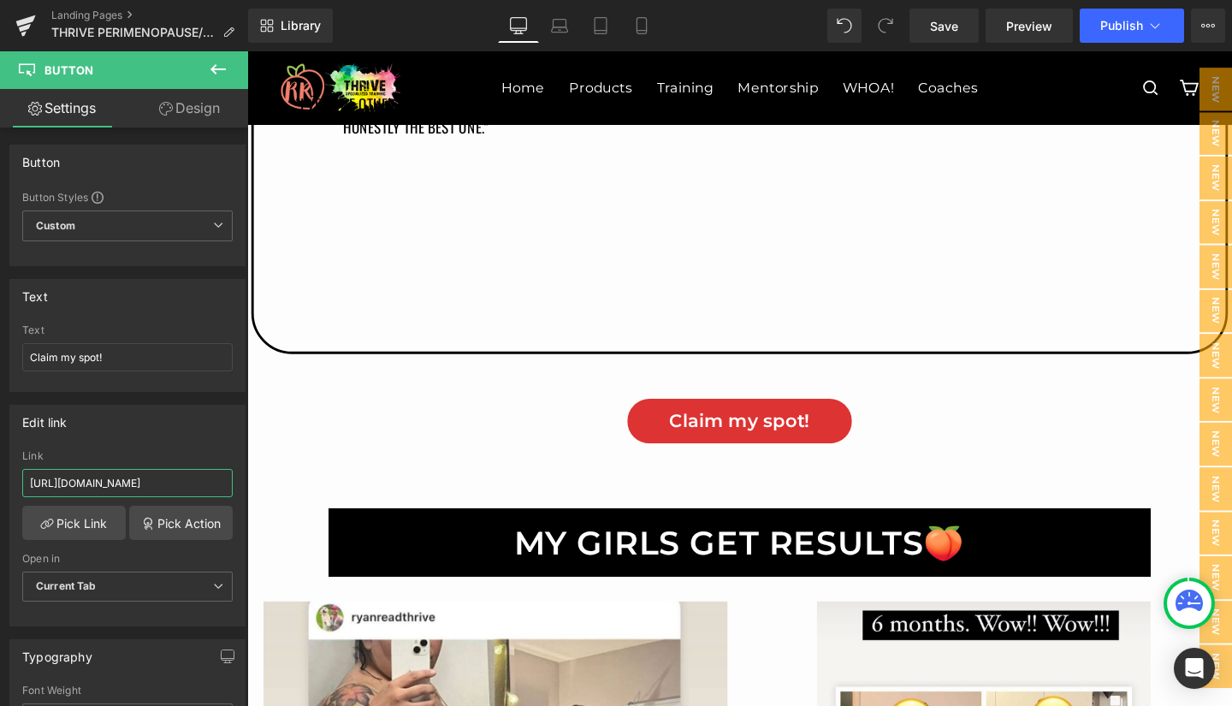
type input "https://app.trainerfu.com/web/signup/OV7GDZ1D2C8QWJGHIJ6TR4YZONKA56FQ"
click at [948, 21] on span "Save" at bounding box center [944, 26] width 28 height 18
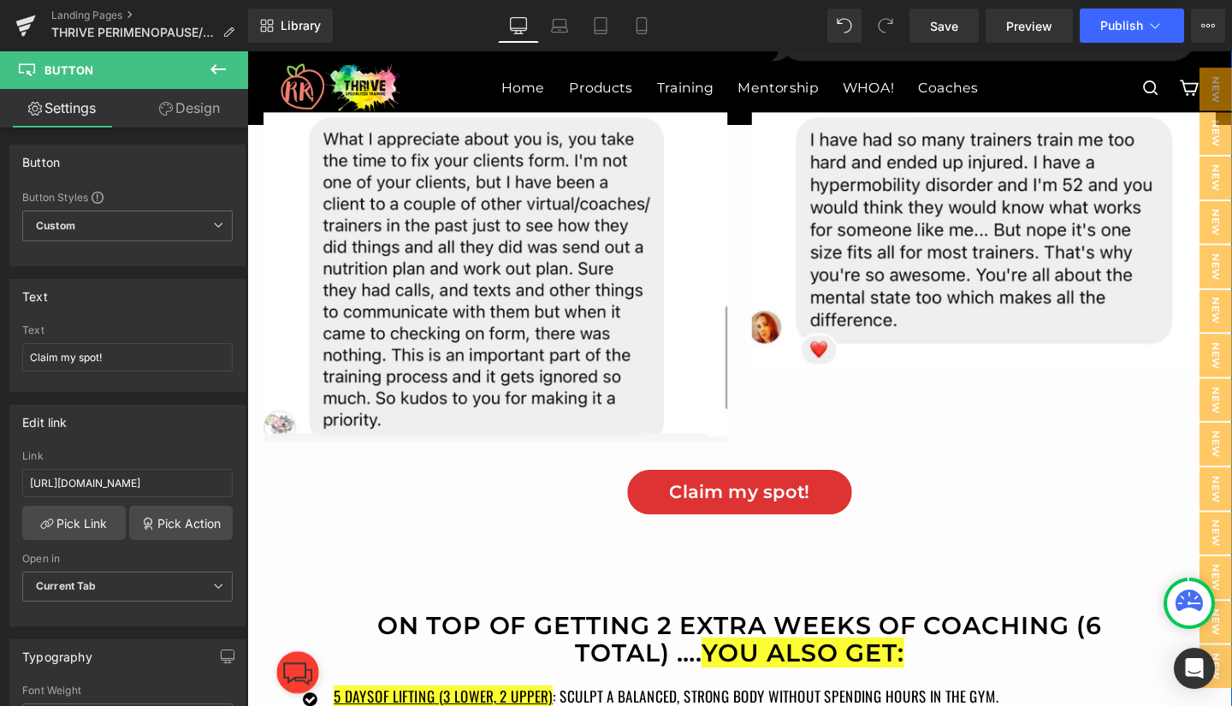
scroll to position [11925, 0]
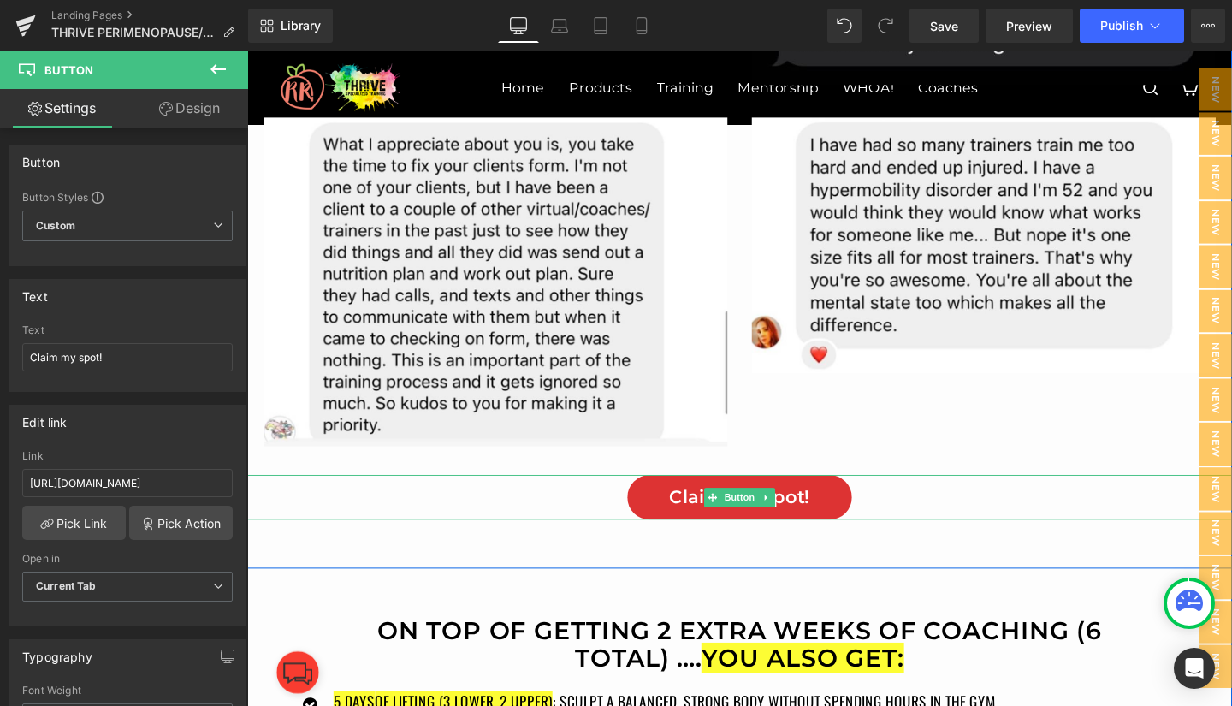
click at [672, 517] on link "Claim my spot!" at bounding box center [765, 519] width 237 height 47
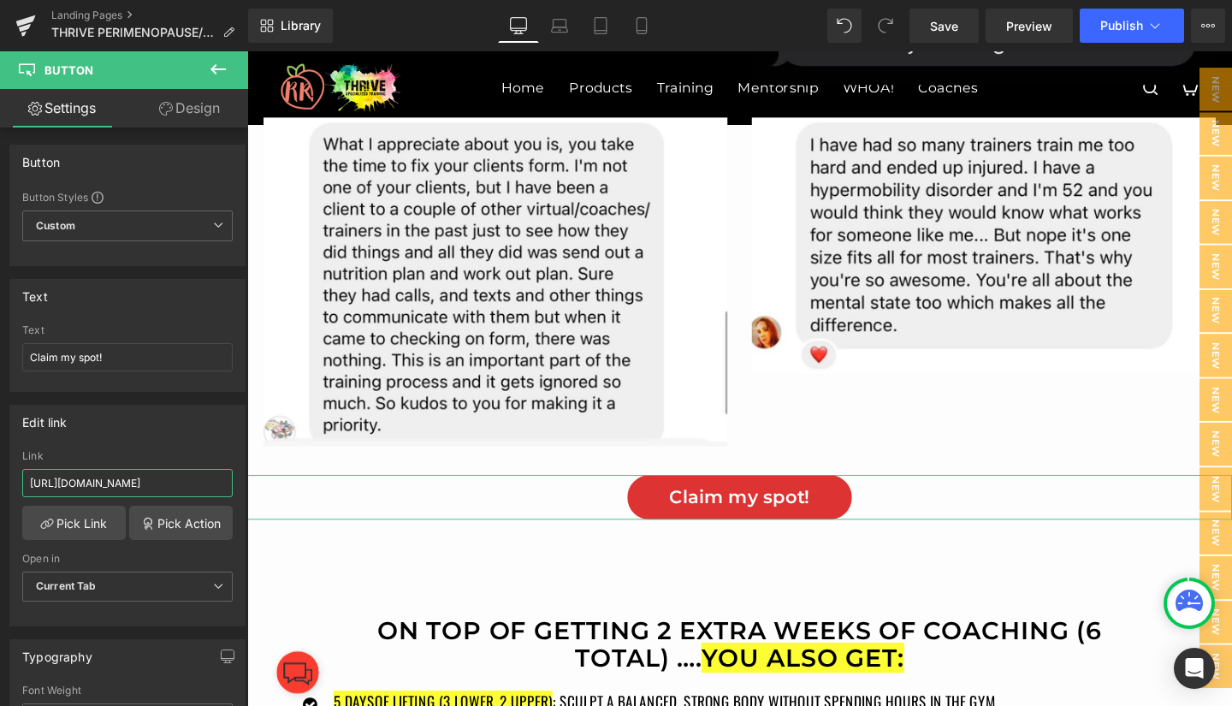
scroll to position [0, 212]
drag, startPoint x: 29, startPoint y: 481, endPoint x: 235, endPoint y: 472, distance: 206.4
click at [235, 472] on div "https://app.trainerfu.com/web/signup/XE85E34QUL31G0GXRWLCQ1YYCF2XBEYP Link http…" at bounding box center [127, 537] width 234 height 175
paste input "OV7GDZ1D2C8QWJGHIJ6TR4YZONKA56FQ"
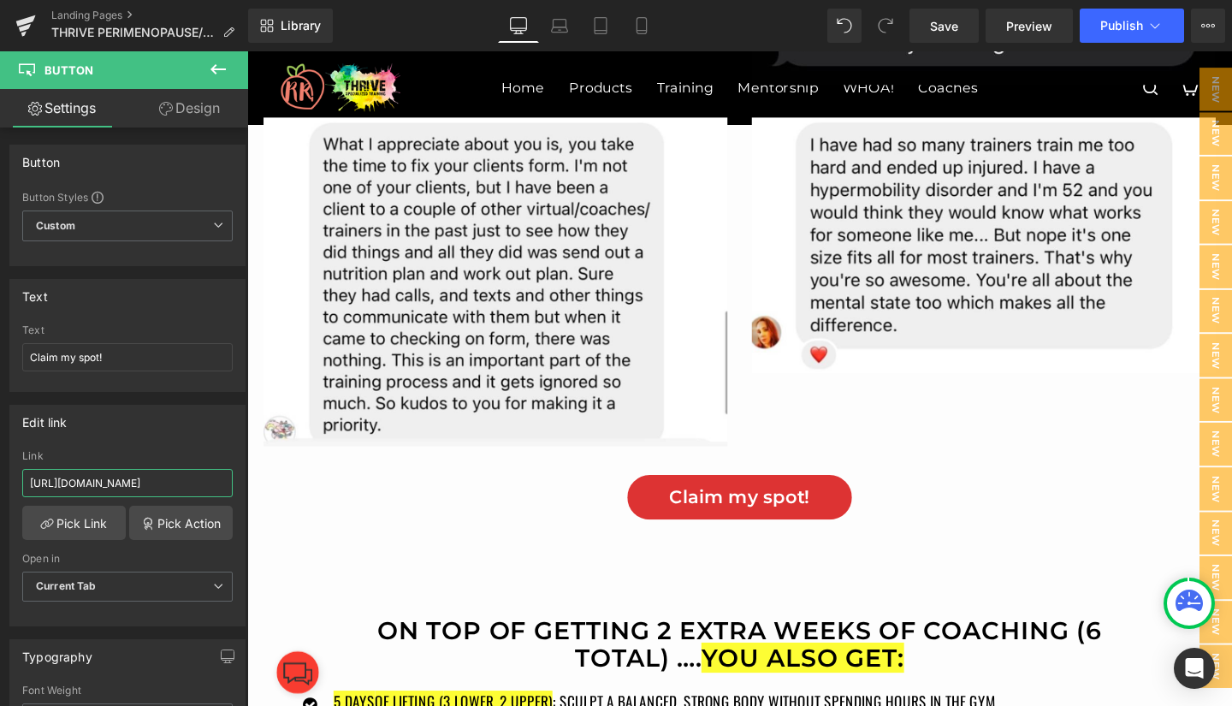
type input "https://app.trainerfu.com/web/signup/OV7GDZ1D2C8QWJGHIJ6TR4YZONKA56FQ"
click at [943, 27] on span "Save" at bounding box center [944, 26] width 28 height 18
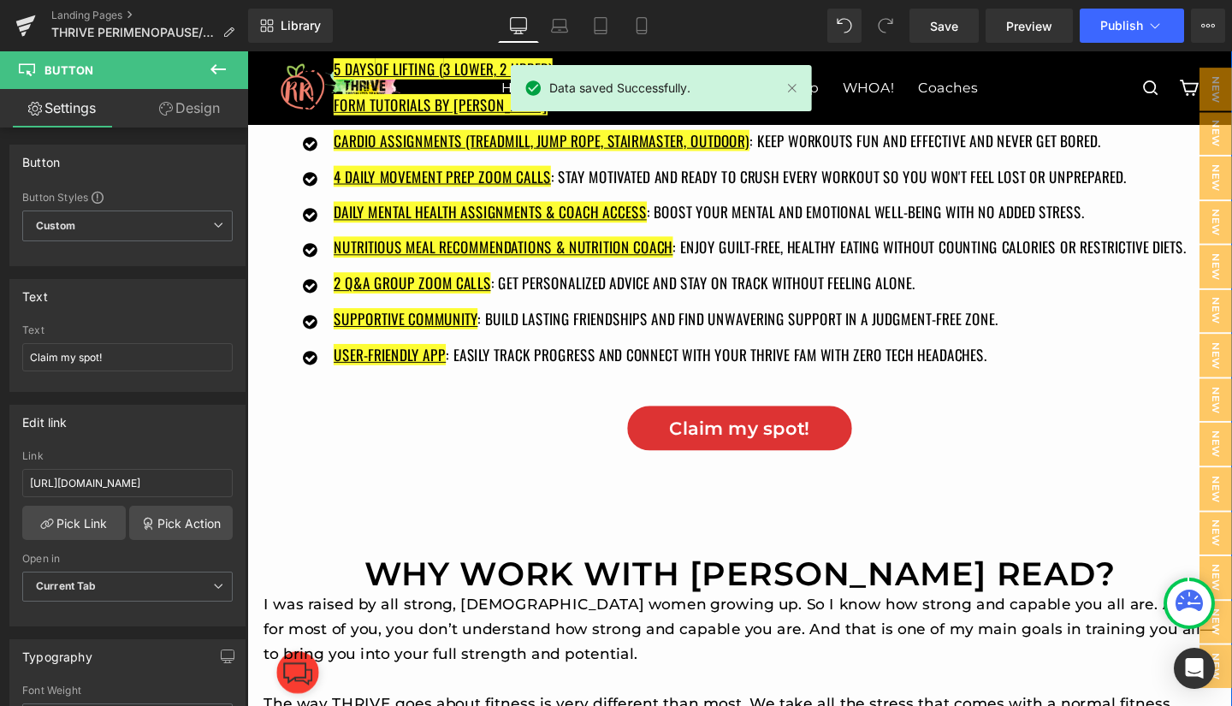
scroll to position [12660, 0]
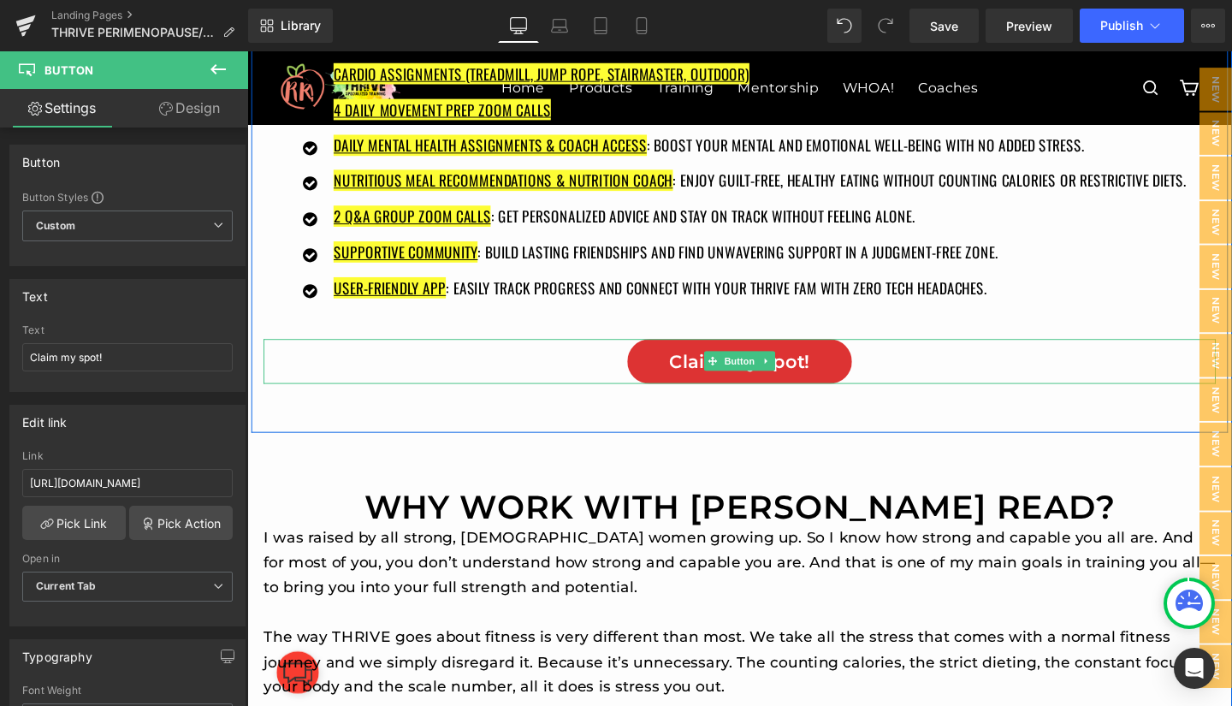
click at [678, 376] on link "Claim my spot!" at bounding box center [765, 376] width 237 height 47
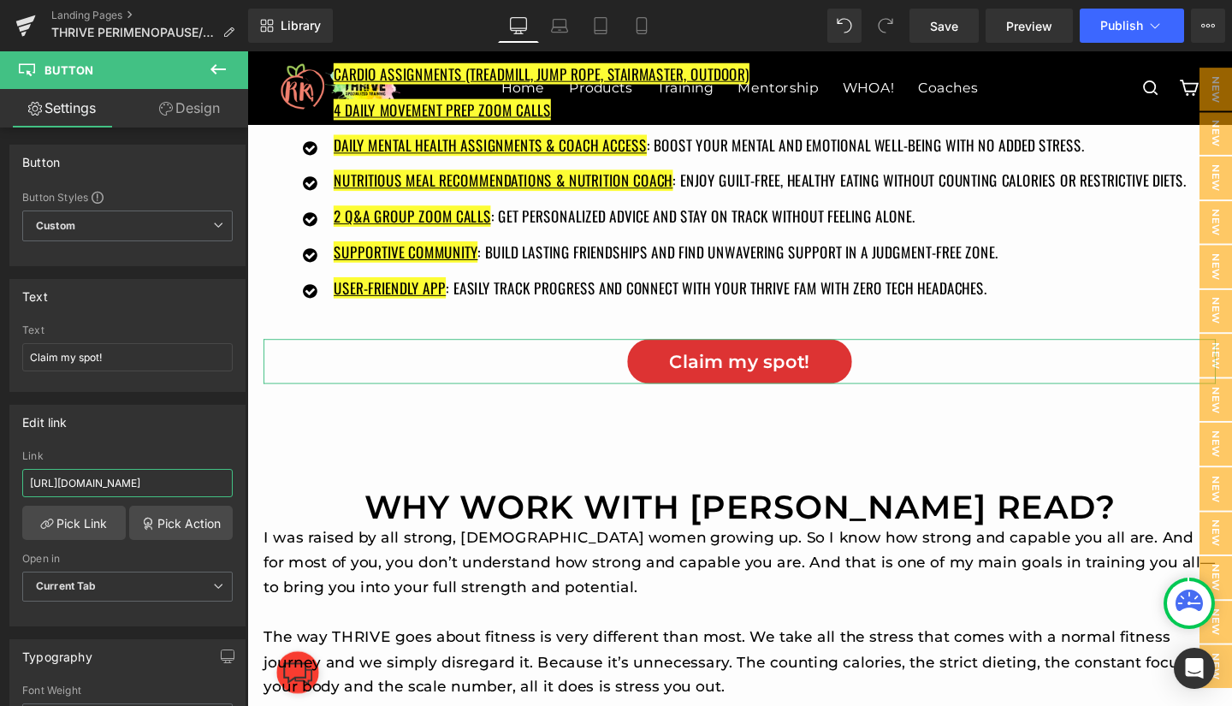
scroll to position [0, 212]
drag, startPoint x: 30, startPoint y: 483, endPoint x: 228, endPoint y: 485, distance: 198.5
click at [228, 485] on div "https://app.trainerfu.com/web/signup/XE85E34QUL31G0GXRWLCQ1YYCF2XBEYP Link http…" at bounding box center [127, 537] width 234 height 175
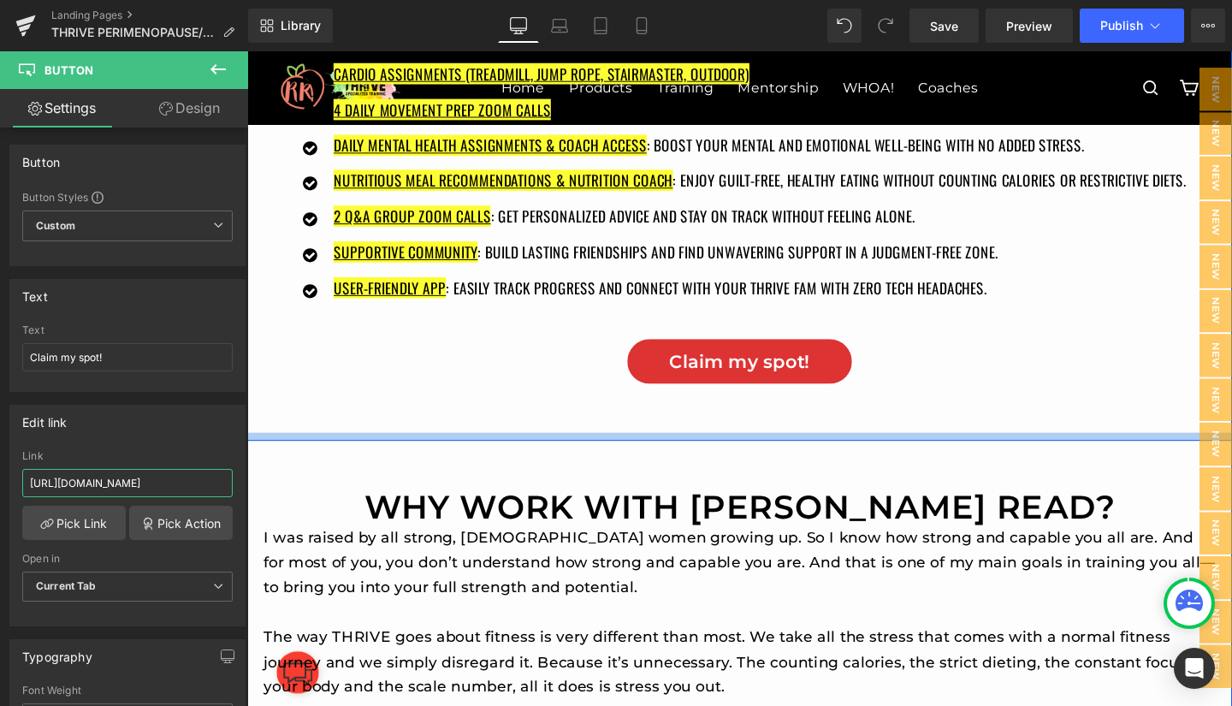
scroll to position [0, 214]
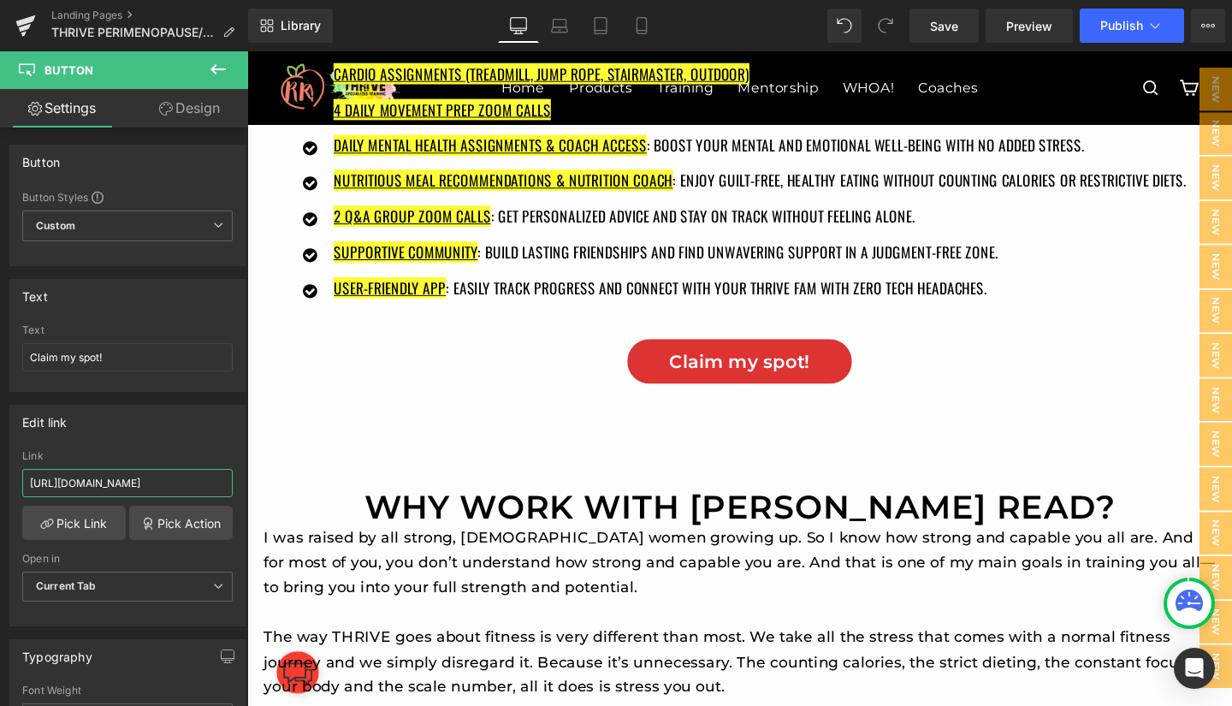
type input "https://app.trainerfu.com/web/signup/OV7GDZ1D2C8QWJGHIJ6TR4YZONKA56FQ"
click at [949, 18] on span "Save" at bounding box center [944, 26] width 28 height 18
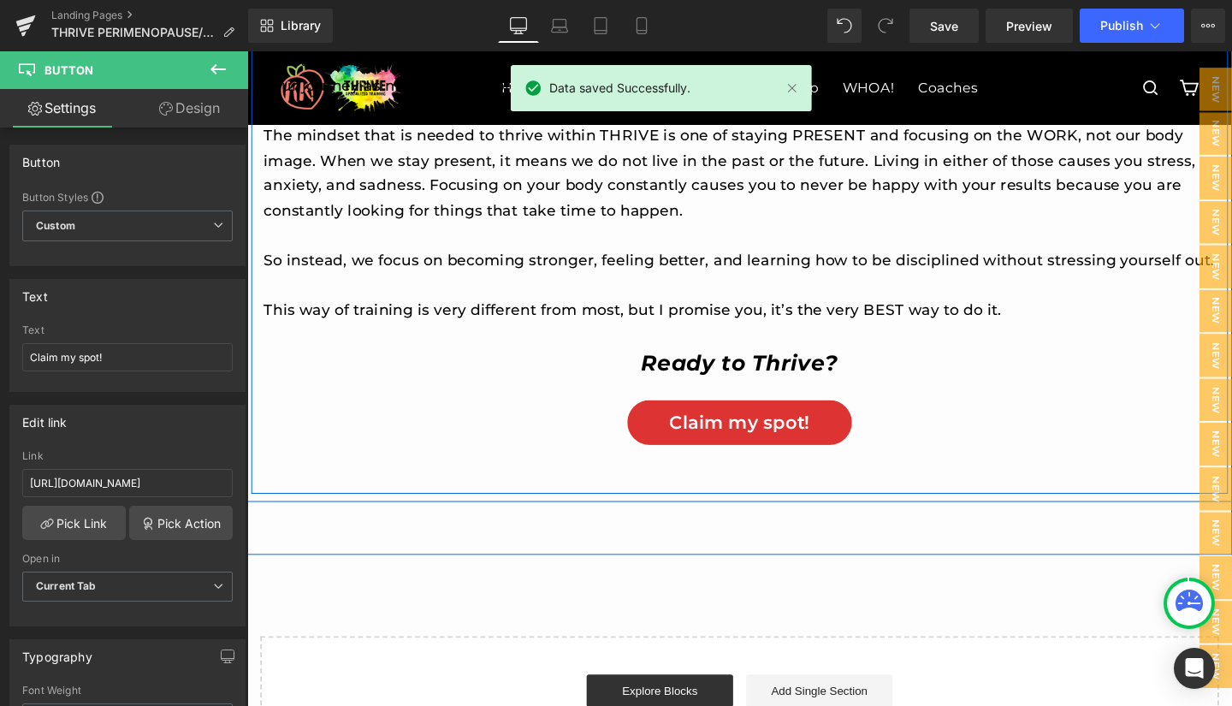
scroll to position [13404, 0]
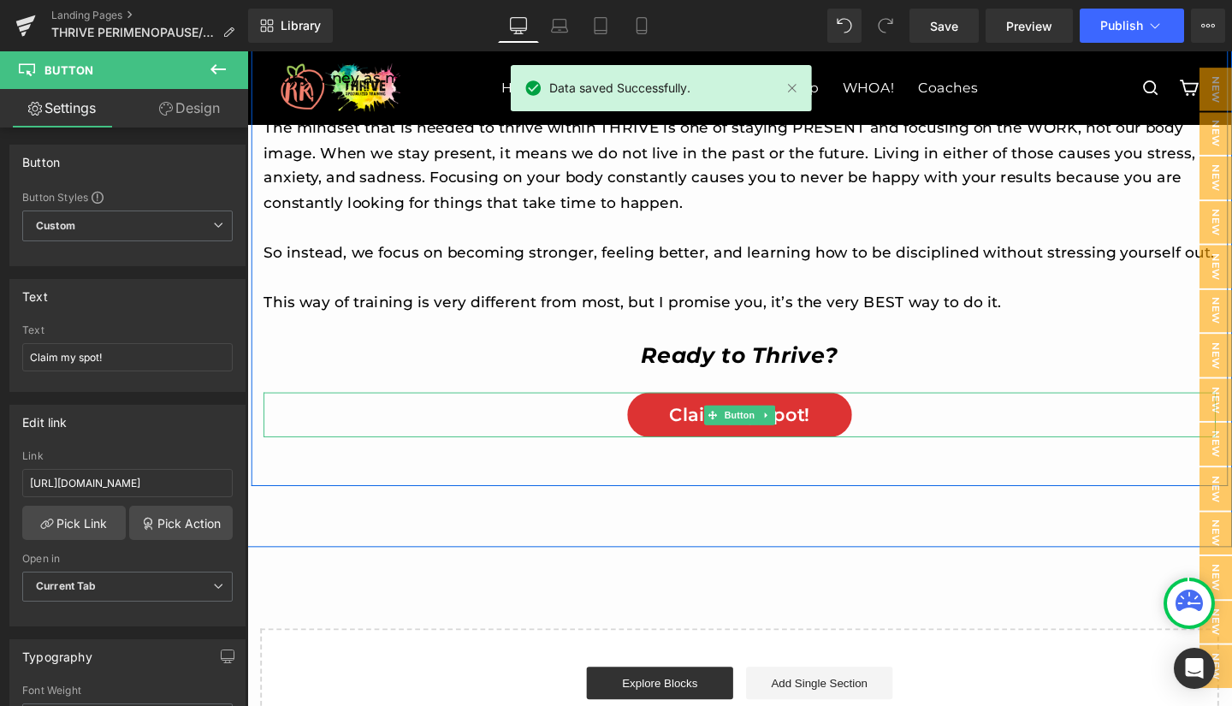
click at [672, 457] on link "Claim my spot!" at bounding box center [765, 433] width 237 height 47
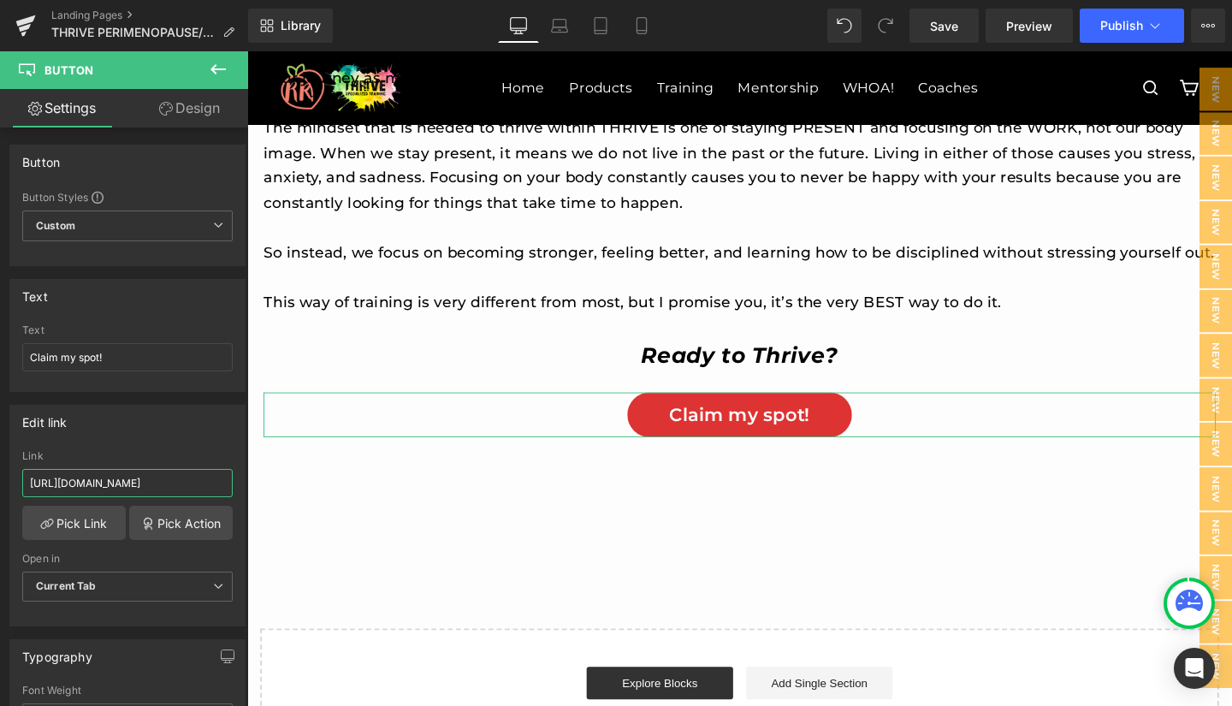
scroll to position [0, 212]
drag, startPoint x: 23, startPoint y: 477, endPoint x: 231, endPoint y: 481, distance: 207.9
click at [231, 481] on div "https://app.trainerfu.com/web/signup/XE85E34QUL31G0GXRWLCQ1YYCF2XBEYP Link http…" at bounding box center [127, 537] width 234 height 175
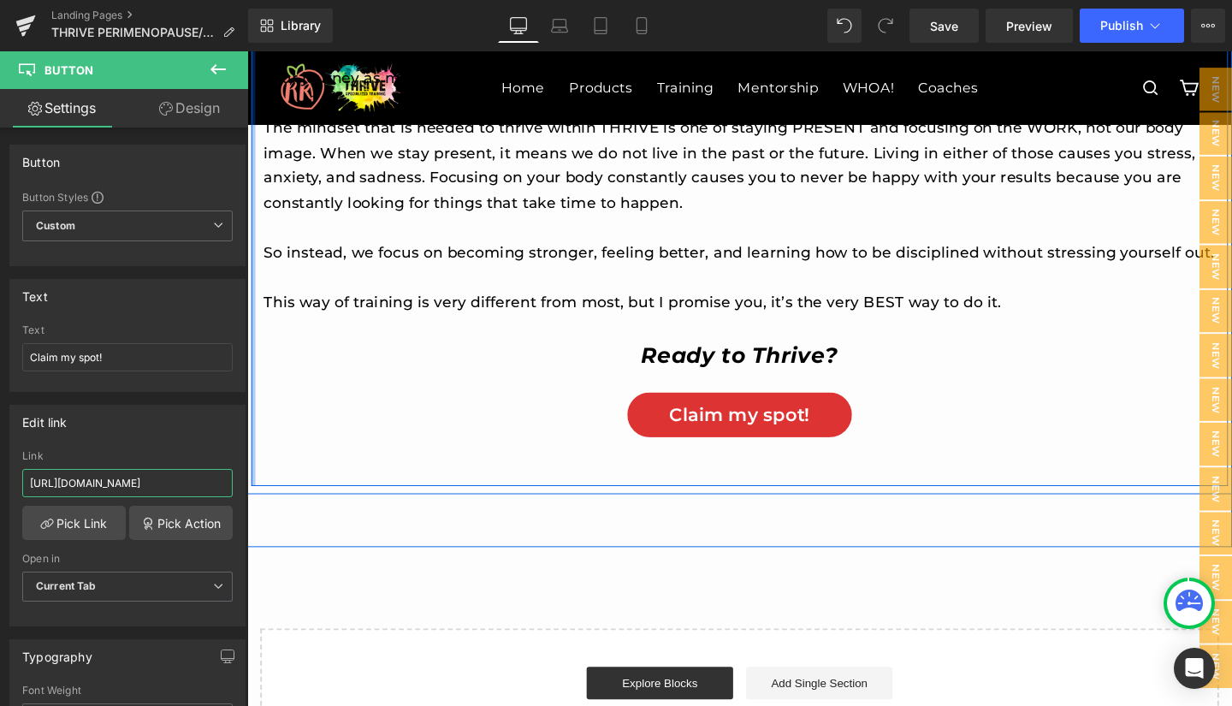
scroll to position [0, 214]
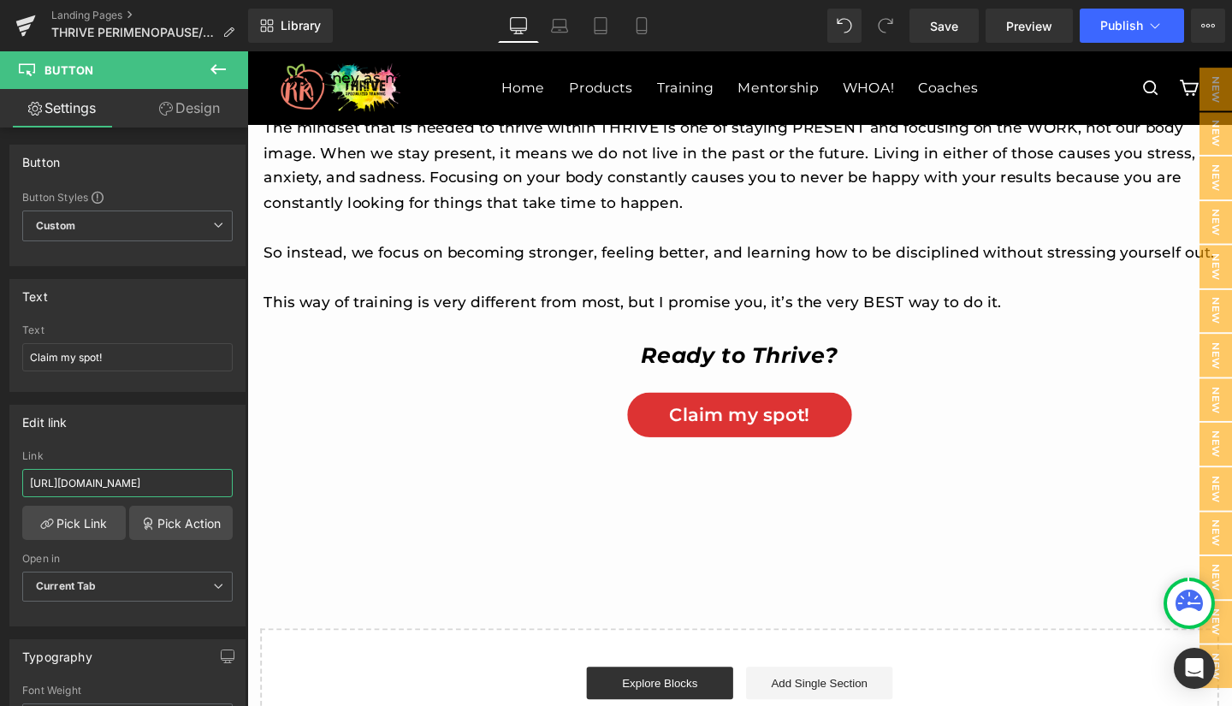
type input "https://app.trainerfu.com/web/signup/OV7GDZ1D2C8QWJGHIJ6TR4YZONKA56FQ"
click at [948, 27] on span "Save" at bounding box center [944, 26] width 28 height 18
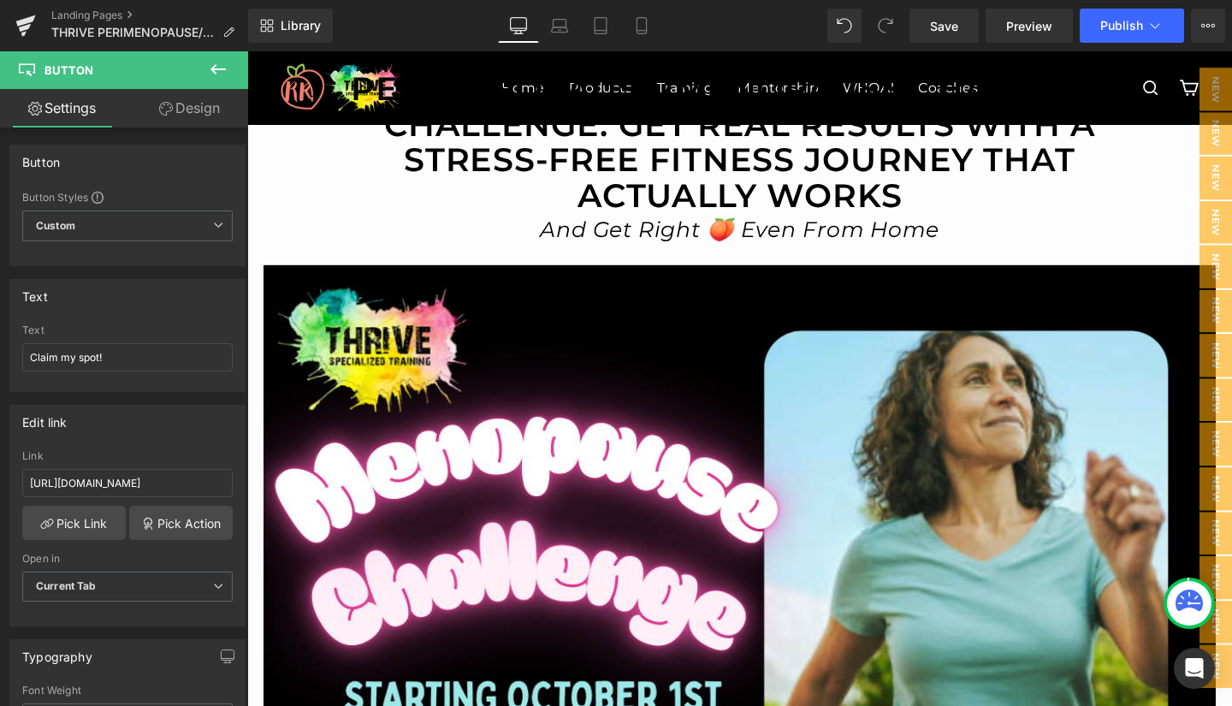
scroll to position [0, 0]
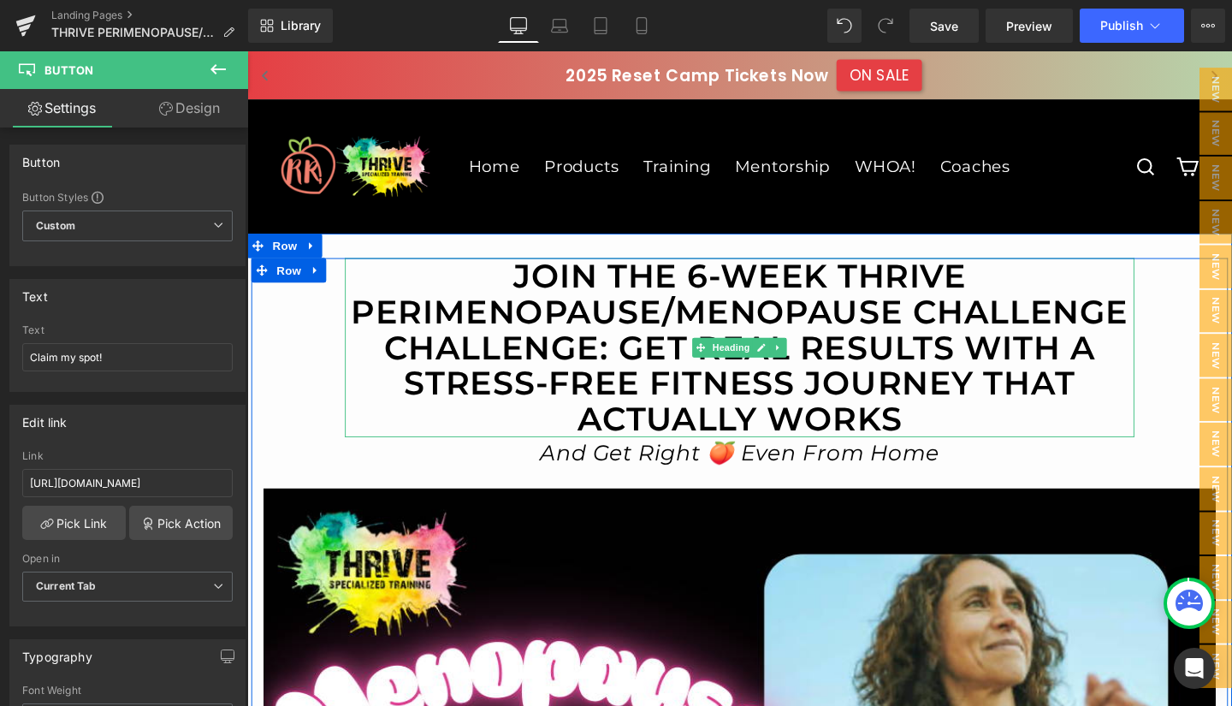
click at [960, 441] on h1 "JOIN THE 6-WEEK THRIVE Perimenopause/menopause CHALLENGE CHALLENGE: GET REAL RE…" at bounding box center [765, 363] width 830 height 188
